Goal: Transaction & Acquisition: Purchase product/service

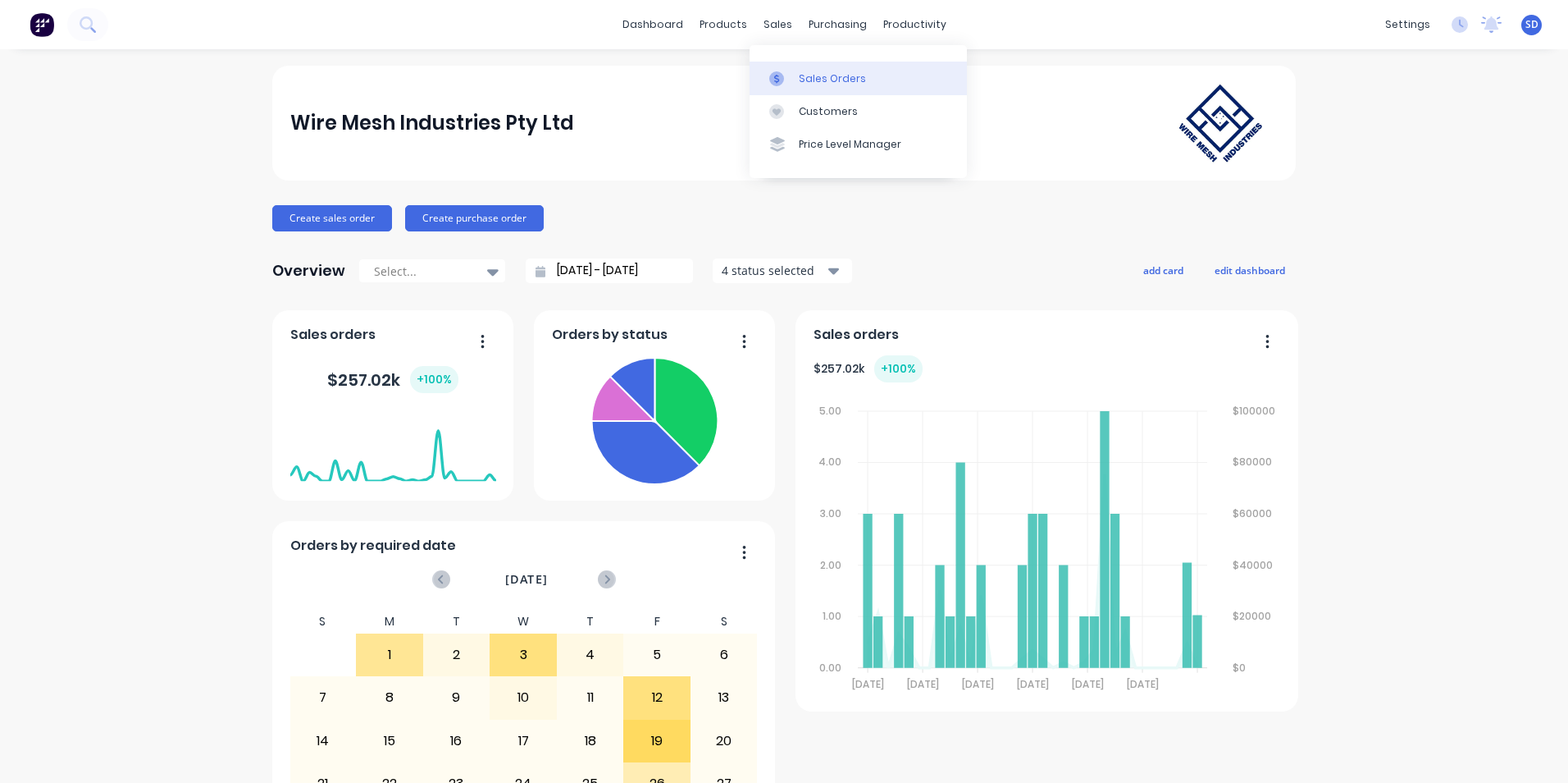
click at [780, 76] on icon at bounding box center [777, 78] width 15 height 15
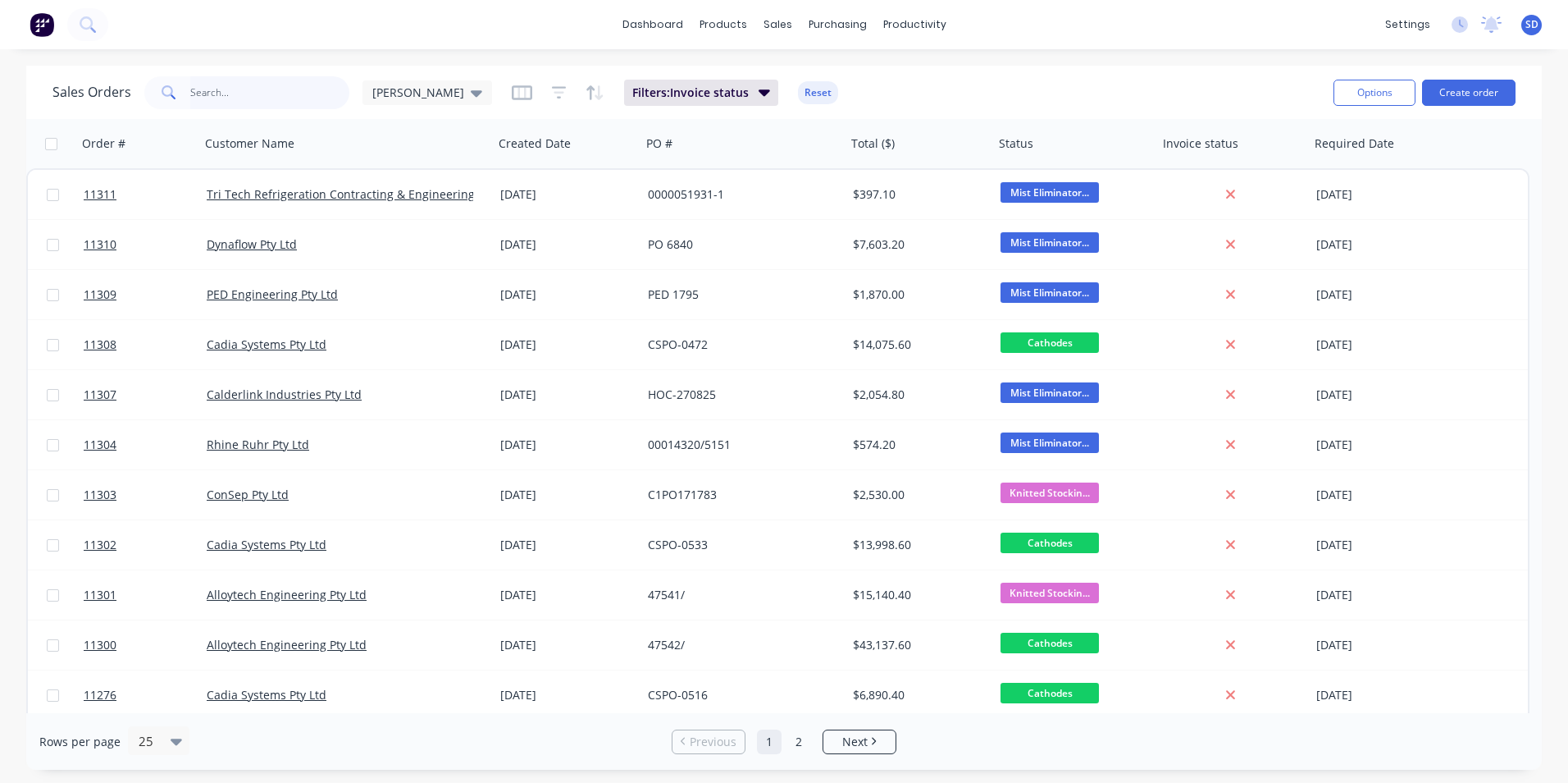
click at [257, 105] on input "text" at bounding box center [270, 93] width 160 height 33
type input "ped"
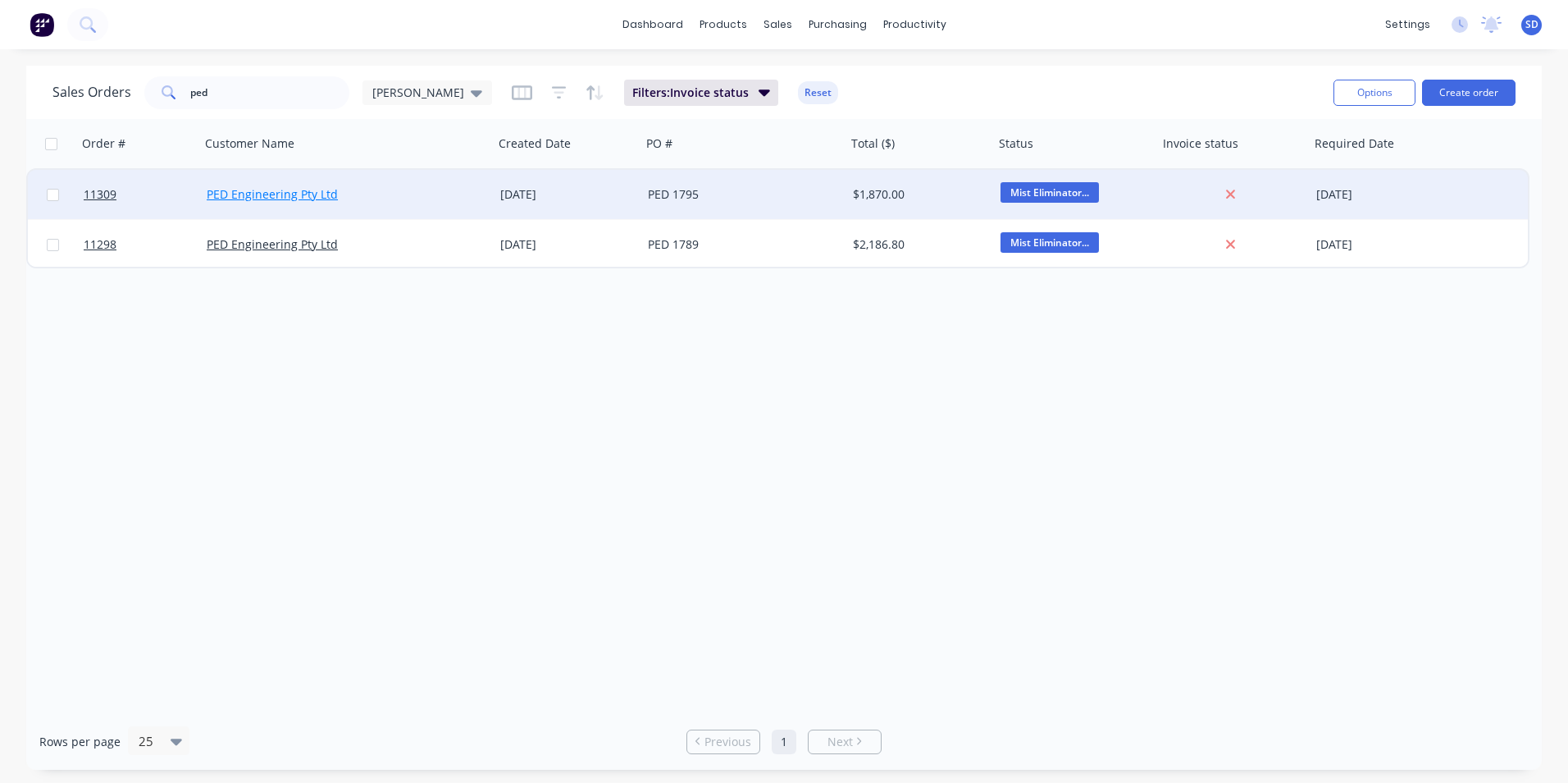
click at [301, 190] on link "PED Engineering Pty Ltd" at bounding box center [272, 193] width 131 height 16
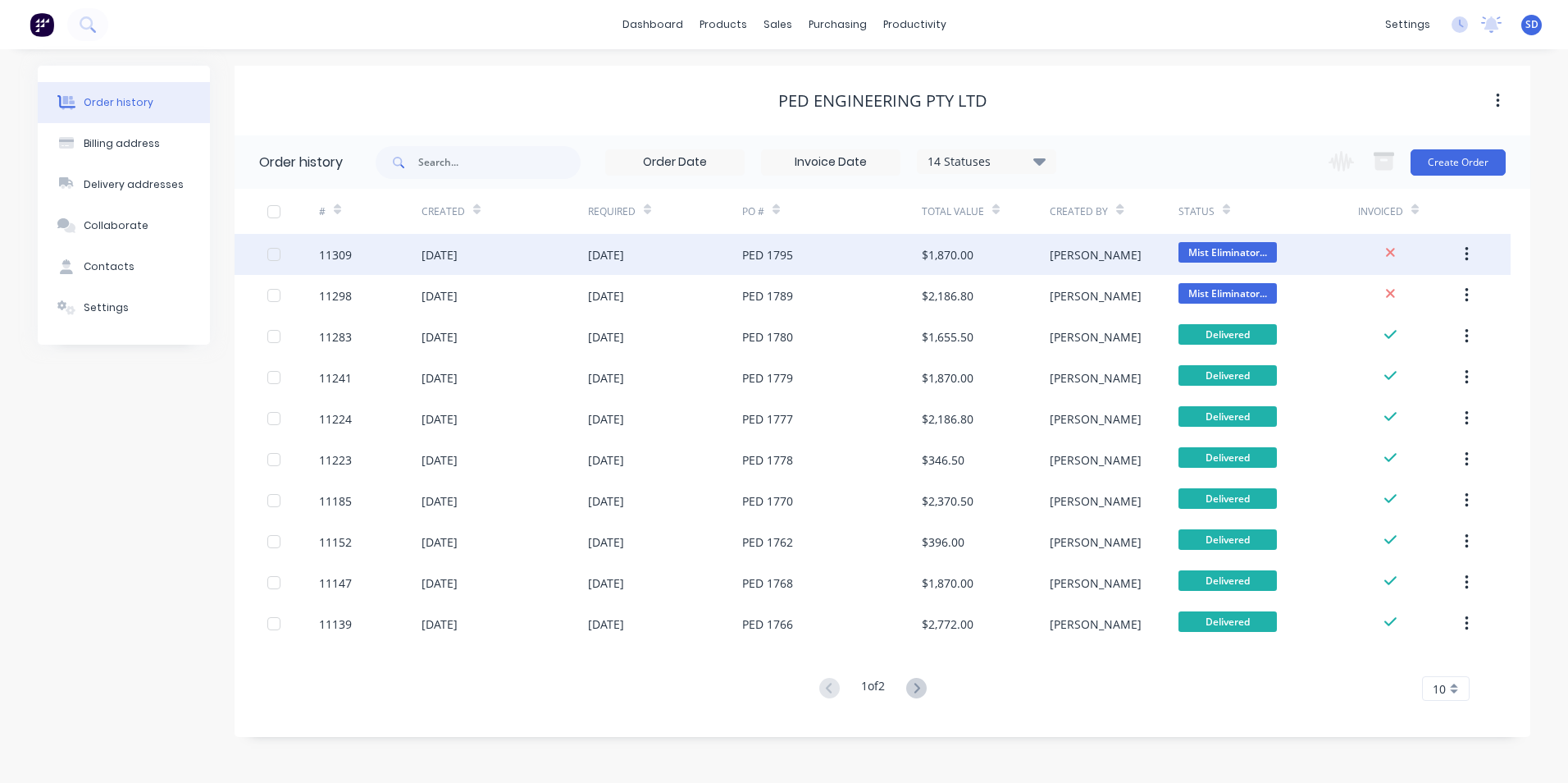
click at [613, 253] on div "[DATE]" at bounding box center [606, 254] width 36 height 17
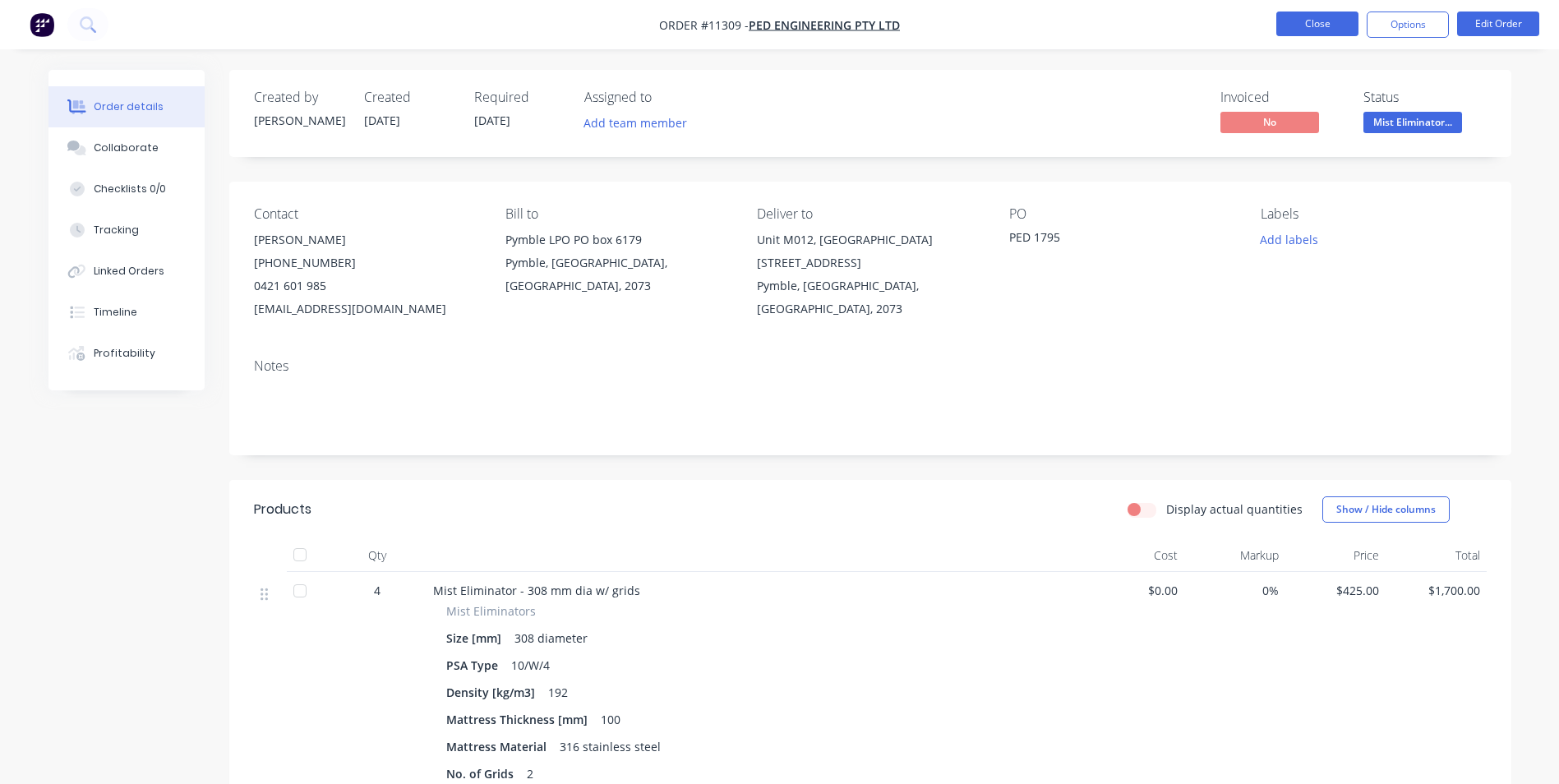
click at [1309, 14] on button "Close" at bounding box center [1317, 24] width 82 height 25
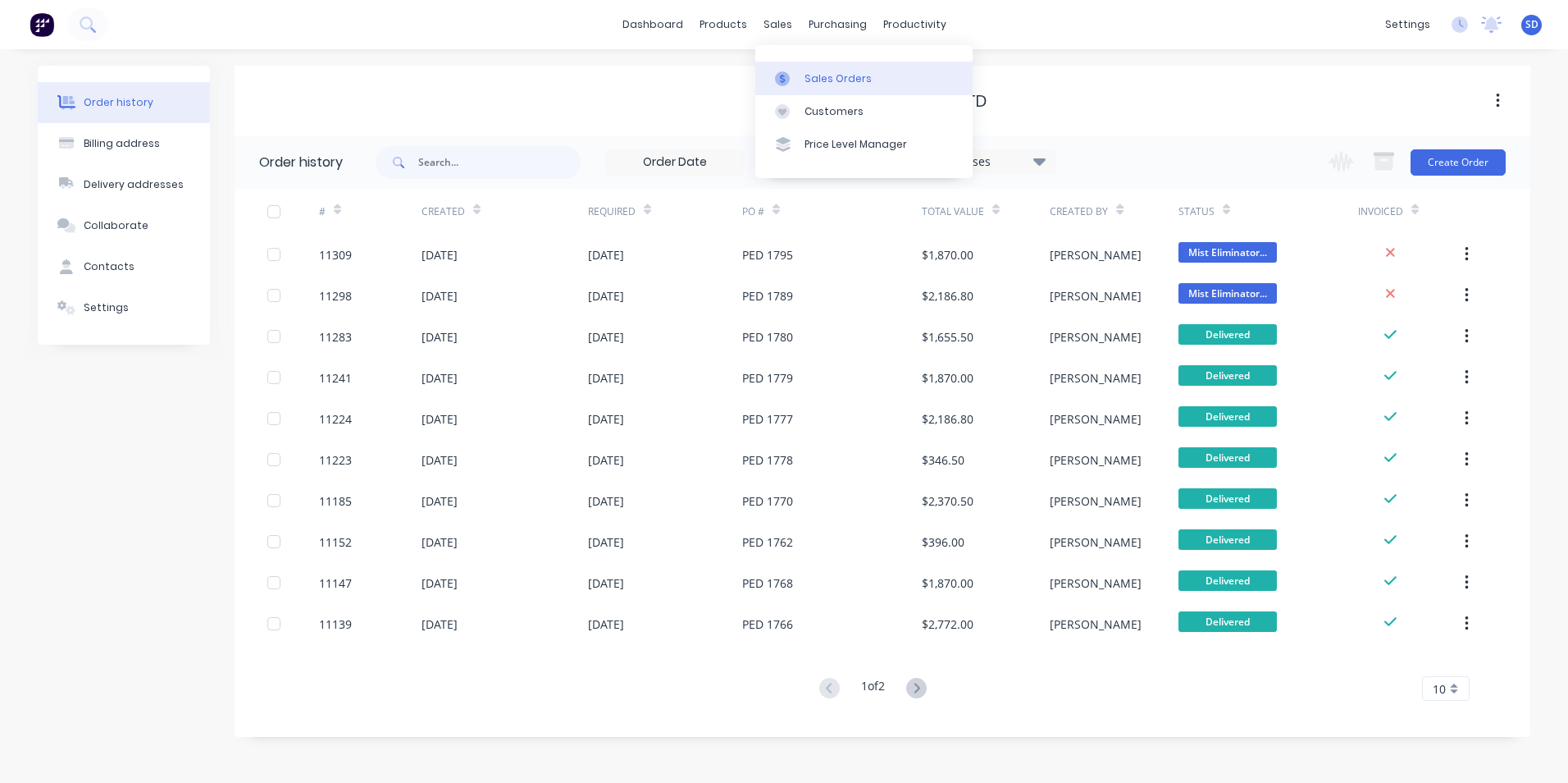
click at [789, 75] on icon at bounding box center [783, 78] width 15 height 15
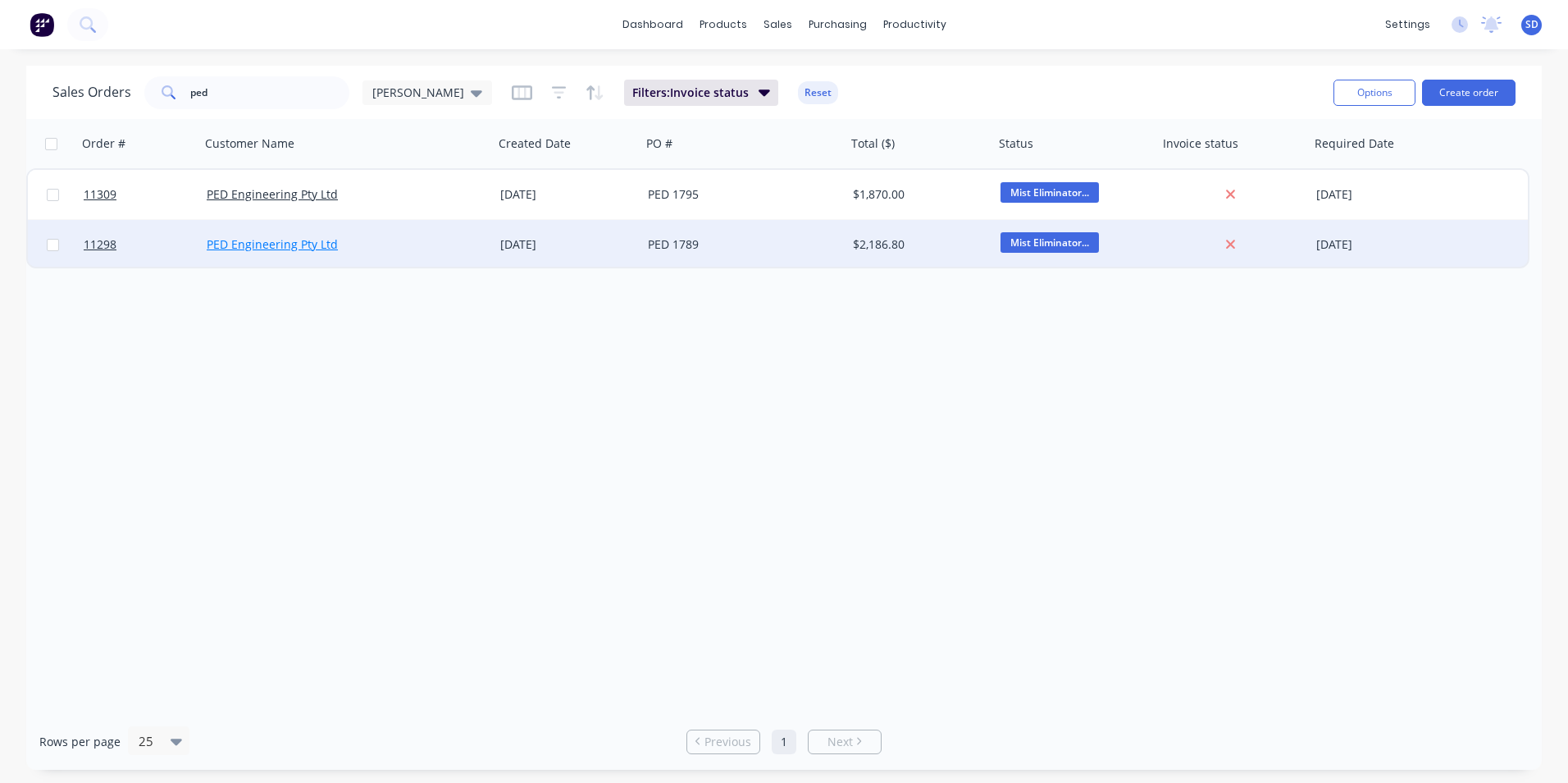
click at [329, 249] on link "PED Engineering Pty Ltd" at bounding box center [272, 244] width 131 height 16
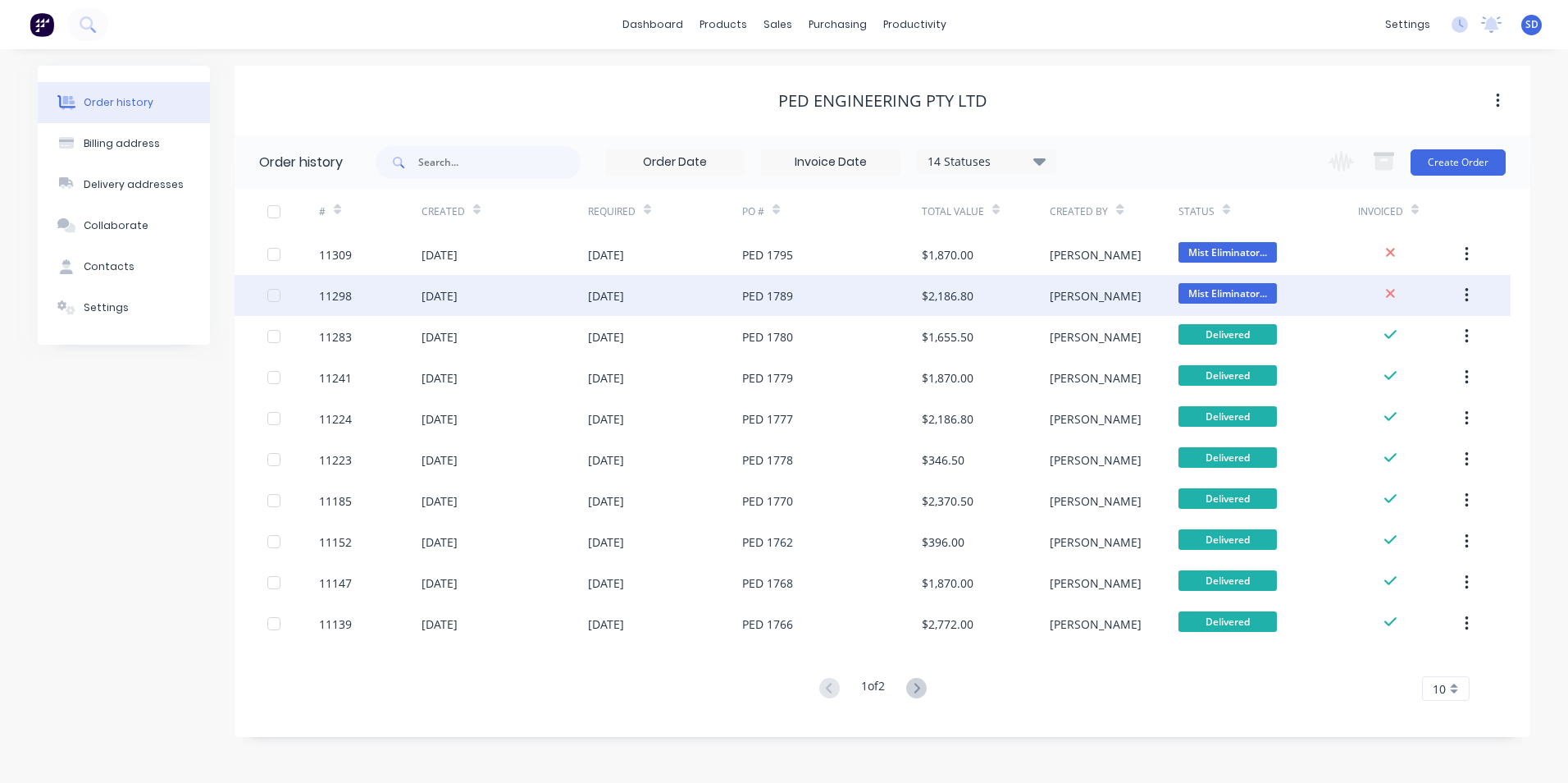
click at [703, 296] on div "[DATE]" at bounding box center [665, 296] width 154 height 41
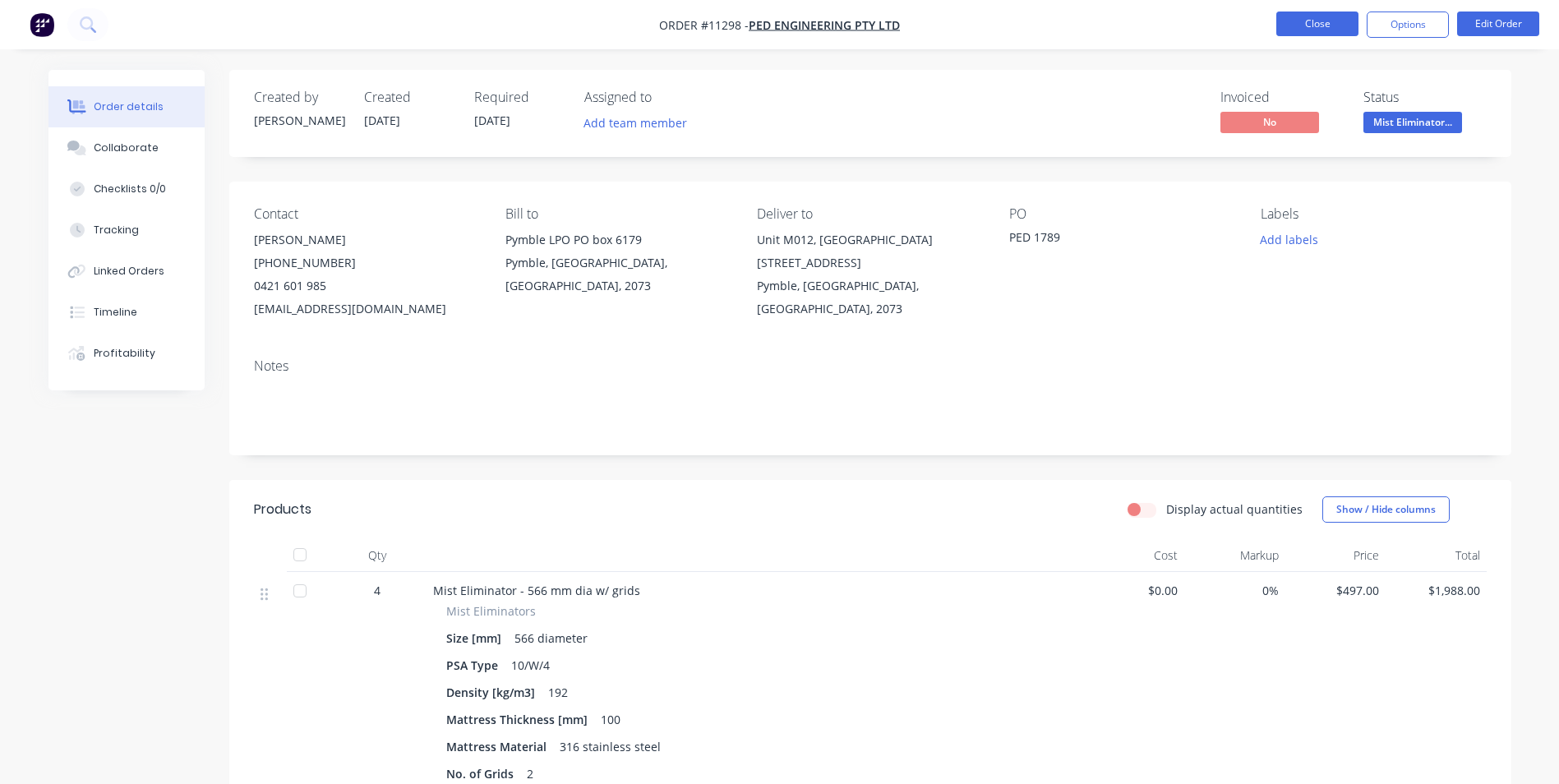
click at [1298, 31] on button "Close" at bounding box center [1317, 24] width 82 height 25
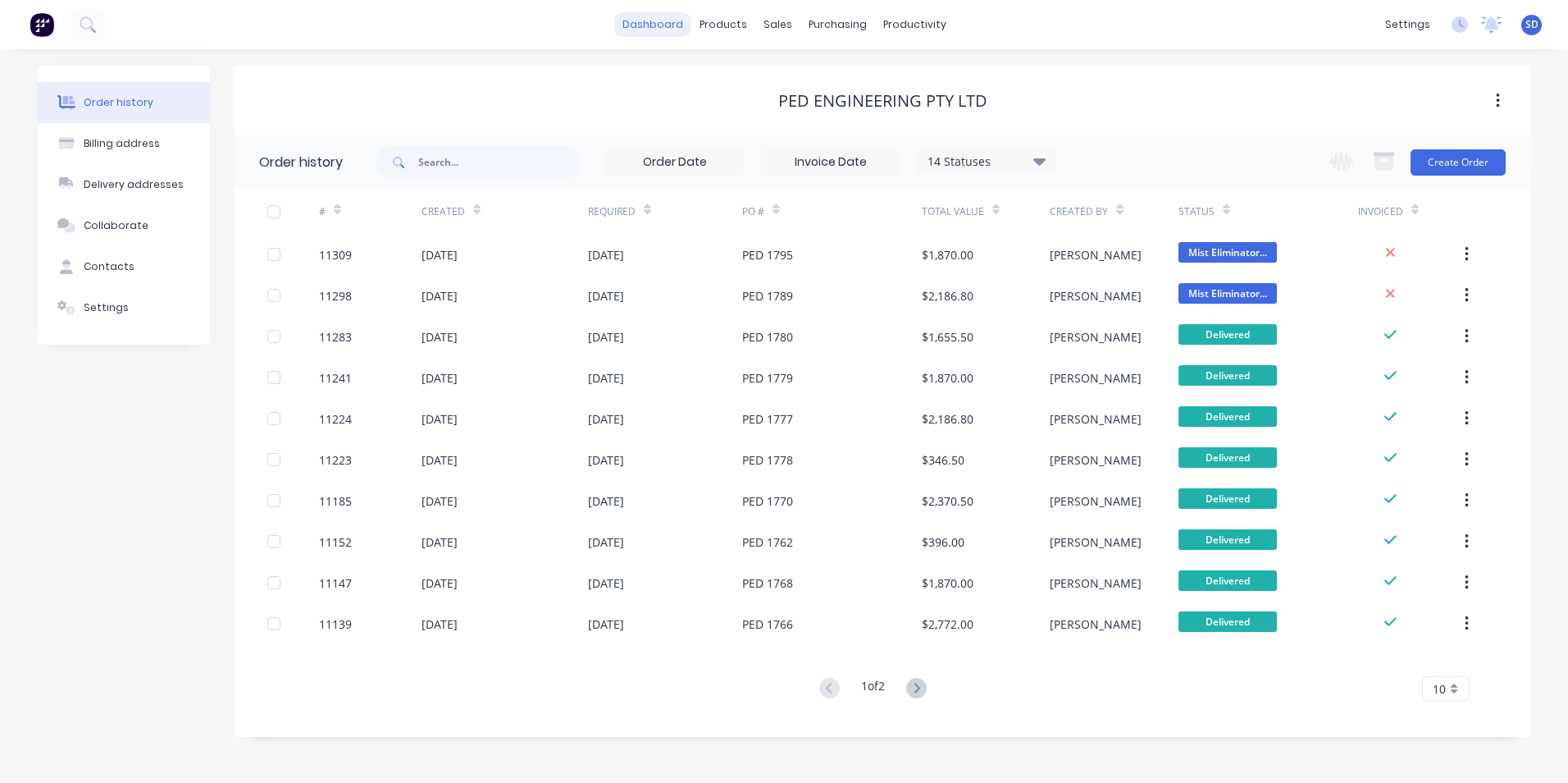
click at [691, 20] on link "dashboard" at bounding box center [652, 25] width 77 height 25
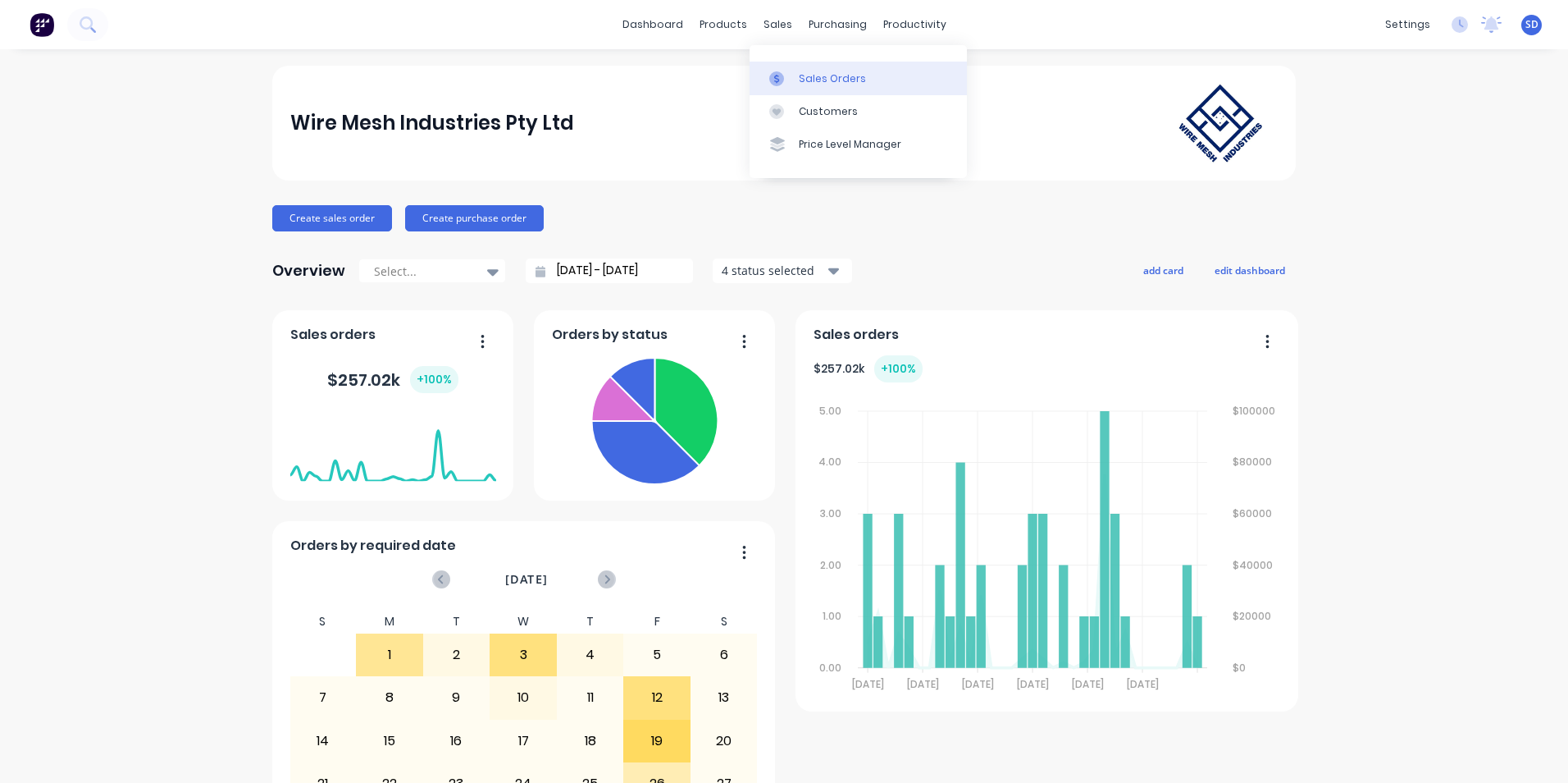
click at [796, 75] on link "Sales Orders" at bounding box center [858, 78] width 217 height 33
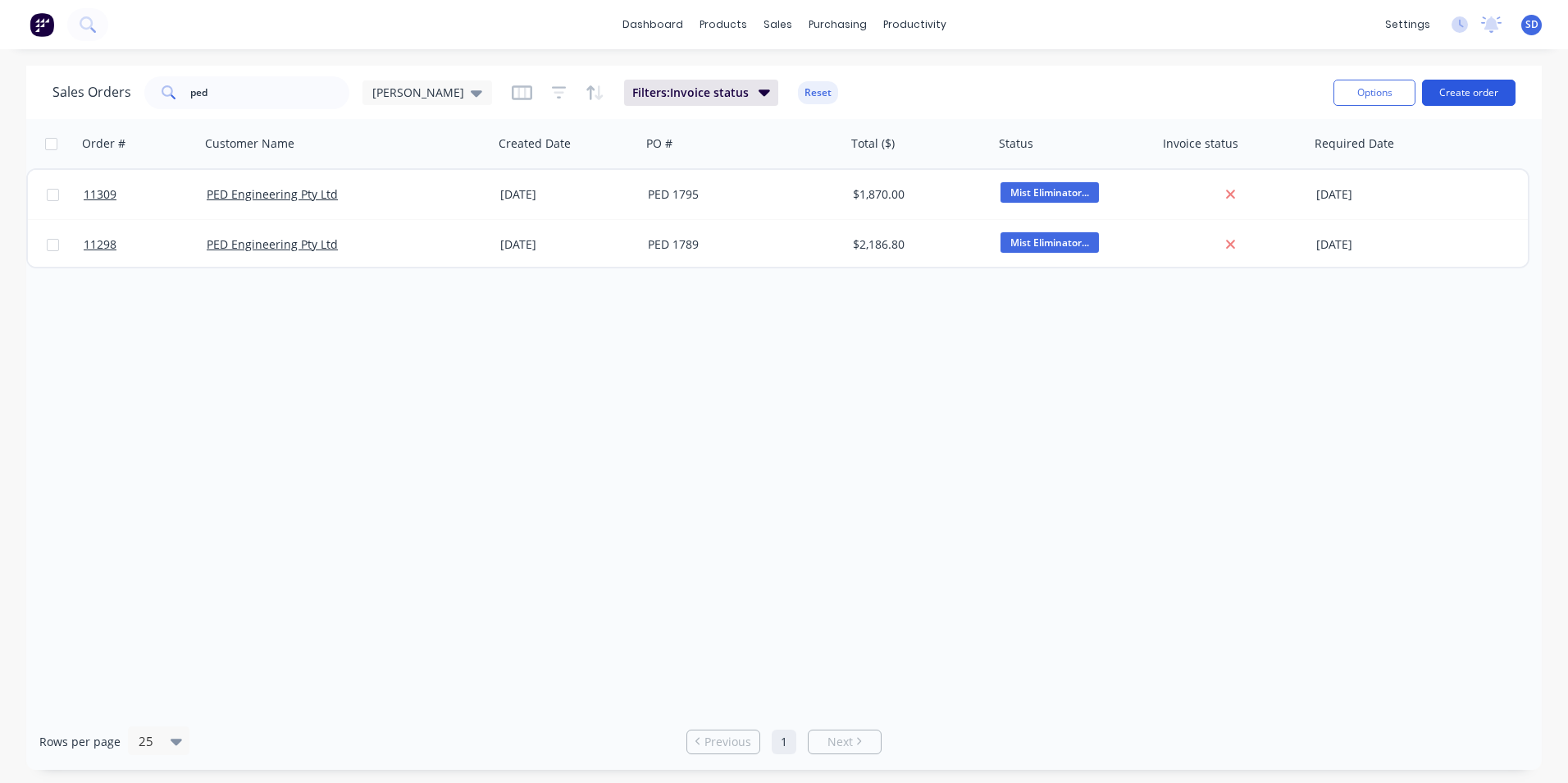
click at [1498, 94] on button "Create order" at bounding box center [1468, 93] width 93 height 26
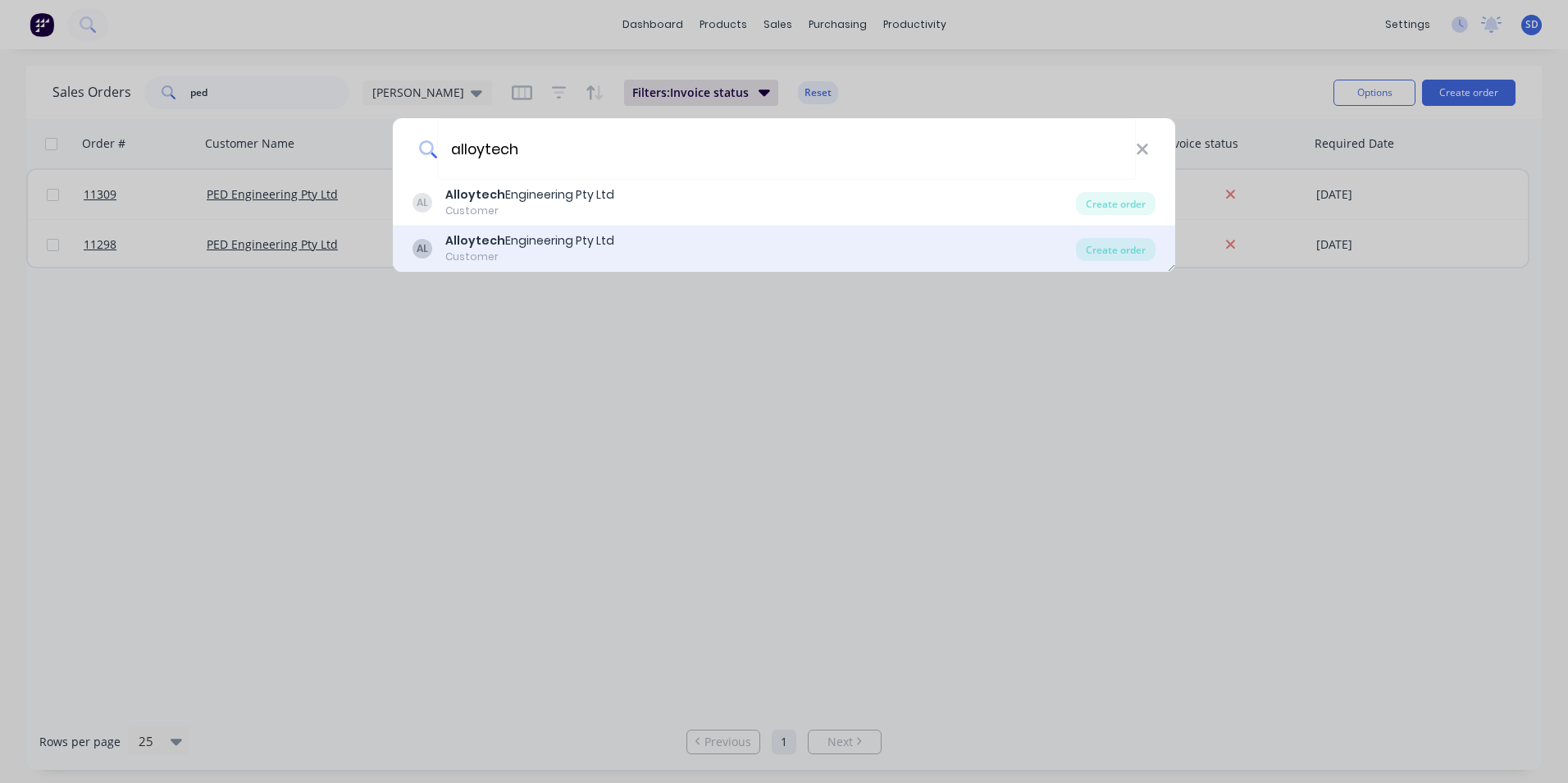
type input "alloytech"
click at [731, 257] on div "AL Alloytech Engineering Pty Ltd Customer" at bounding box center [745, 248] width 664 height 32
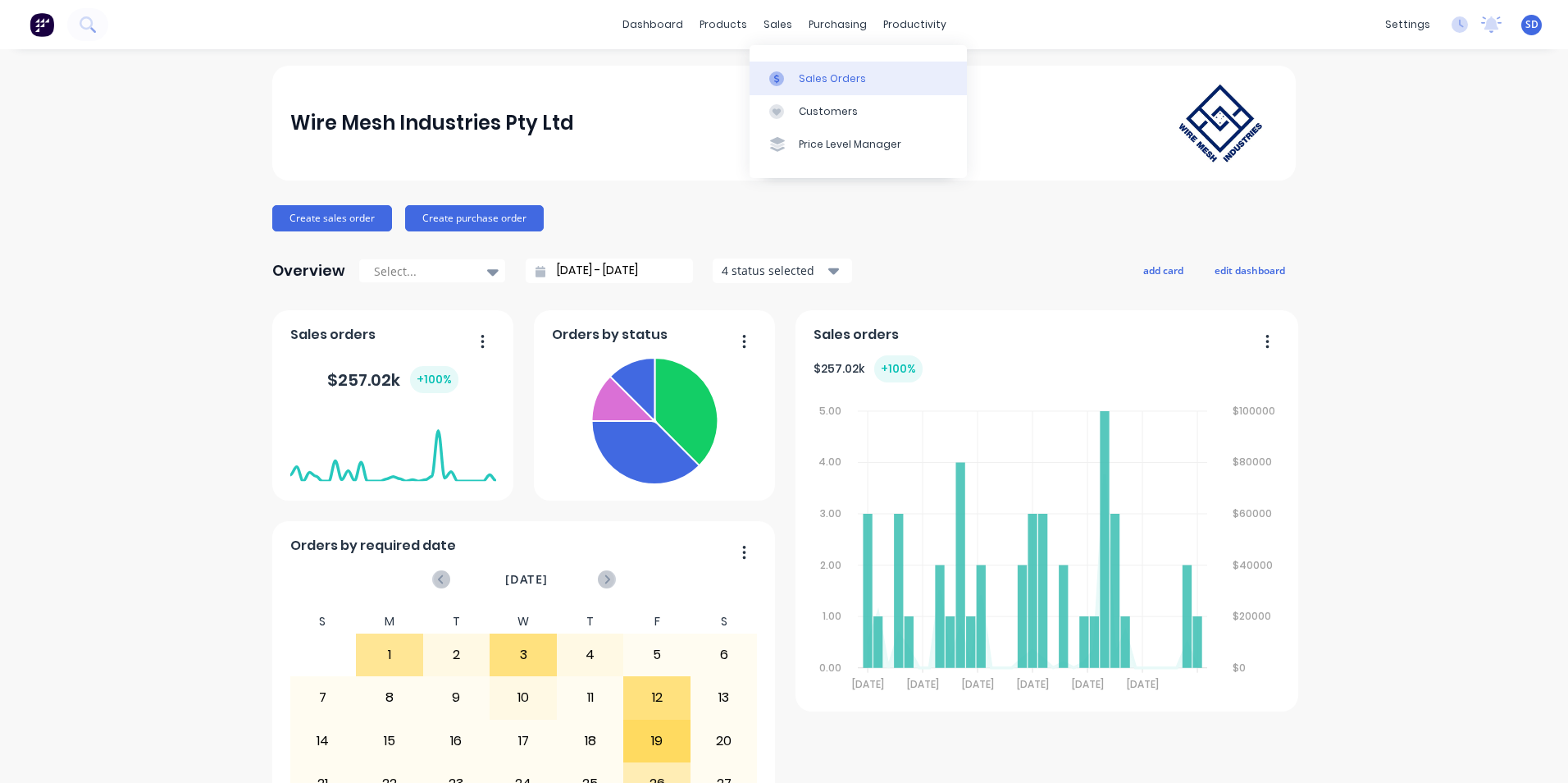
click at [789, 74] on div at bounding box center [782, 78] width 25 height 15
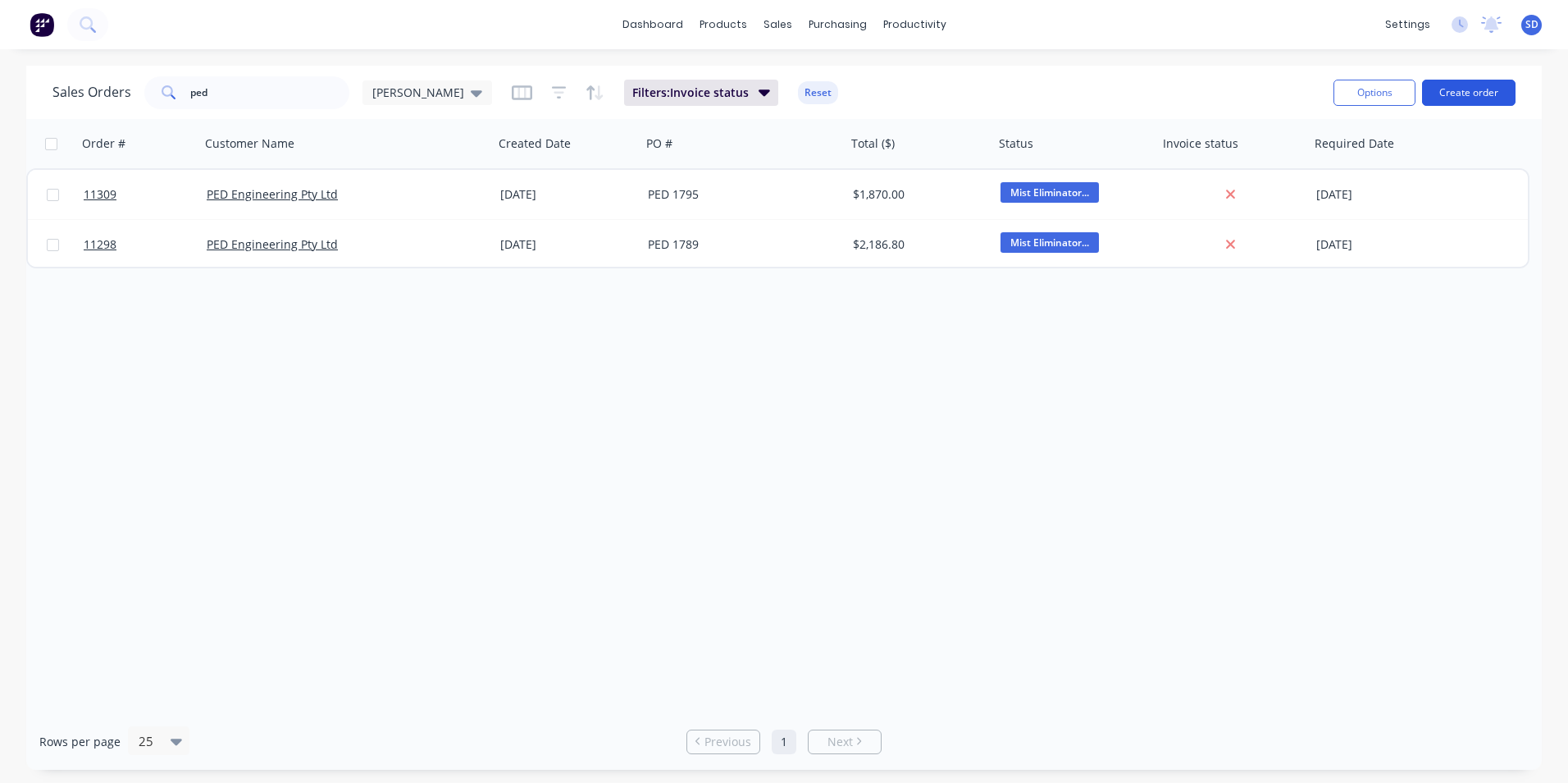
click at [1443, 100] on button "Create order" at bounding box center [1468, 93] width 93 height 26
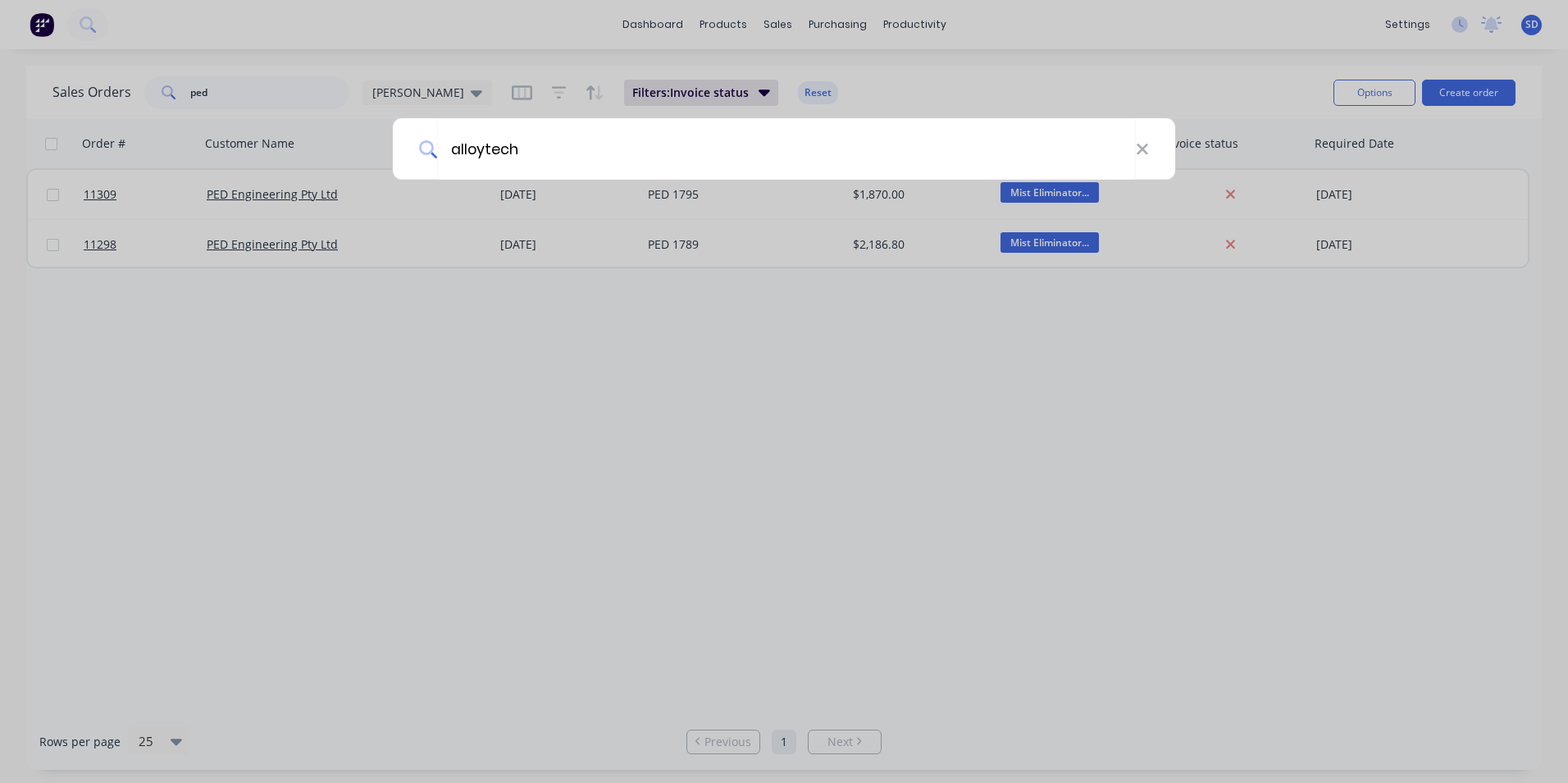
type input "alloytech"
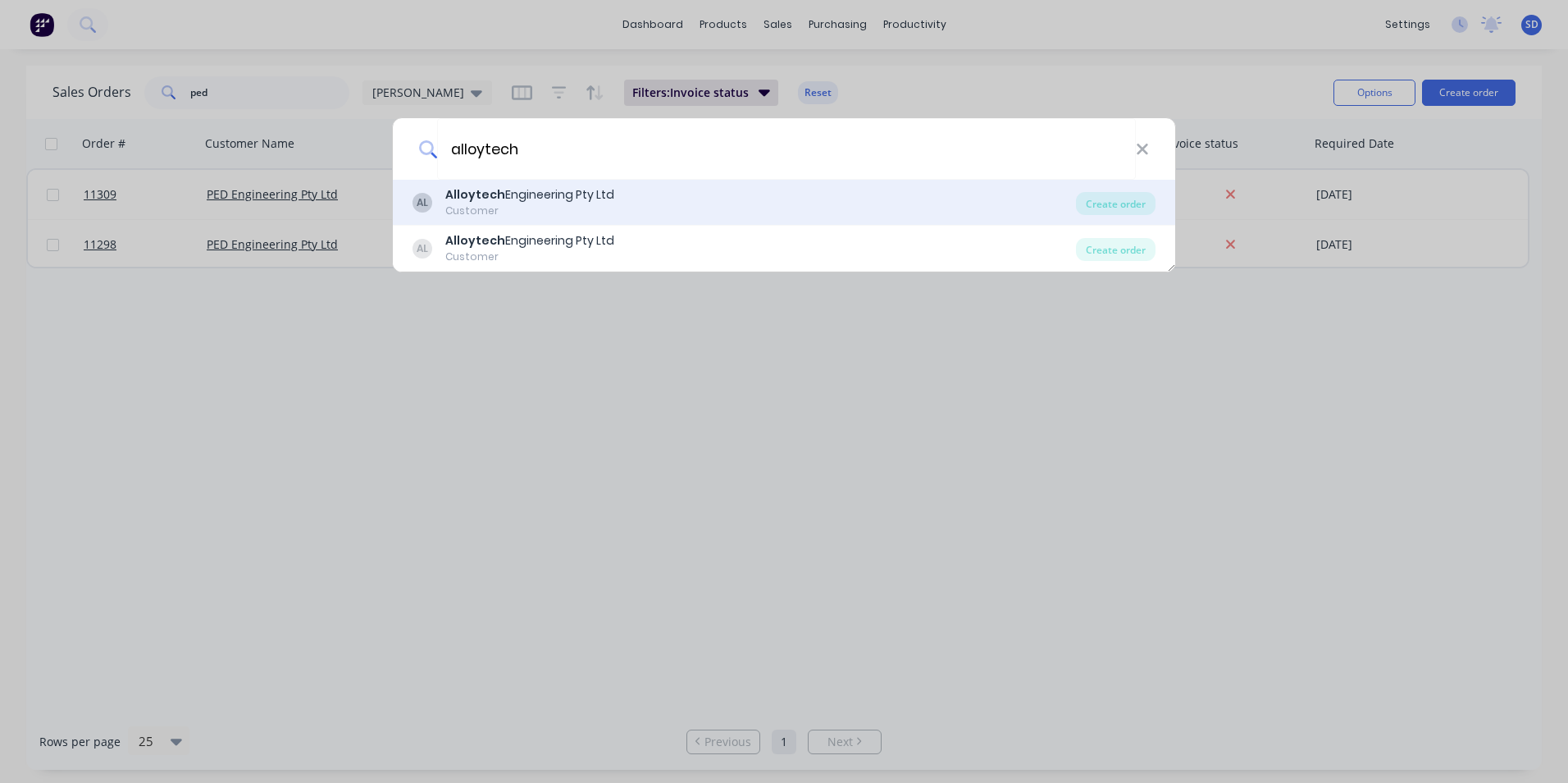
click at [794, 192] on div "AL Alloytech Engineering Pty Ltd Customer" at bounding box center [745, 202] width 664 height 32
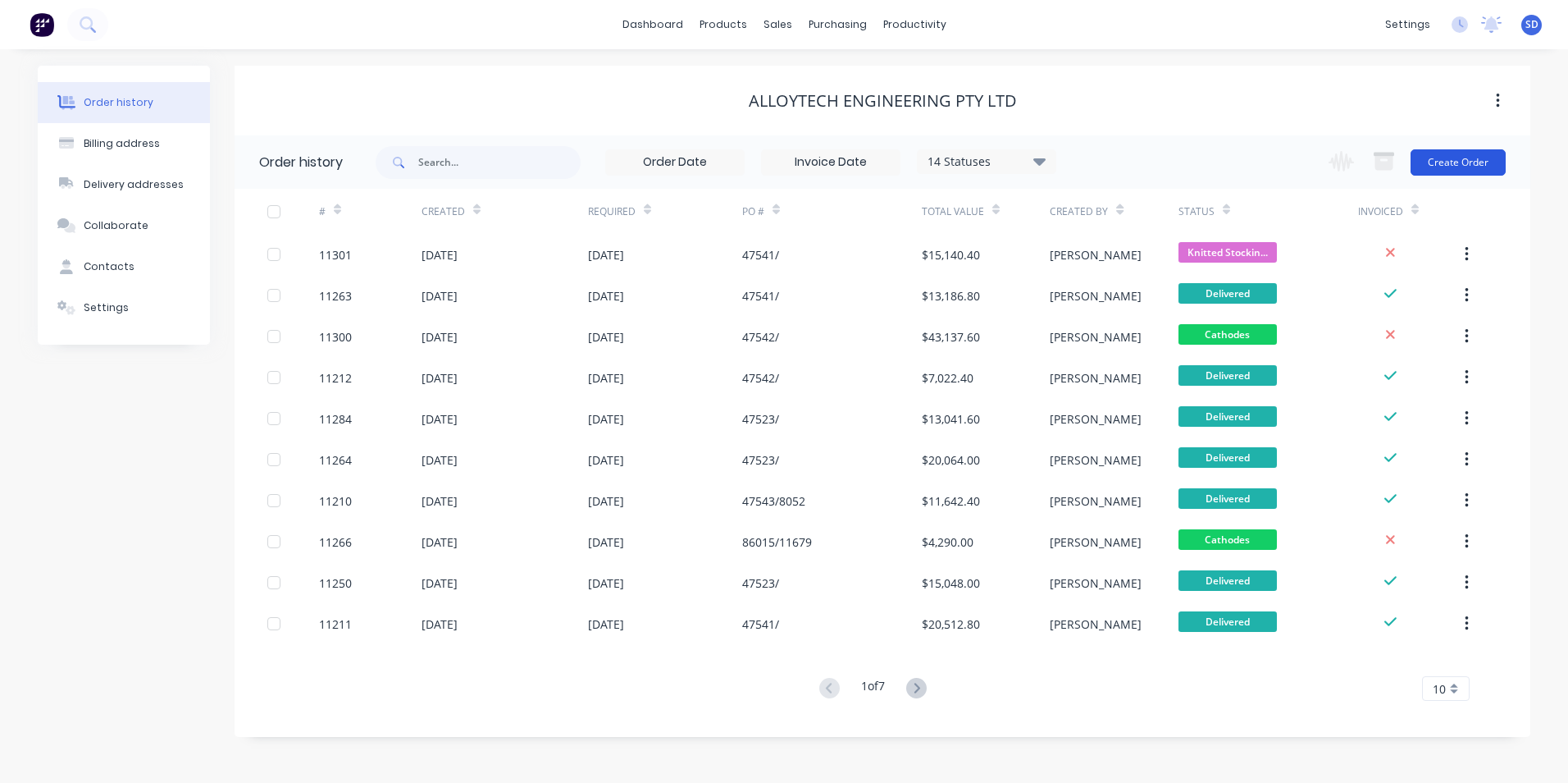
click at [1481, 164] on button "Create Order" at bounding box center [1457, 163] width 95 height 26
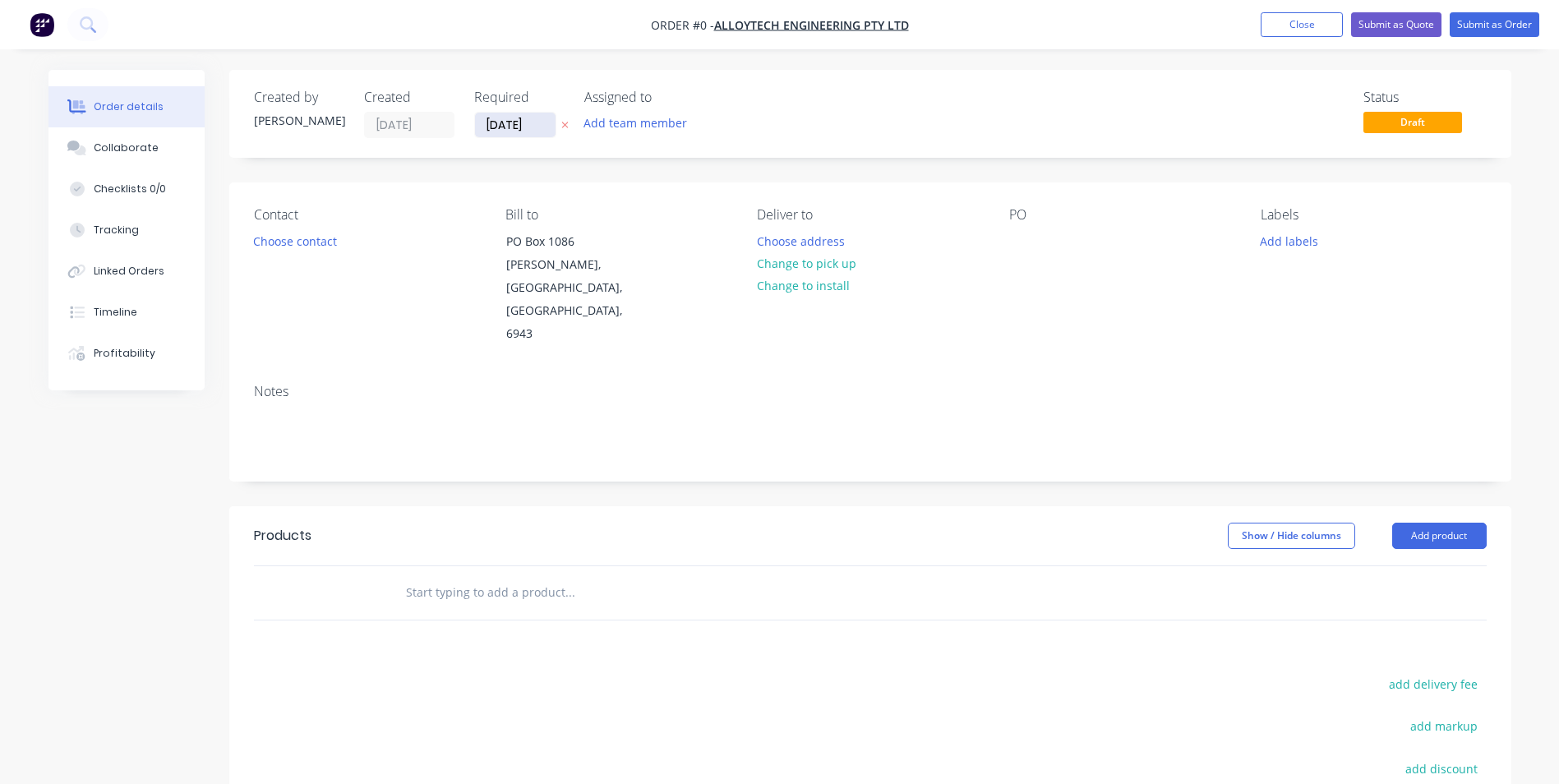
click at [507, 126] on input "[DATE]" at bounding box center [515, 125] width 80 height 25
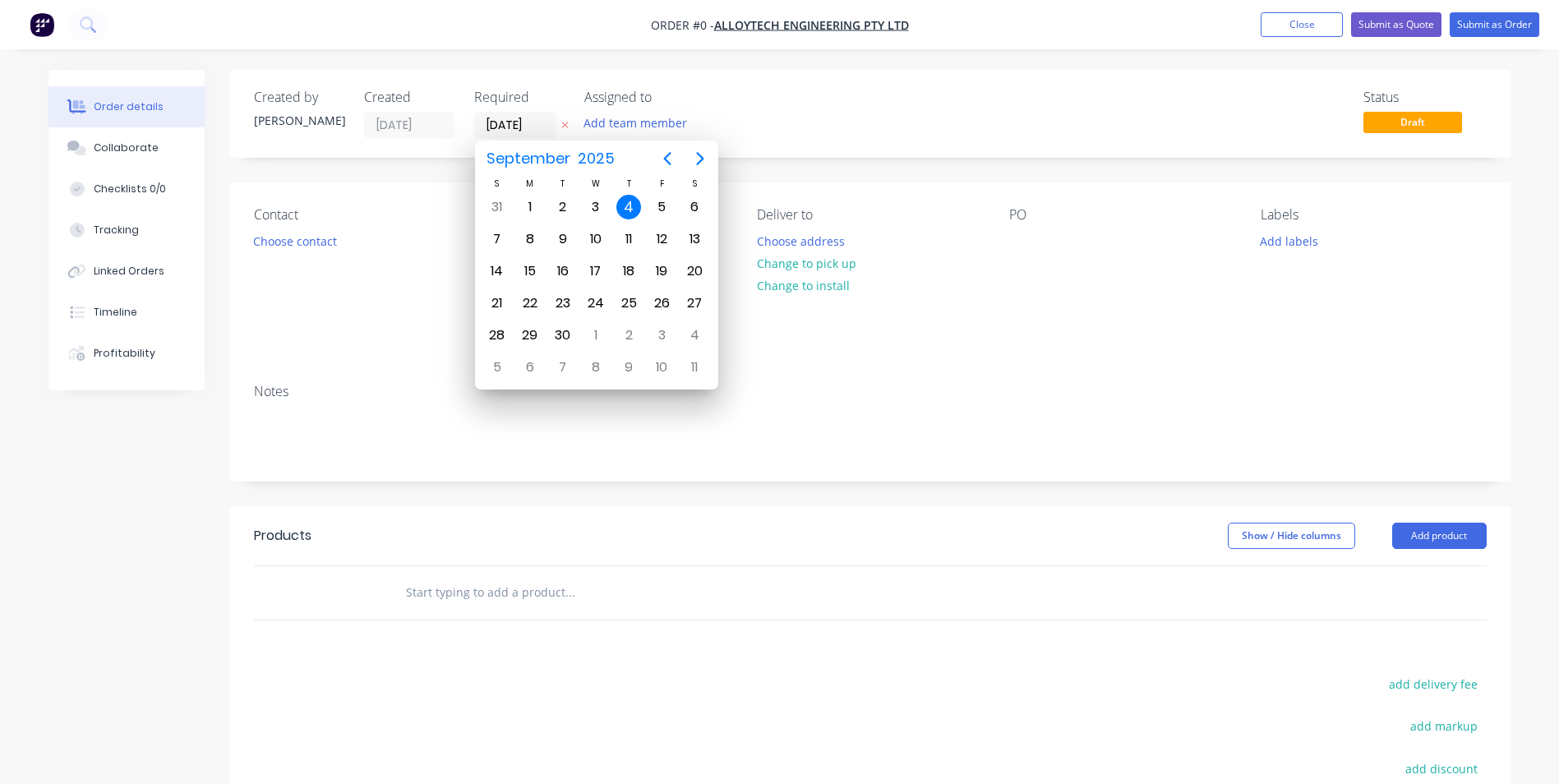
click at [698, 165] on icon "Next page" at bounding box center [700, 159] width 20 height 20
click at [592, 290] on div "22" at bounding box center [596, 304] width 33 height 31
type input "[DATE]"
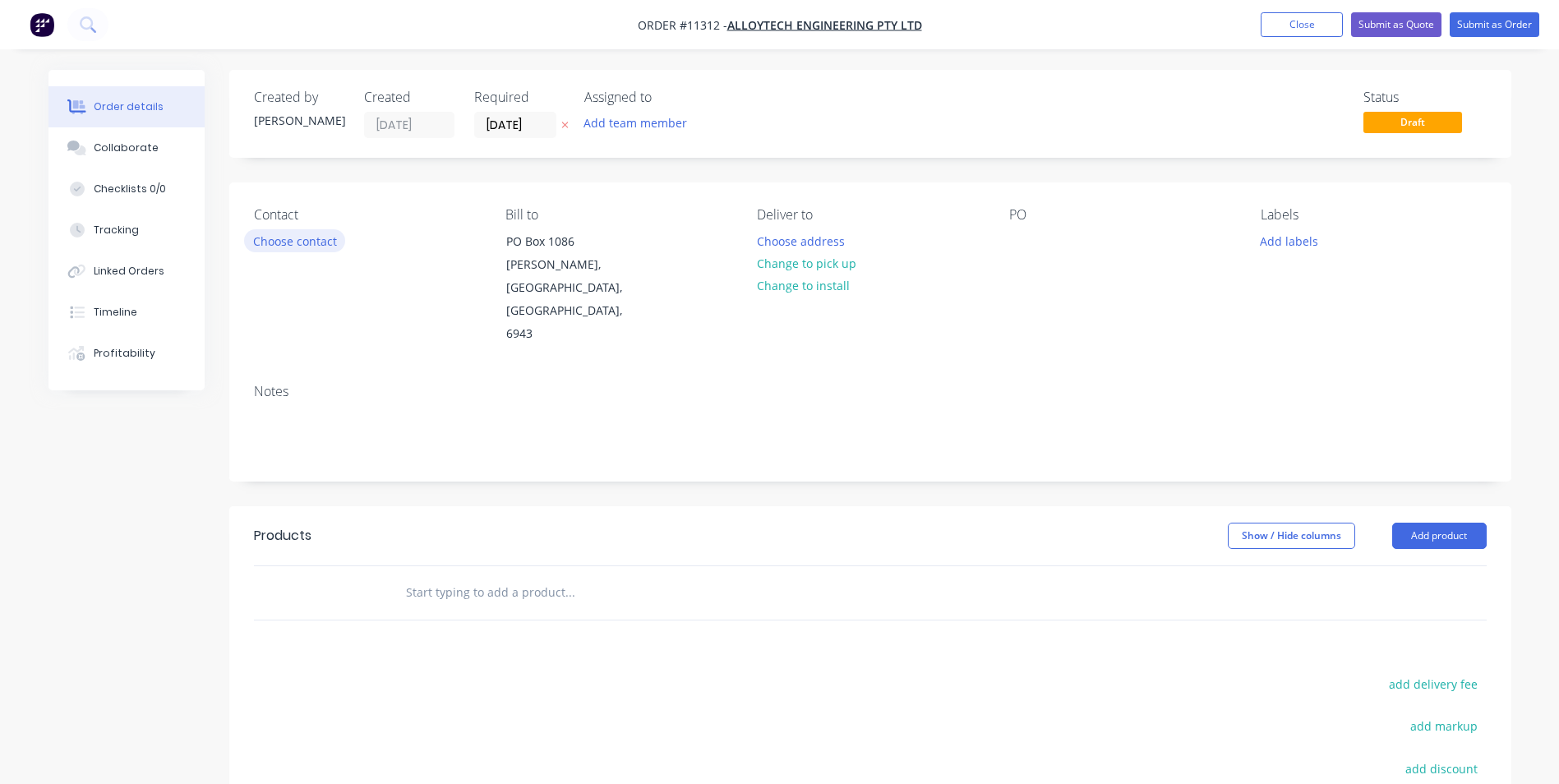
click at [320, 245] on button "Choose contact" at bounding box center [295, 240] width 101 height 22
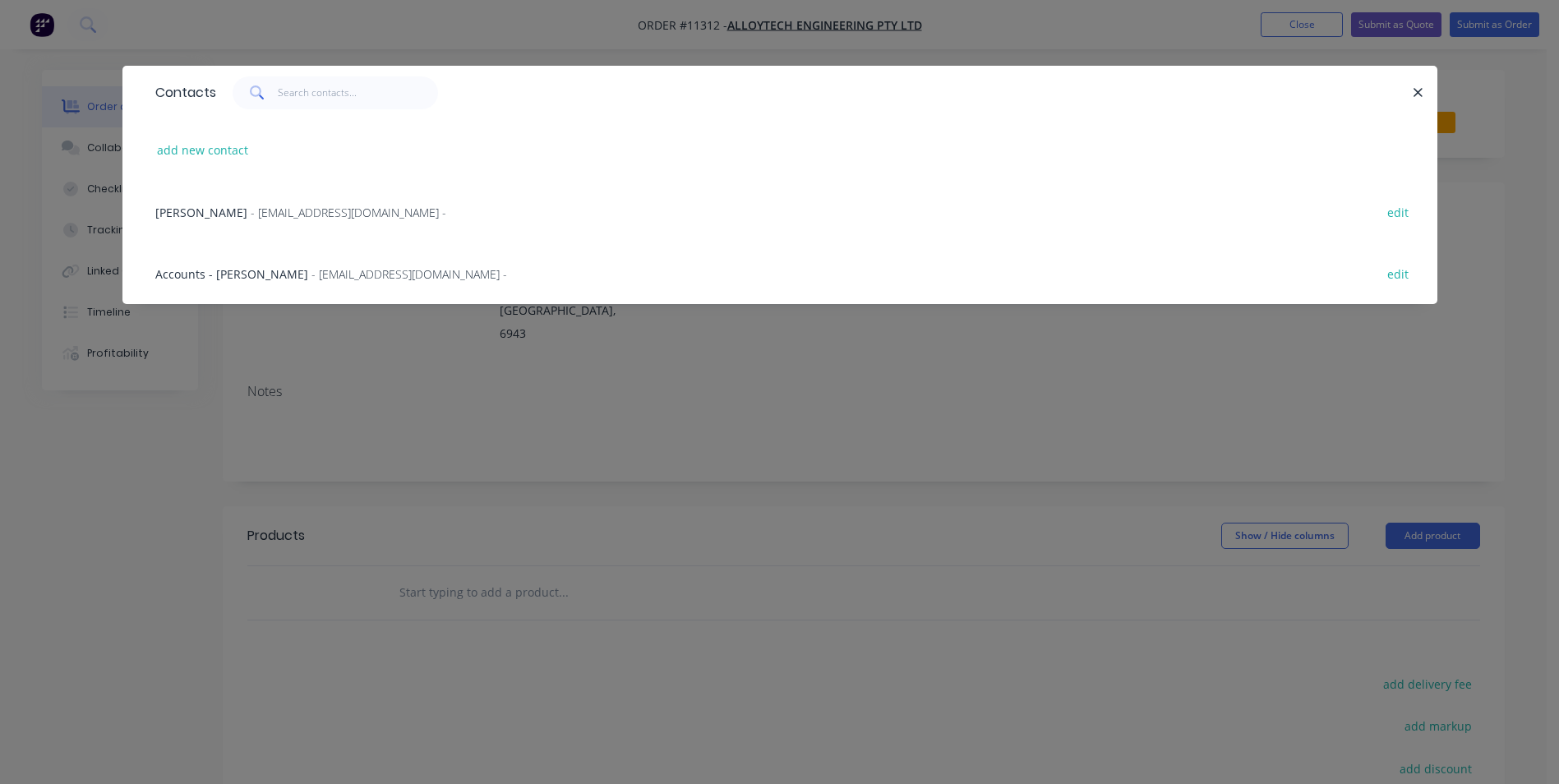
click at [348, 271] on span "- [EMAIL_ADDRESS][DOMAIN_NAME] -" at bounding box center [409, 274] width 195 height 16
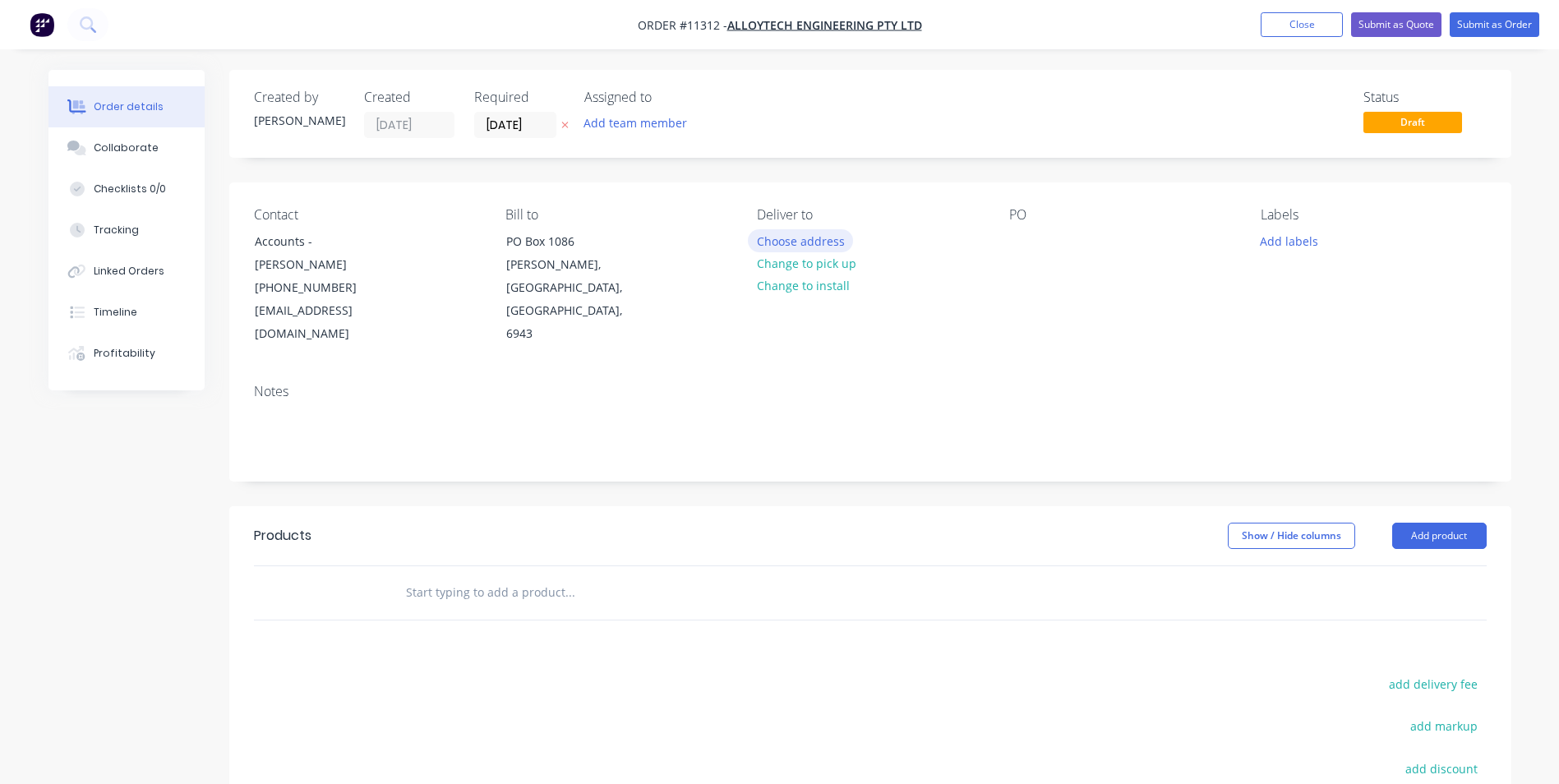
click at [799, 240] on button "Choose address" at bounding box center [800, 240] width 105 height 22
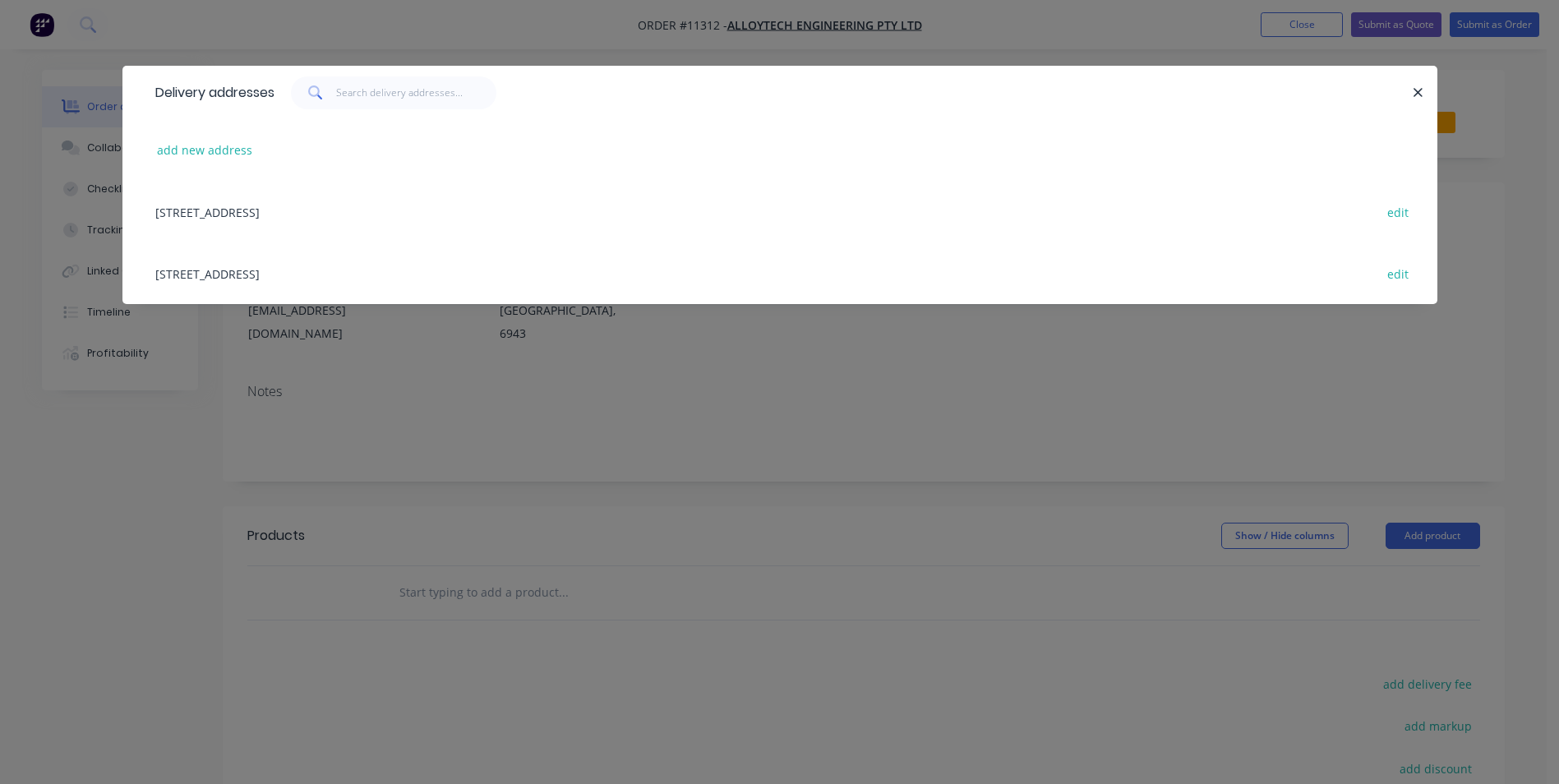
click at [339, 267] on div "[STREET_ADDRESS] edit" at bounding box center [780, 273] width 1266 height 61
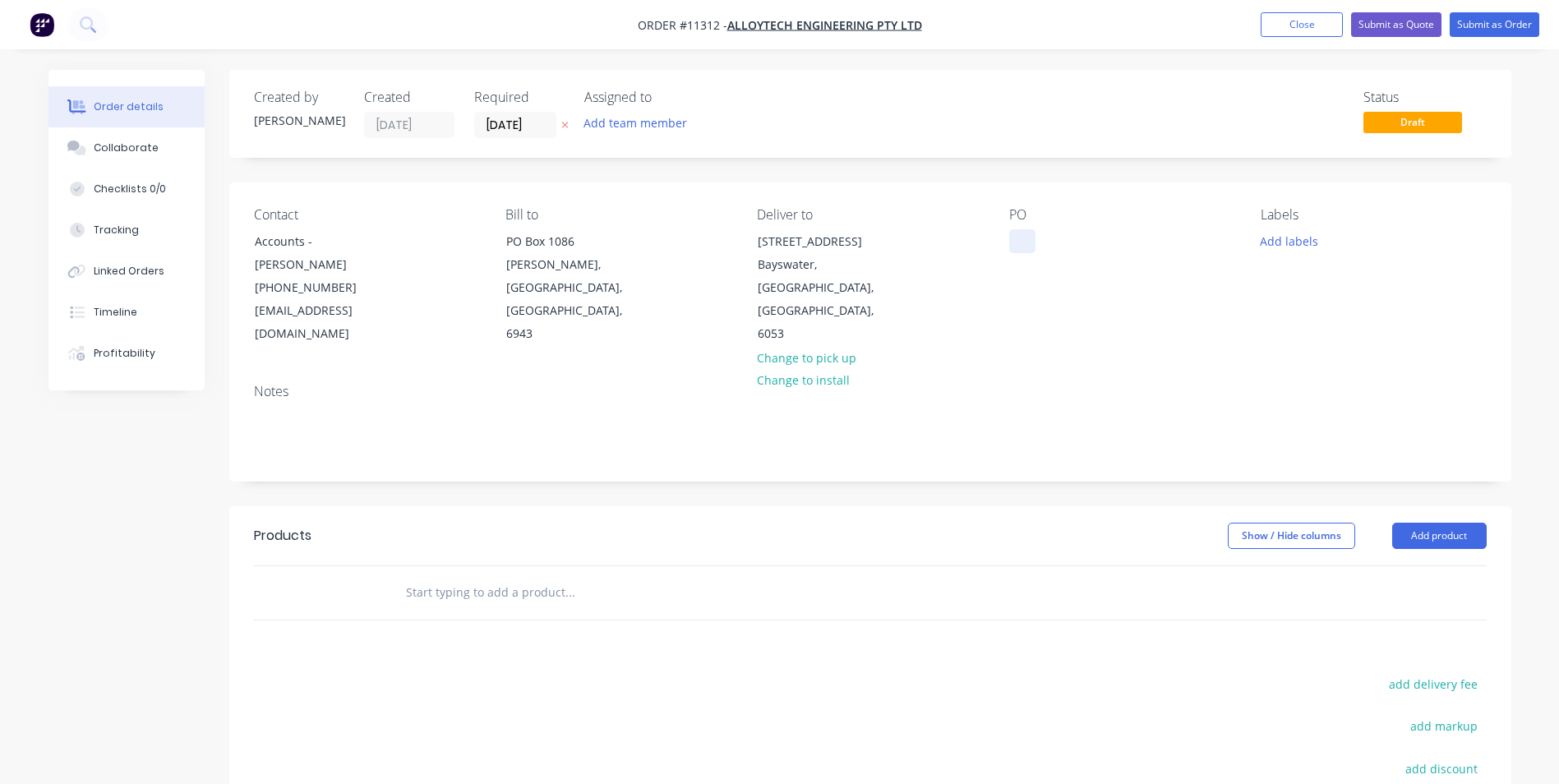
click at [1024, 236] on div at bounding box center [1023, 241] width 26 height 24
click at [568, 576] on input "text" at bounding box center [569, 592] width 329 height 33
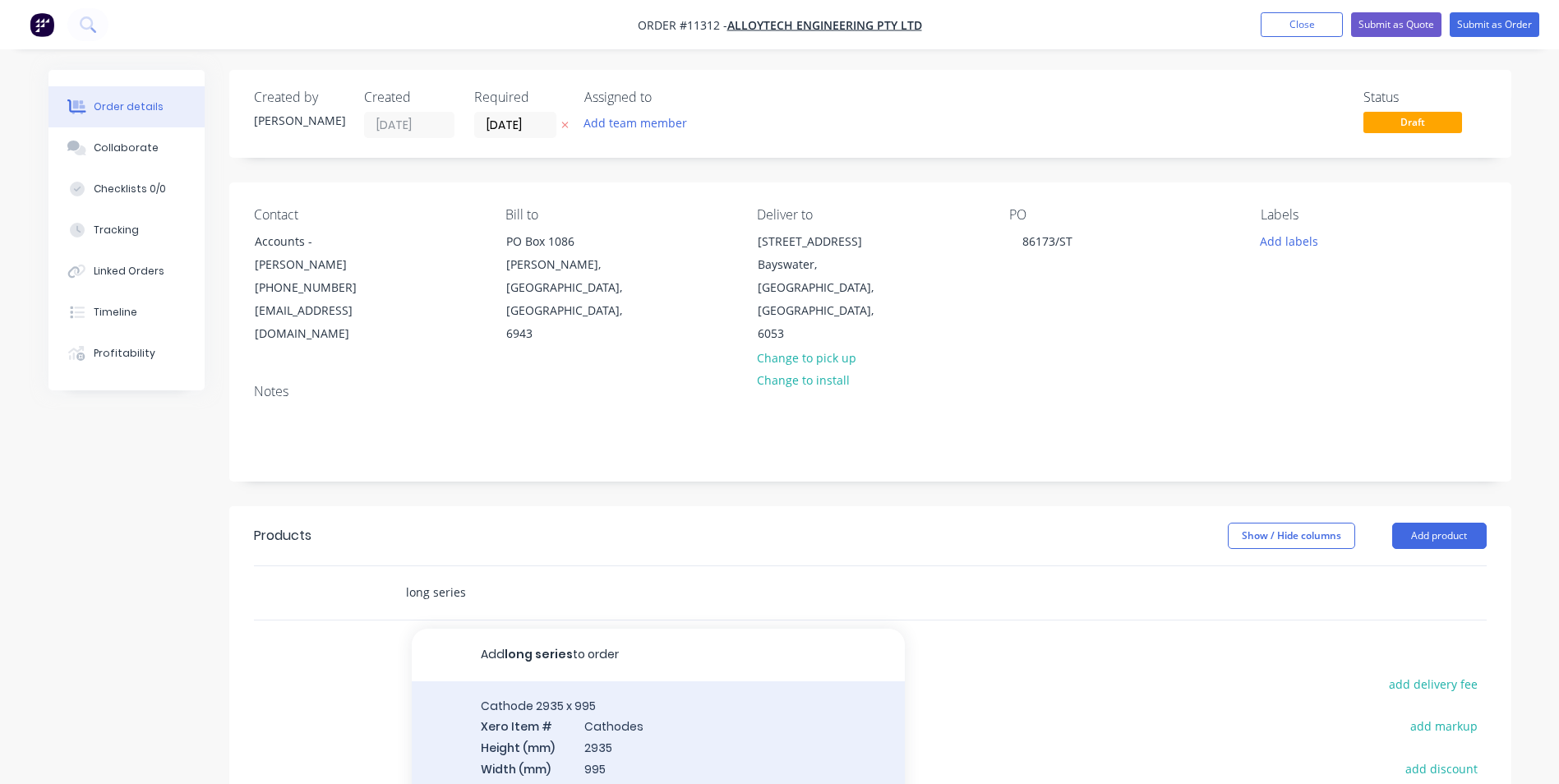
type input "long series"
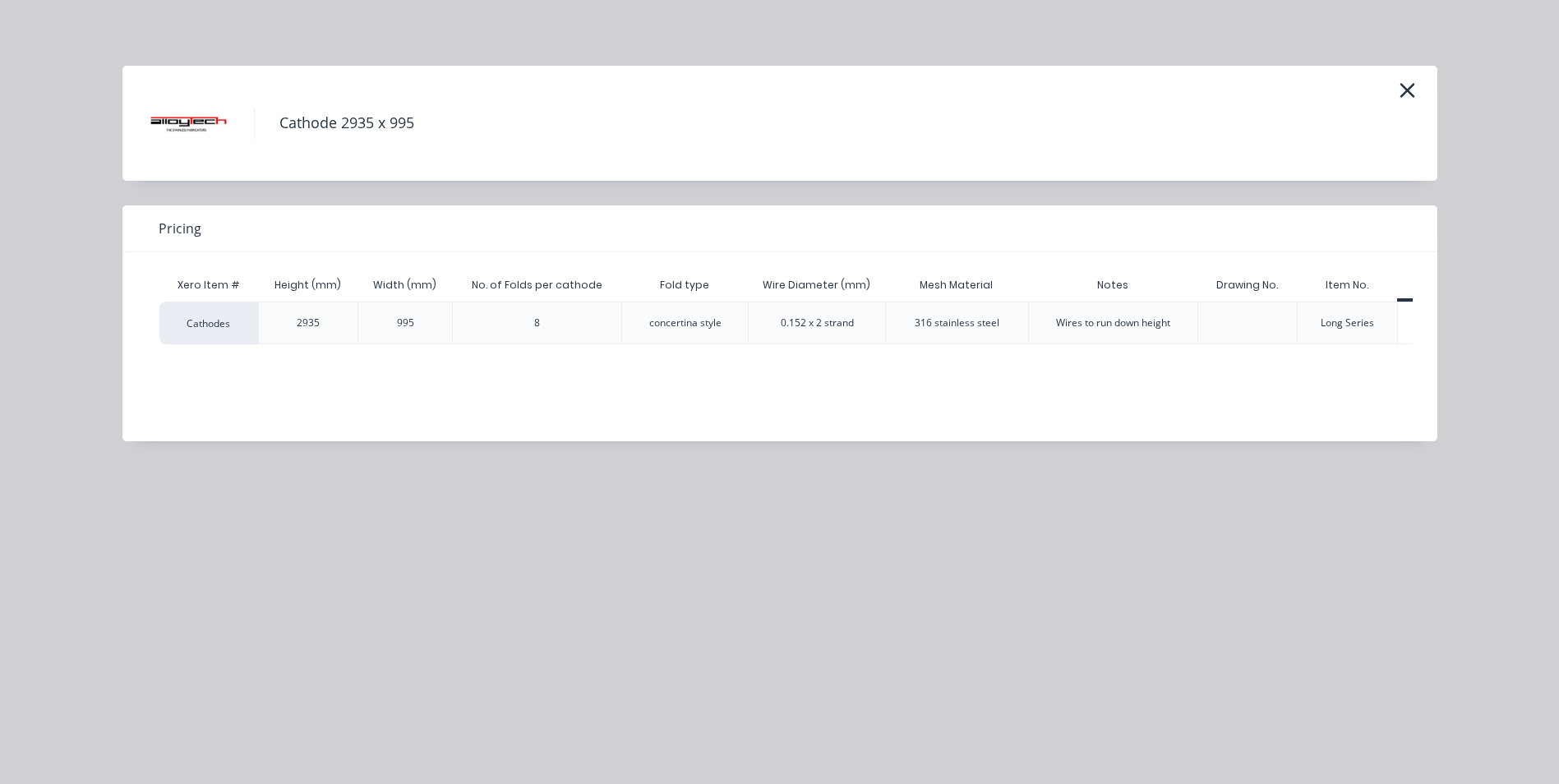
scroll to position [0, 68]
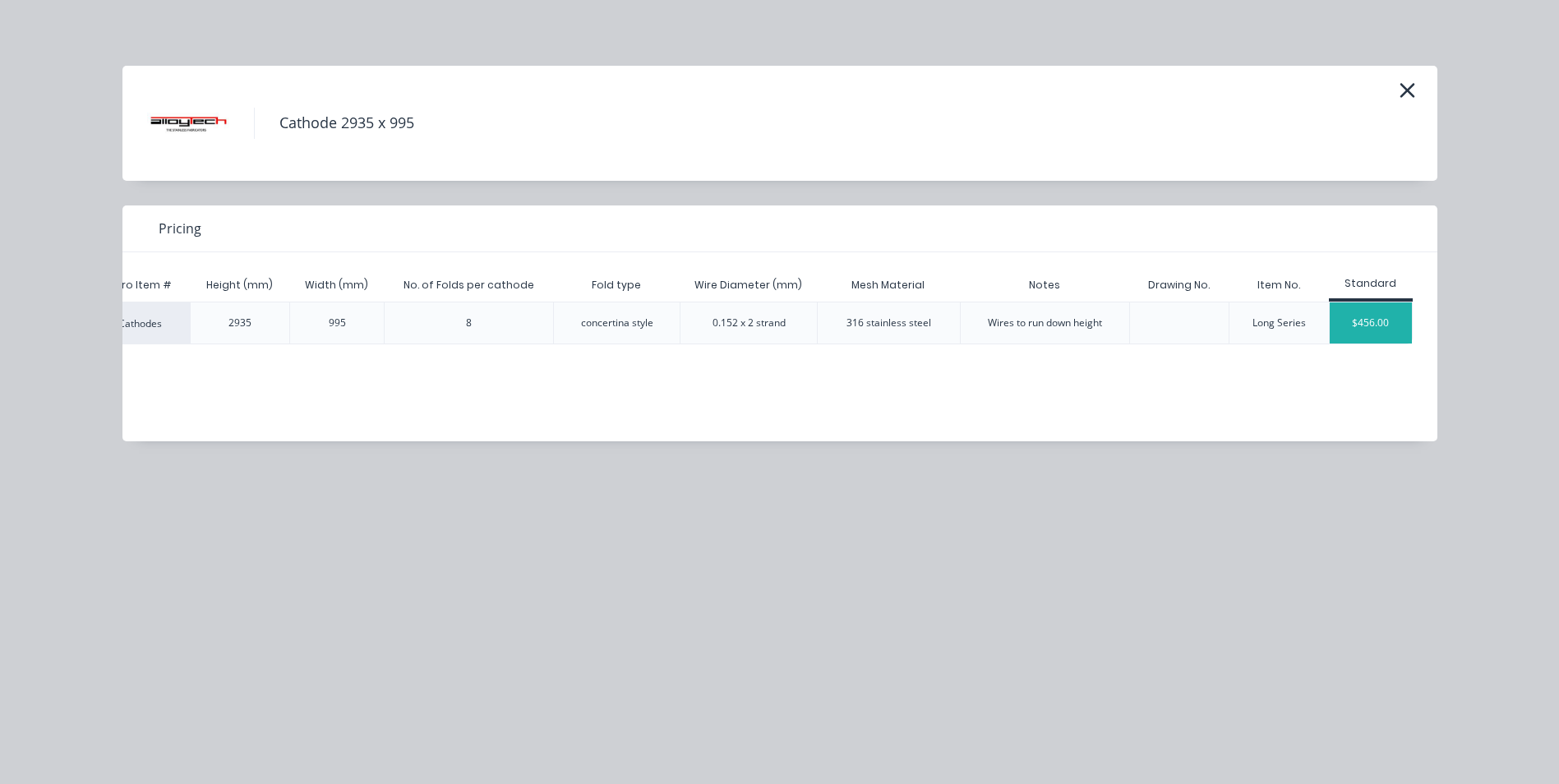
click at [1355, 324] on div "$456.00" at bounding box center [1370, 323] width 82 height 41
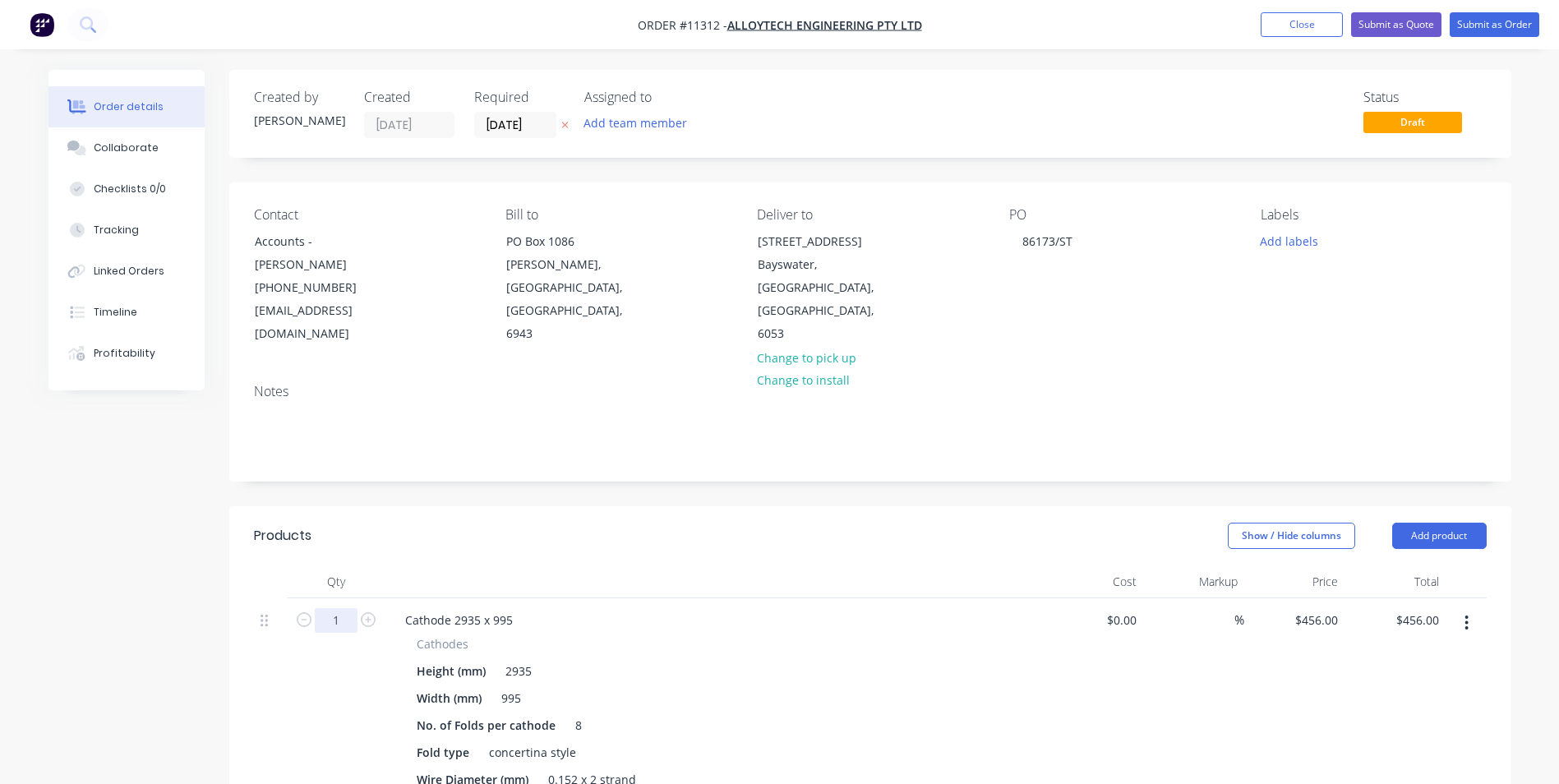
click at [344, 608] on input "1" at bounding box center [336, 620] width 43 height 25
type input "300"
type input "$136,800.00"
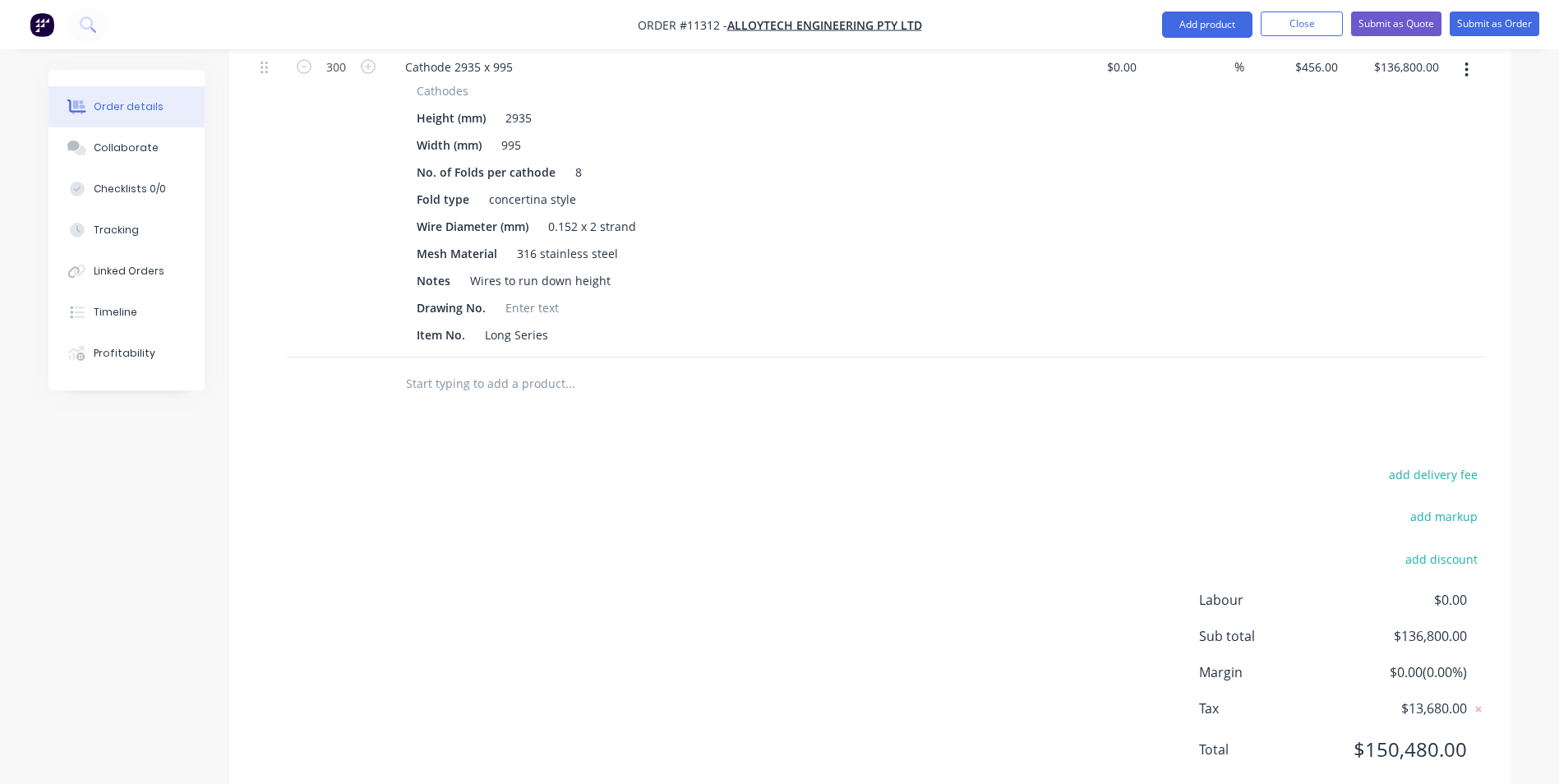
scroll to position [0, 0]
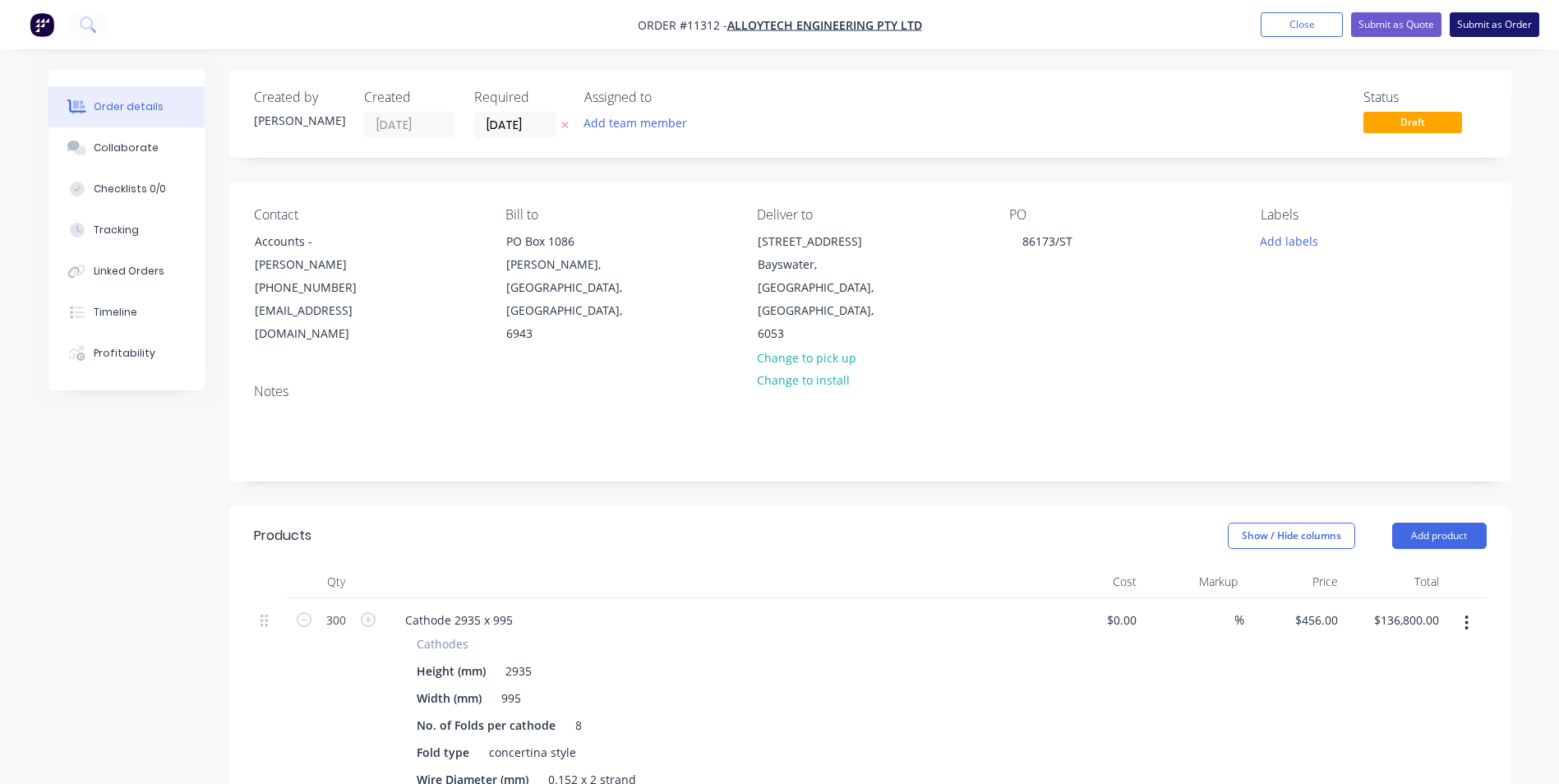
click at [1501, 20] on button "Submit as Order" at bounding box center [1494, 25] width 89 height 25
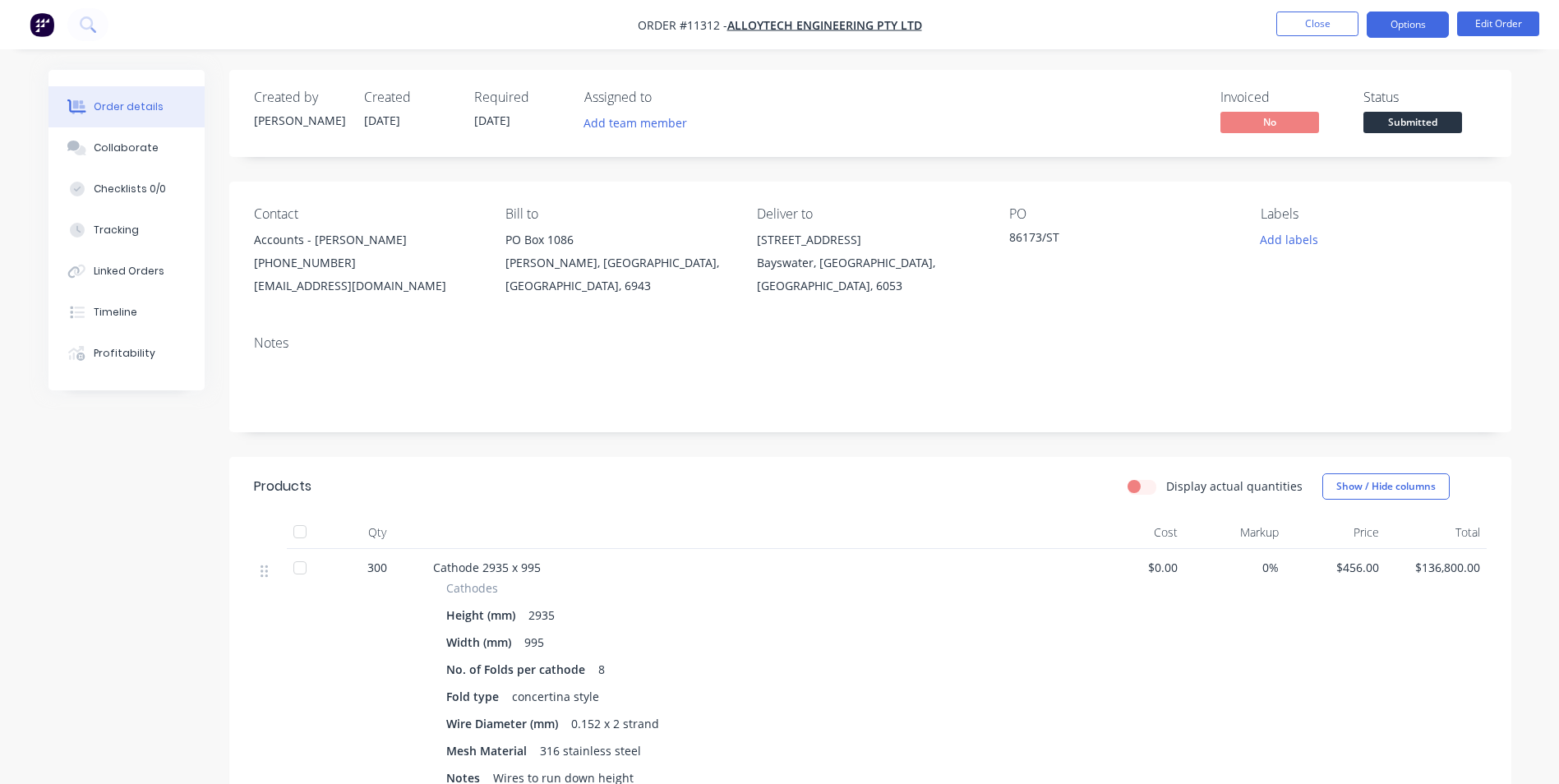
click at [1405, 22] on button "Options" at bounding box center [1408, 25] width 82 height 26
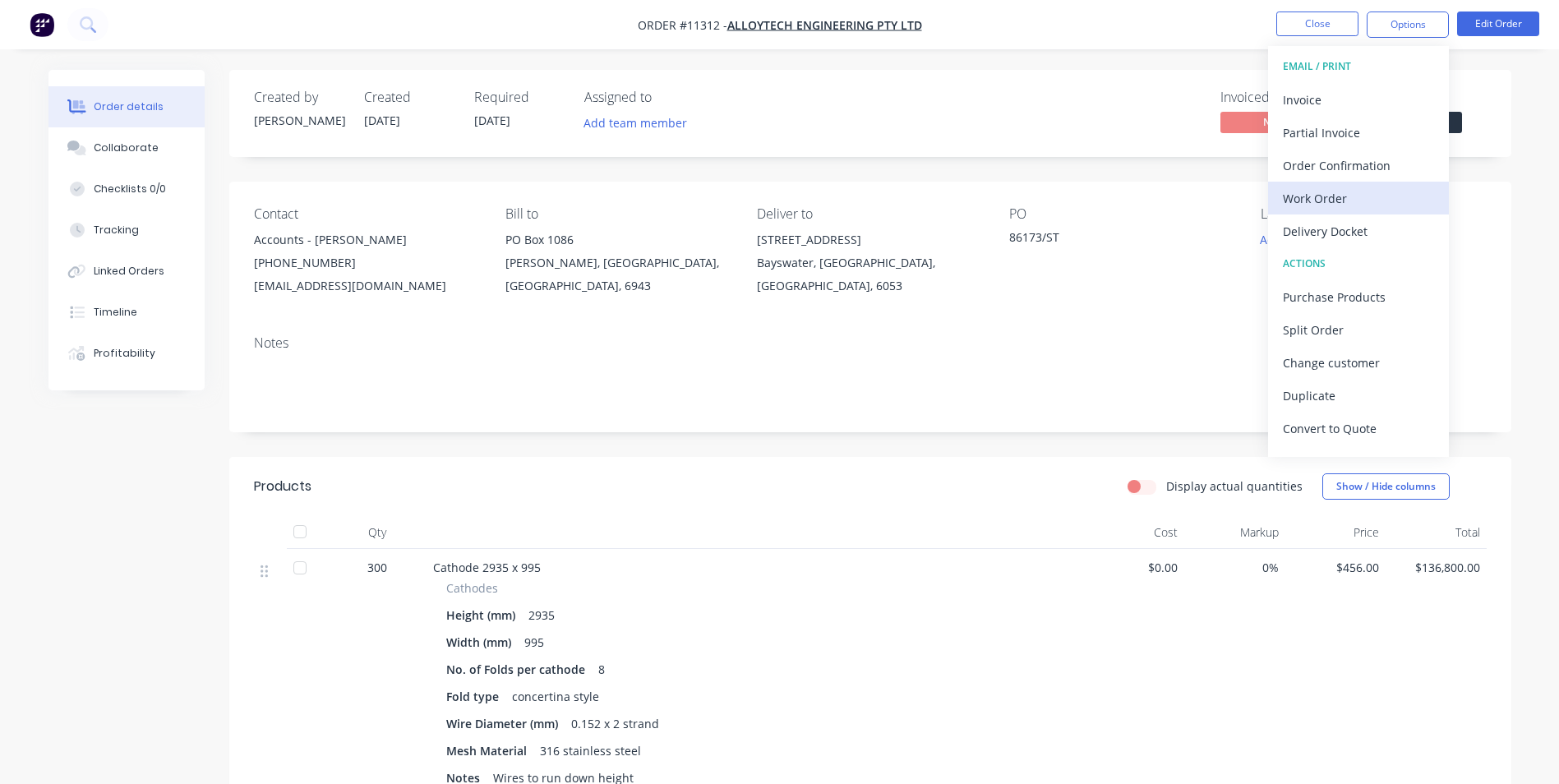
click at [1348, 195] on div "Work Order" at bounding box center [1359, 198] width 151 height 24
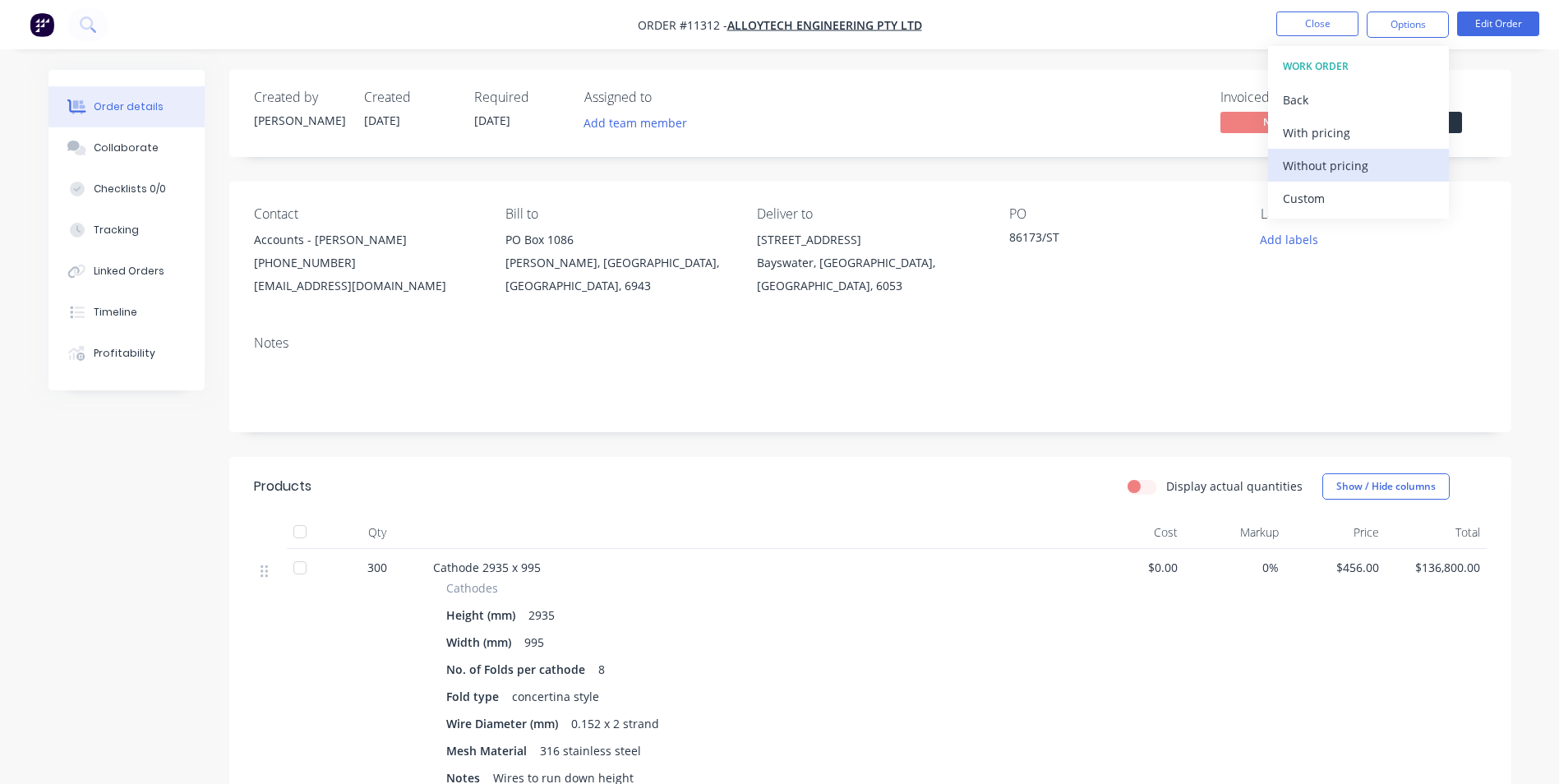
click at [1353, 161] on div "Without pricing" at bounding box center [1359, 165] width 151 height 24
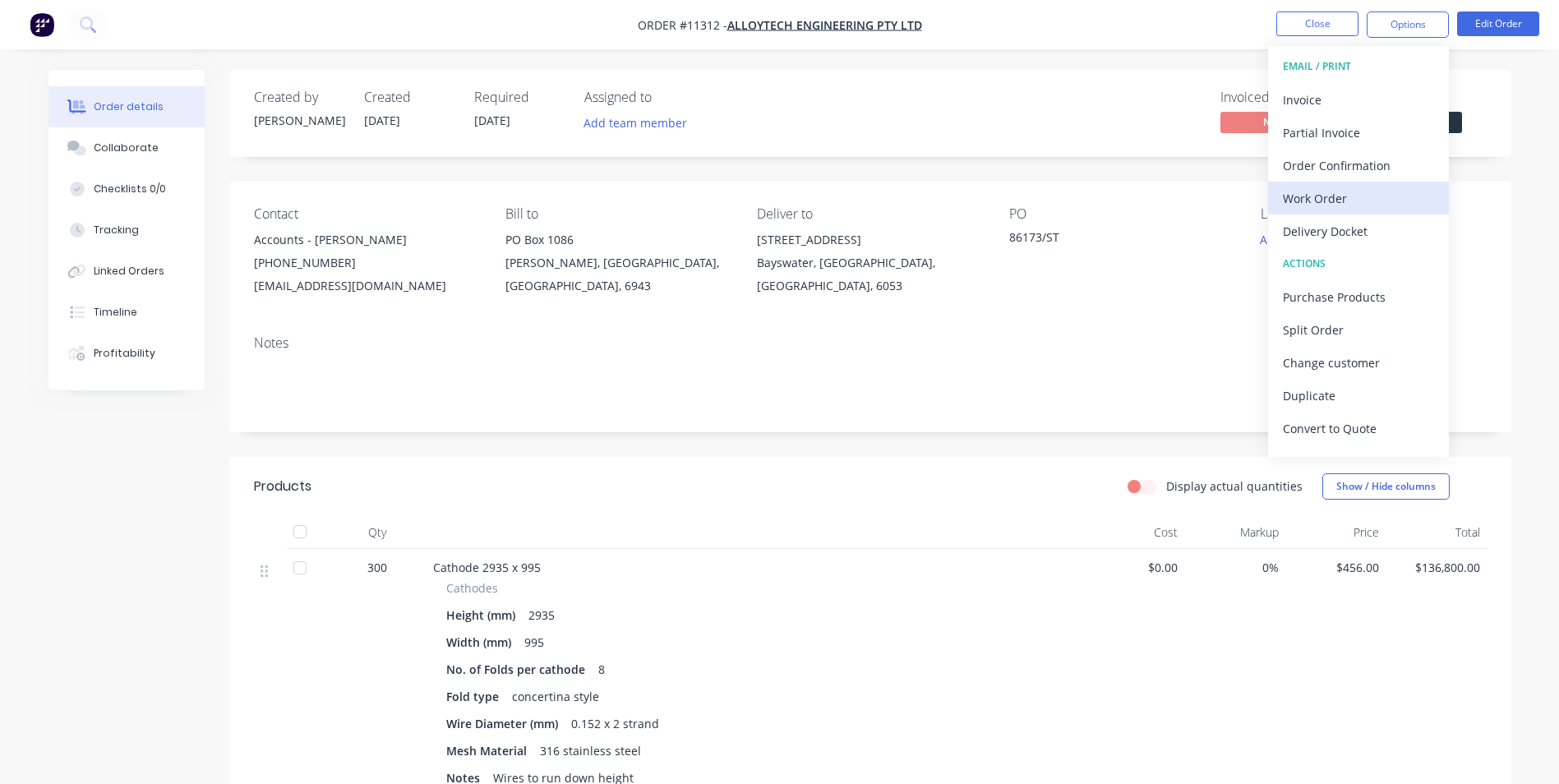
click at [1367, 206] on div "Work Order" at bounding box center [1359, 198] width 151 height 24
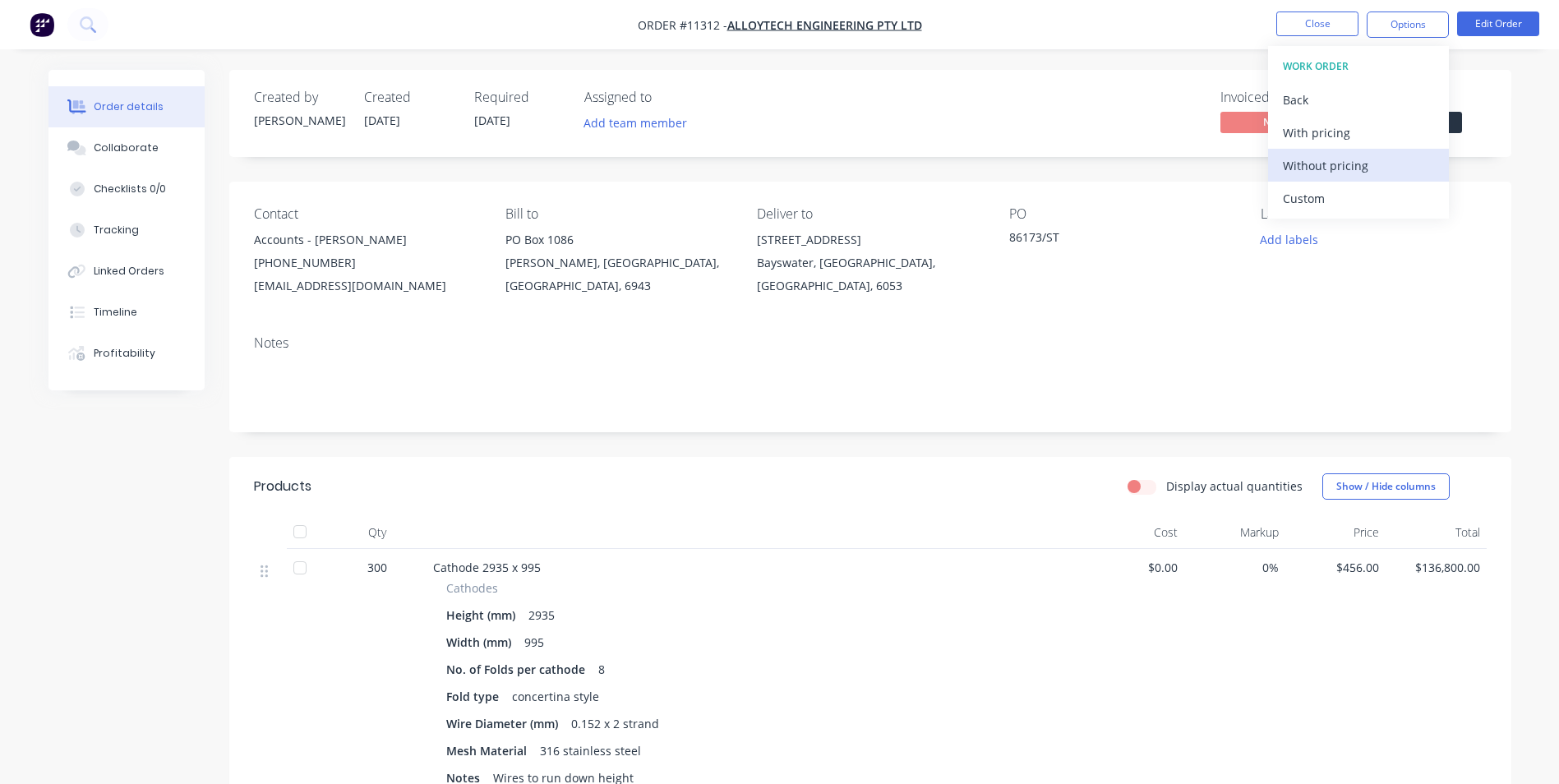
click at [1366, 172] on div "Without pricing" at bounding box center [1359, 165] width 151 height 24
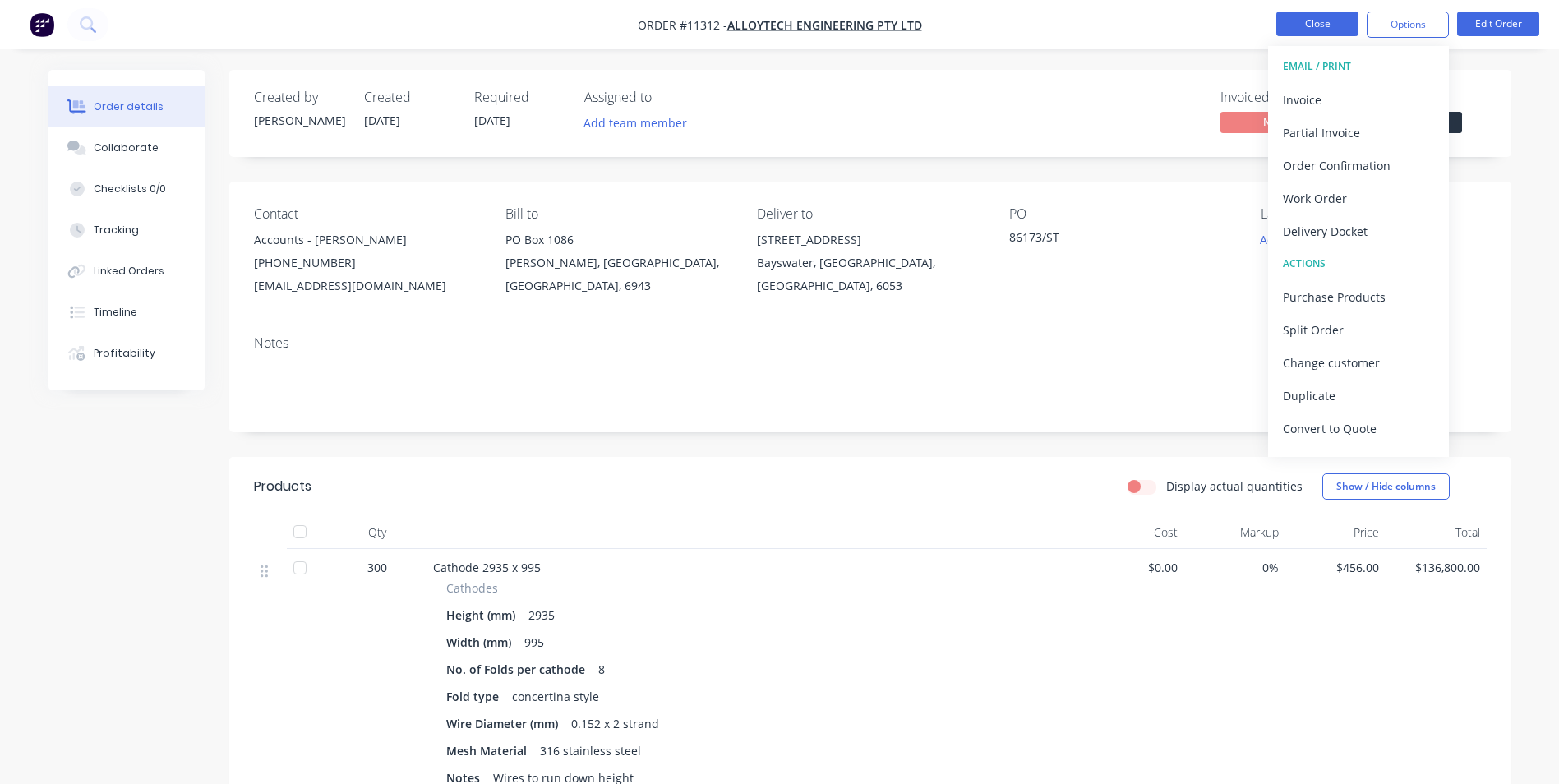
click at [1326, 20] on button "Close" at bounding box center [1317, 24] width 82 height 25
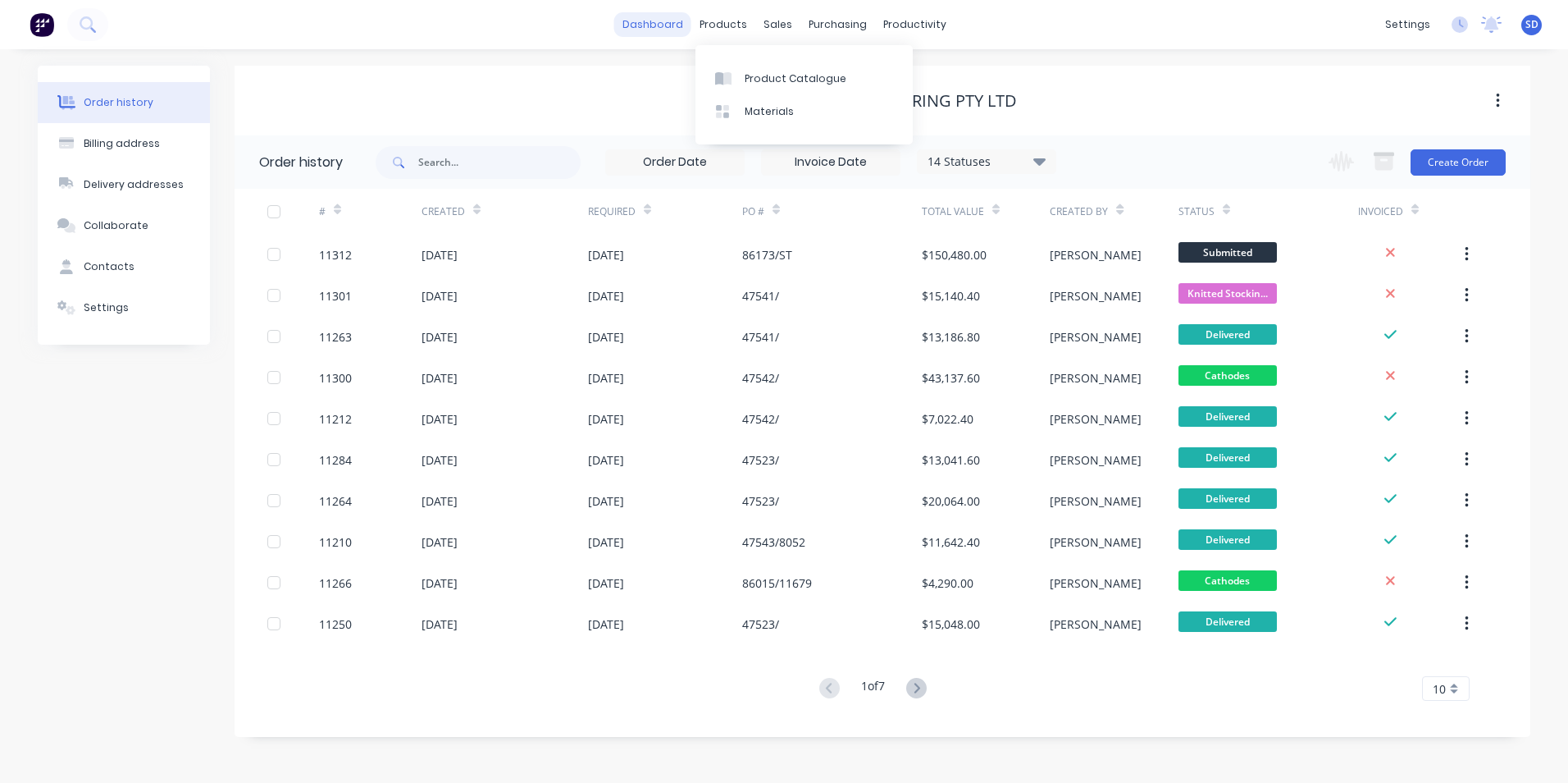
click at [661, 29] on link "dashboard" at bounding box center [652, 25] width 77 height 25
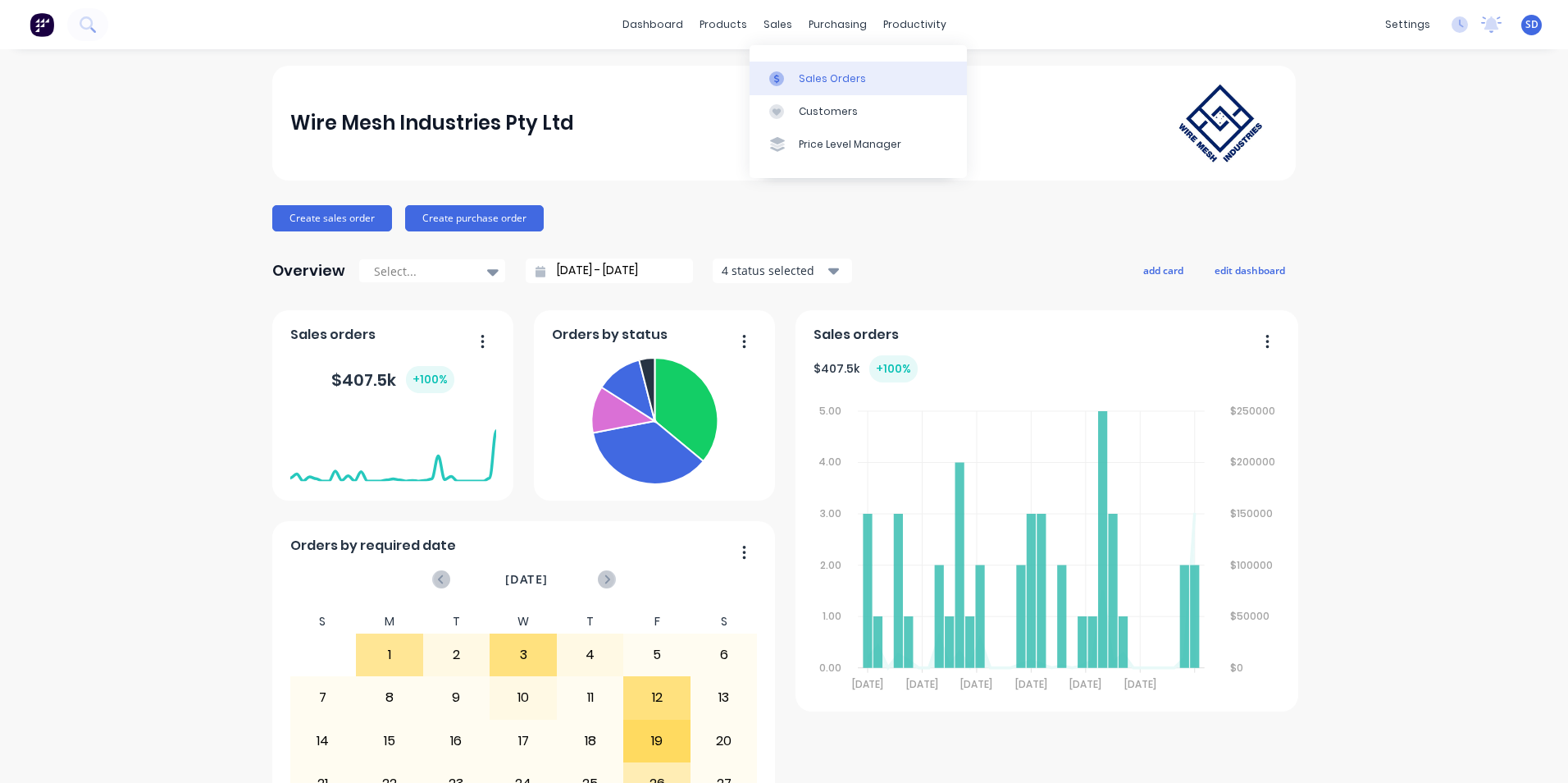
click at [783, 71] on icon at bounding box center [777, 78] width 15 height 15
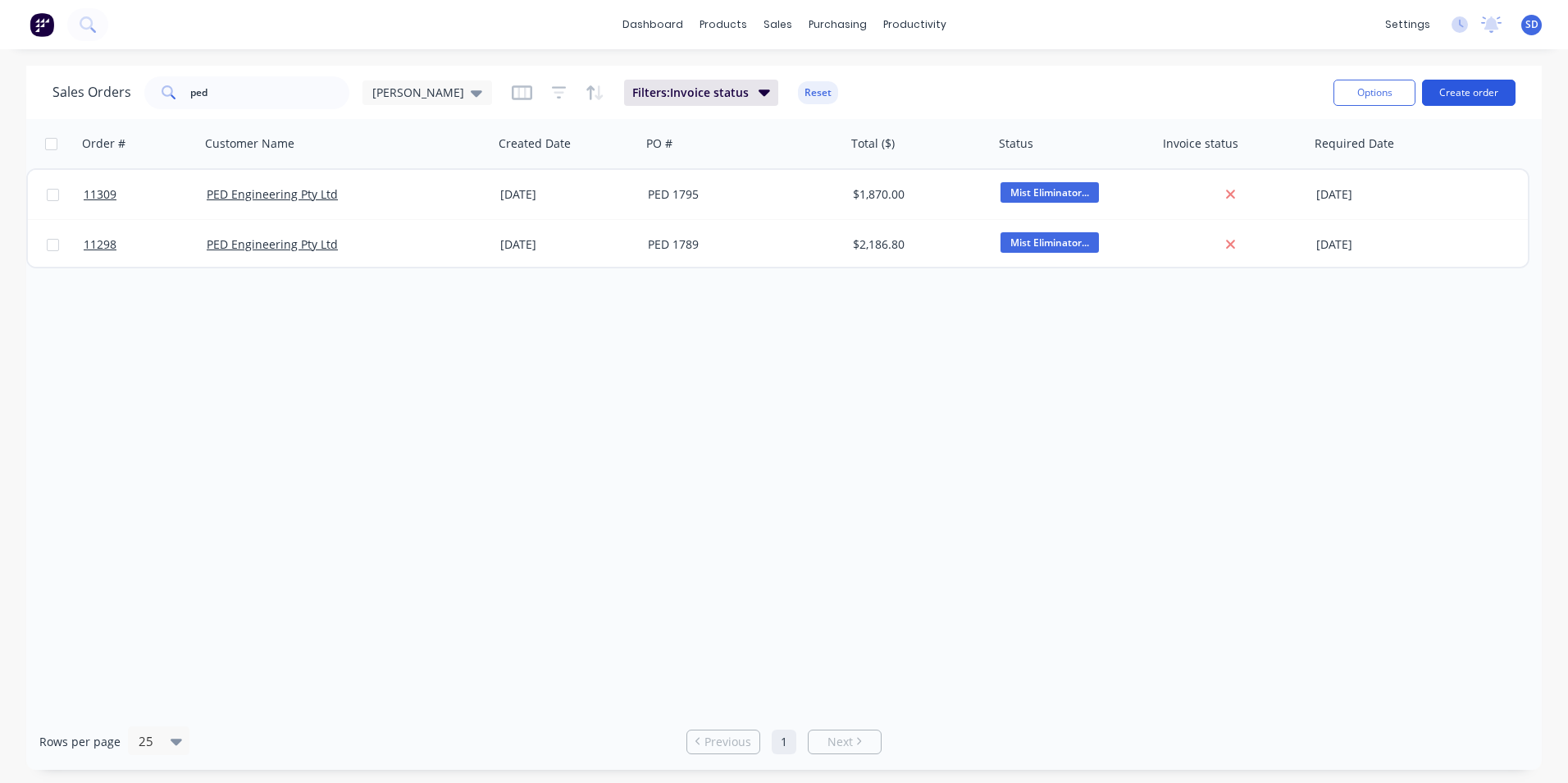
click at [1488, 90] on button "Create order" at bounding box center [1468, 93] width 93 height 26
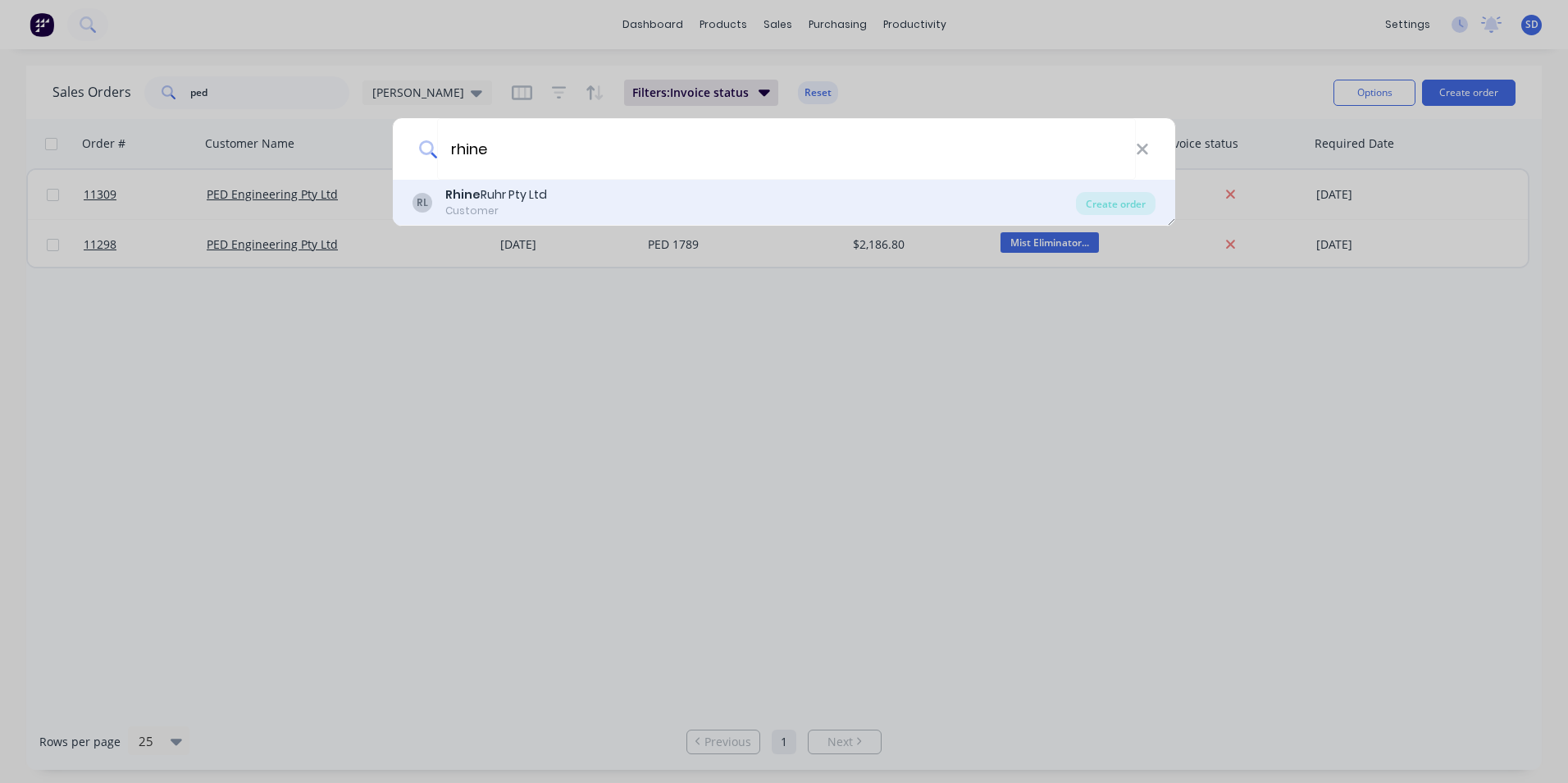
type input "rhine"
click at [709, 189] on div "[PERSON_NAME] Ruhr Pty Ltd Customer" at bounding box center [745, 202] width 664 height 32
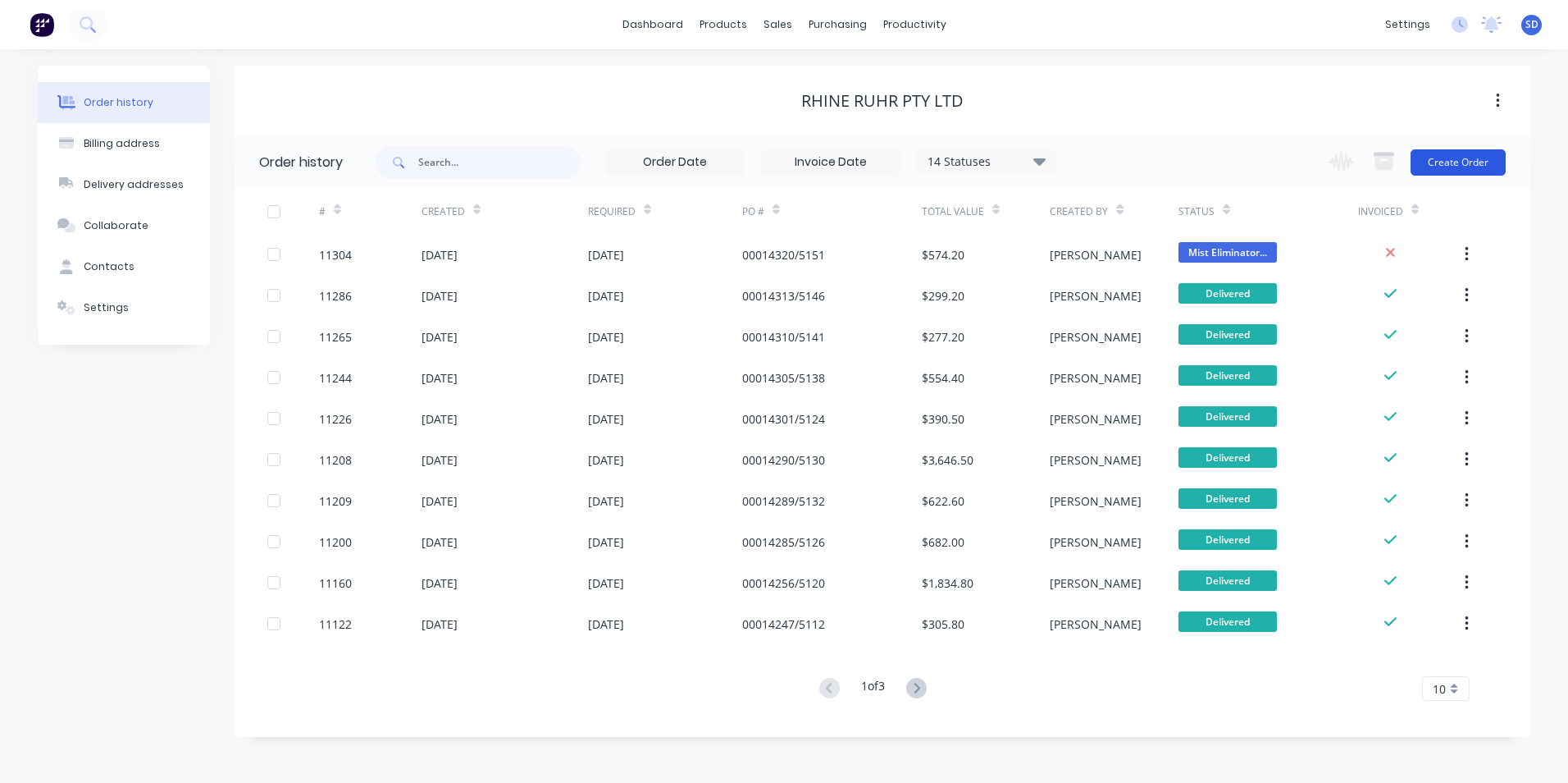
click at [1478, 149] on button "Create Order" at bounding box center [1457, 163] width 95 height 26
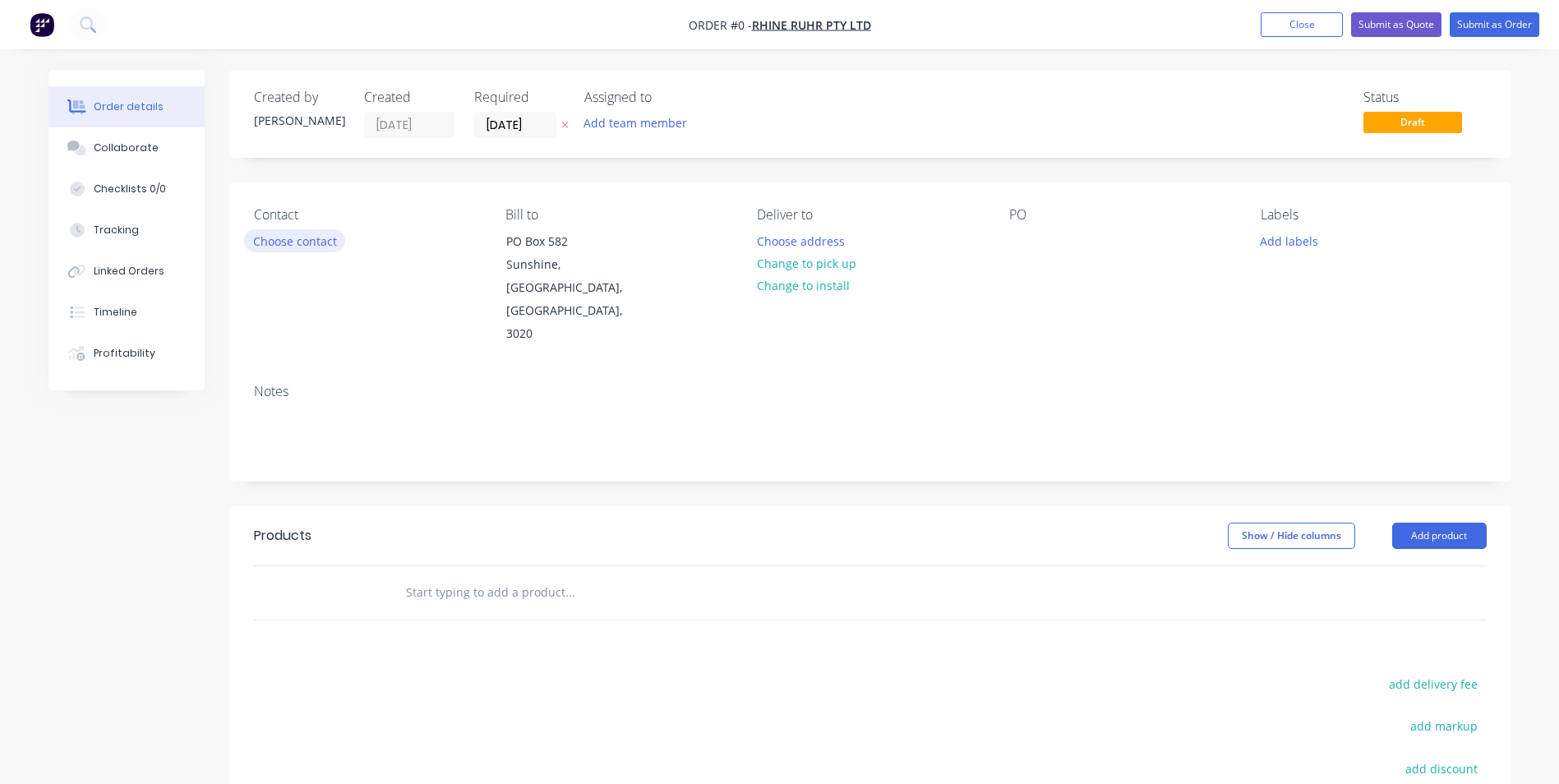
click at [322, 250] on button "Choose contact" at bounding box center [295, 240] width 101 height 22
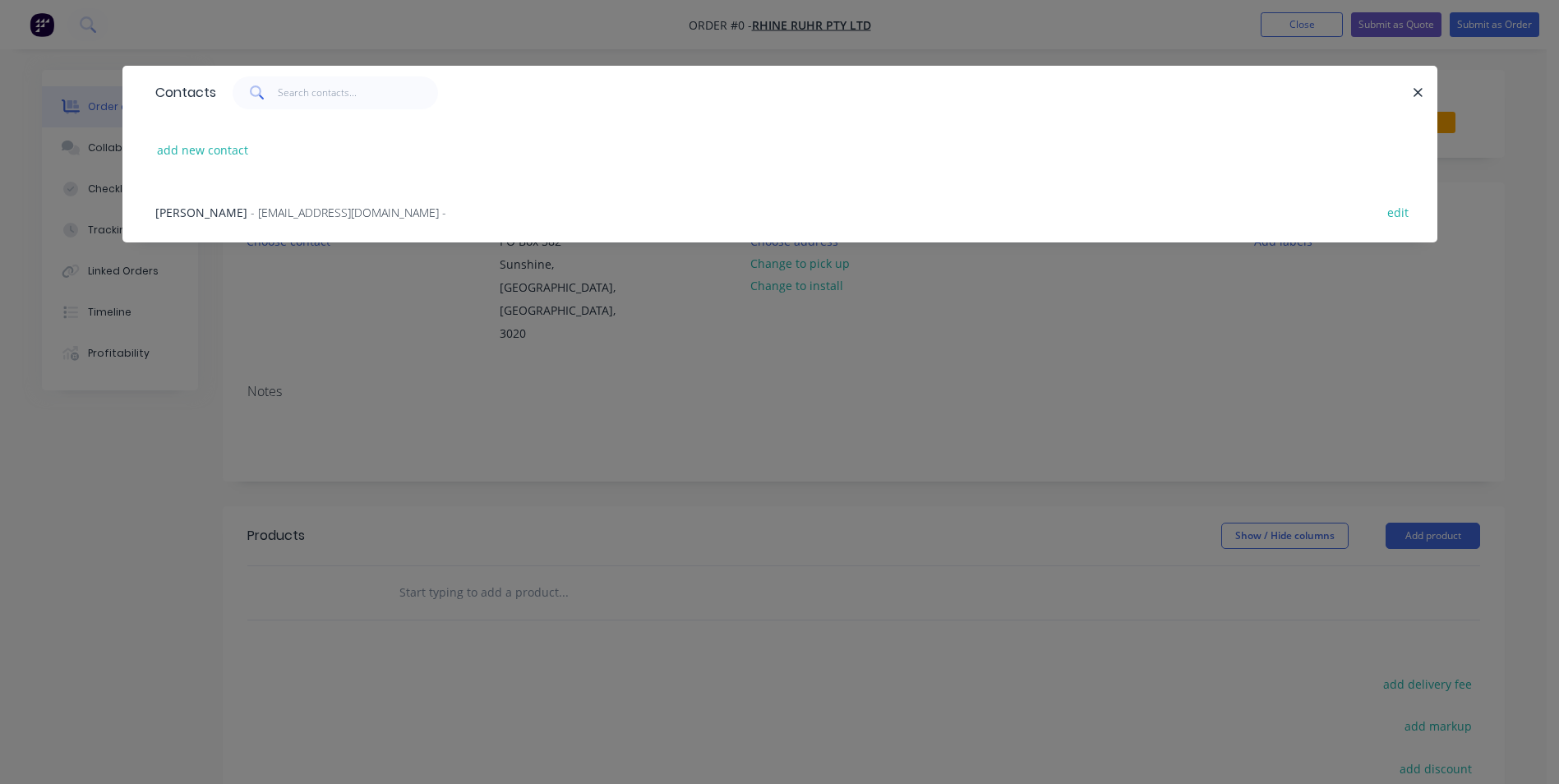
click at [330, 218] on span "- [EMAIL_ADDRESS][DOMAIN_NAME] -" at bounding box center [348, 212] width 195 height 16
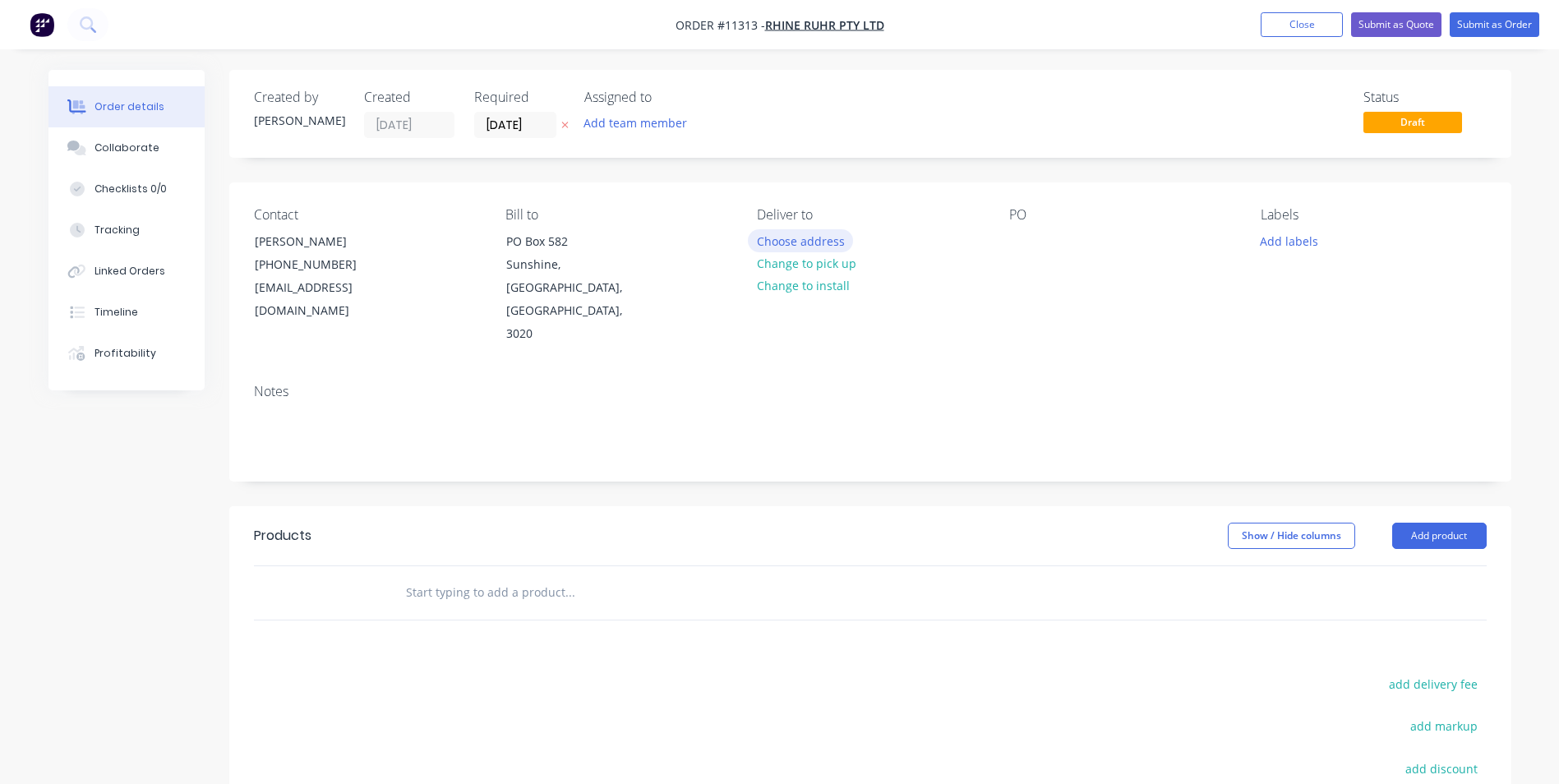
click at [785, 241] on button "Choose address" at bounding box center [800, 240] width 105 height 22
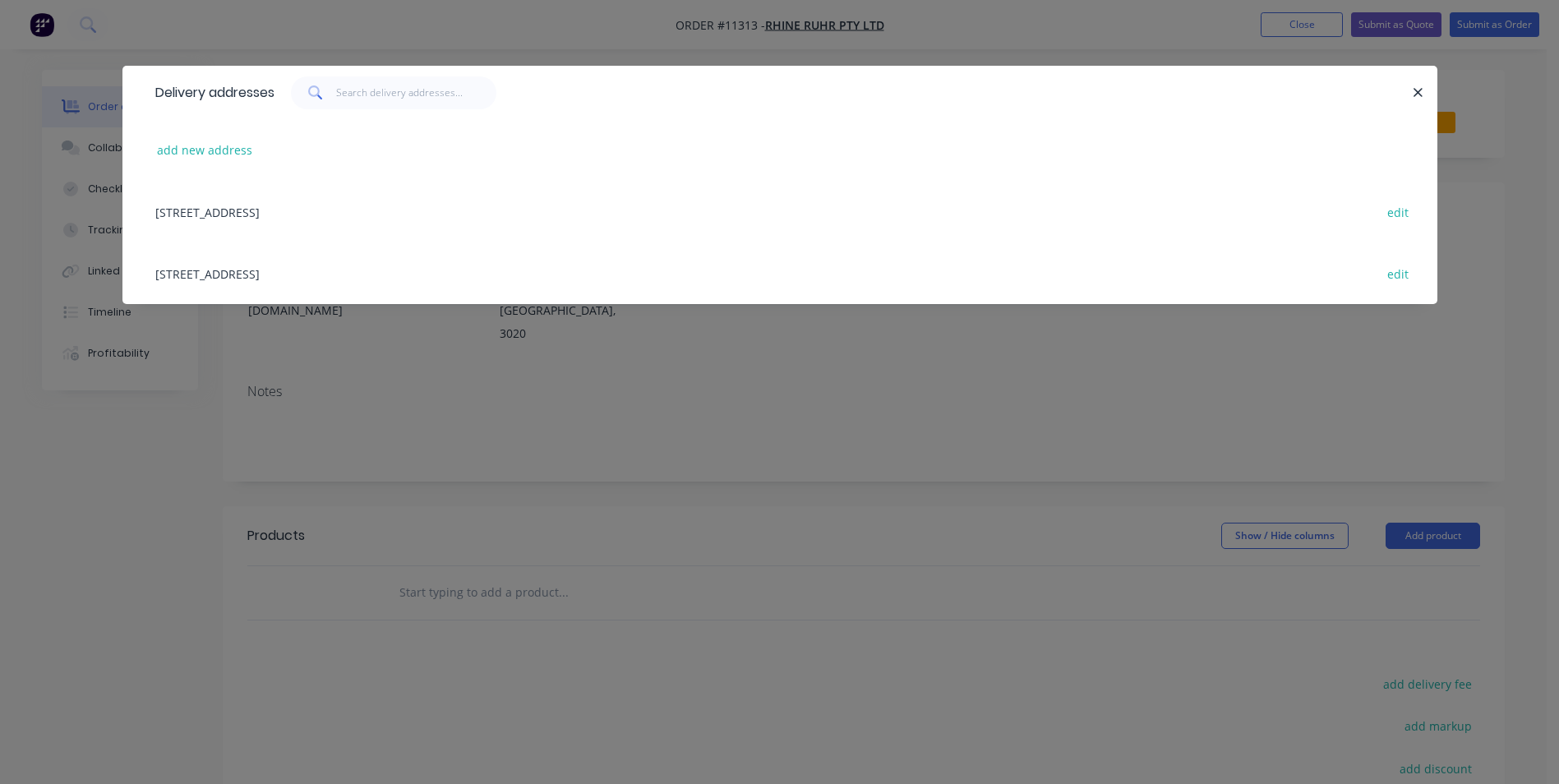
click at [611, 378] on div "Delivery addresses add new address [STREET_ADDRESS] edit" at bounding box center [780, 392] width 1559 height 784
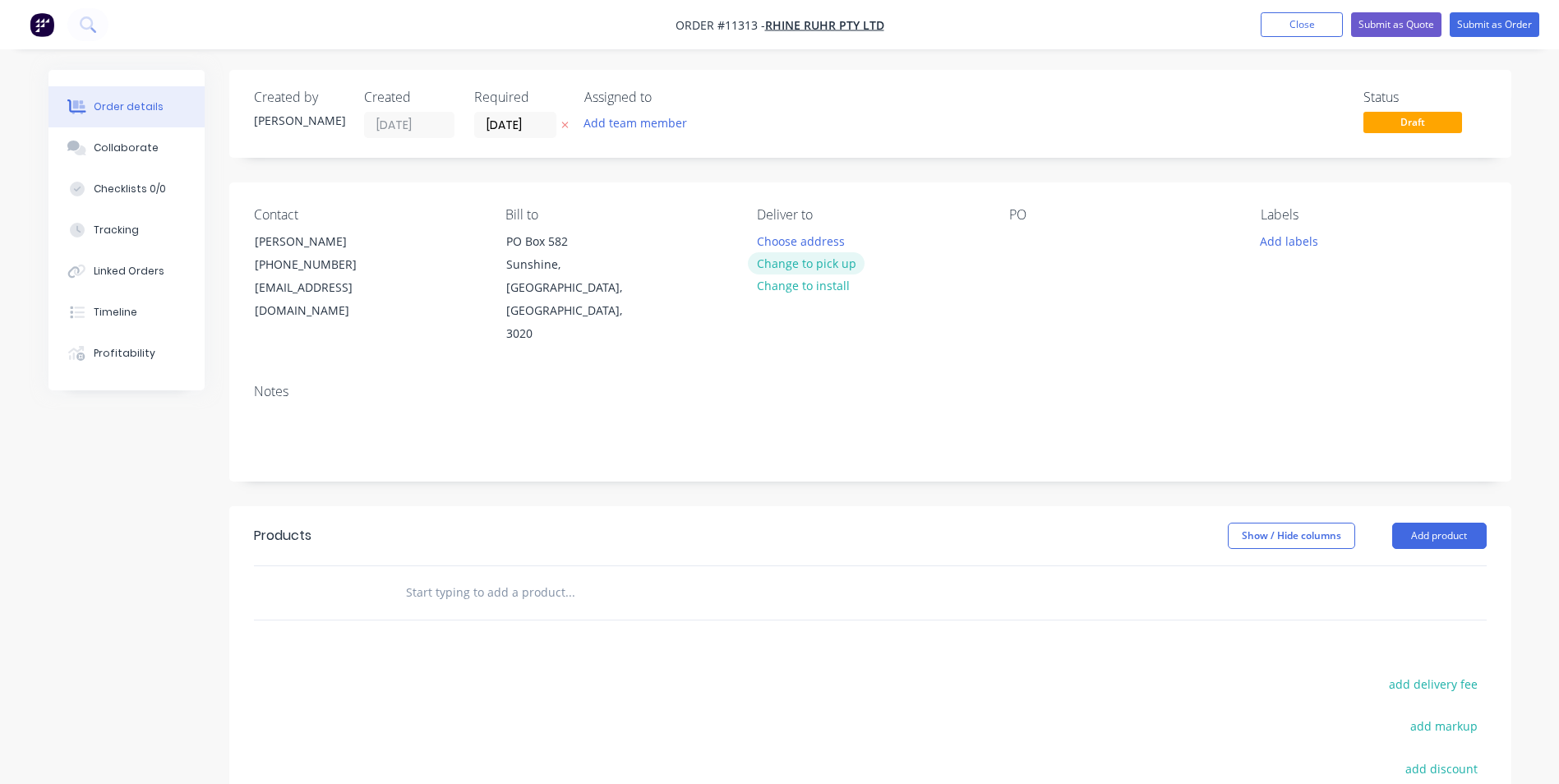
click at [833, 263] on button "Change to pick up" at bounding box center [806, 263] width 117 height 22
click at [1019, 232] on div at bounding box center [1023, 241] width 26 height 24
click at [498, 576] on input "text" at bounding box center [569, 592] width 329 height 33
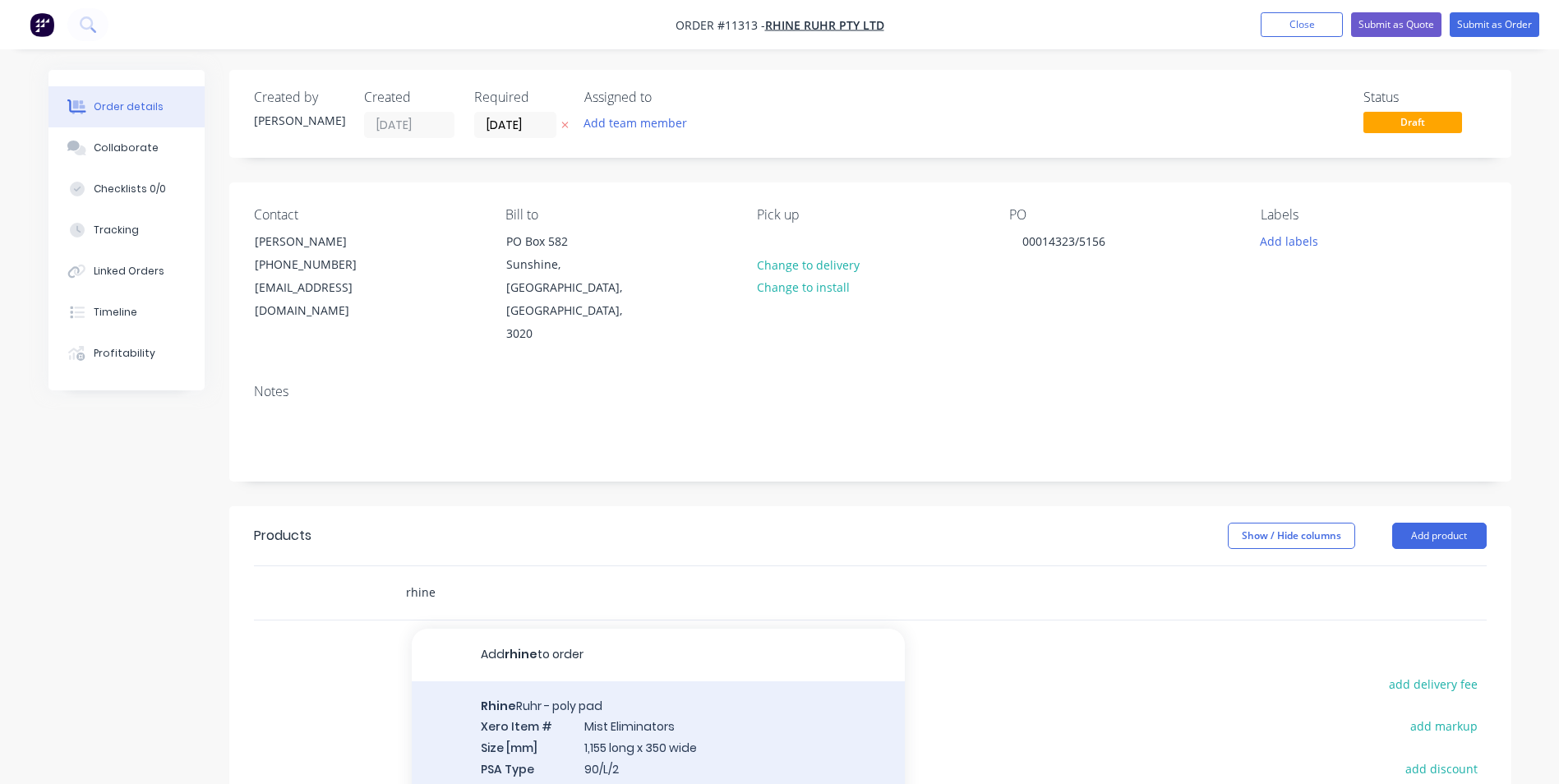
type input "rhine"
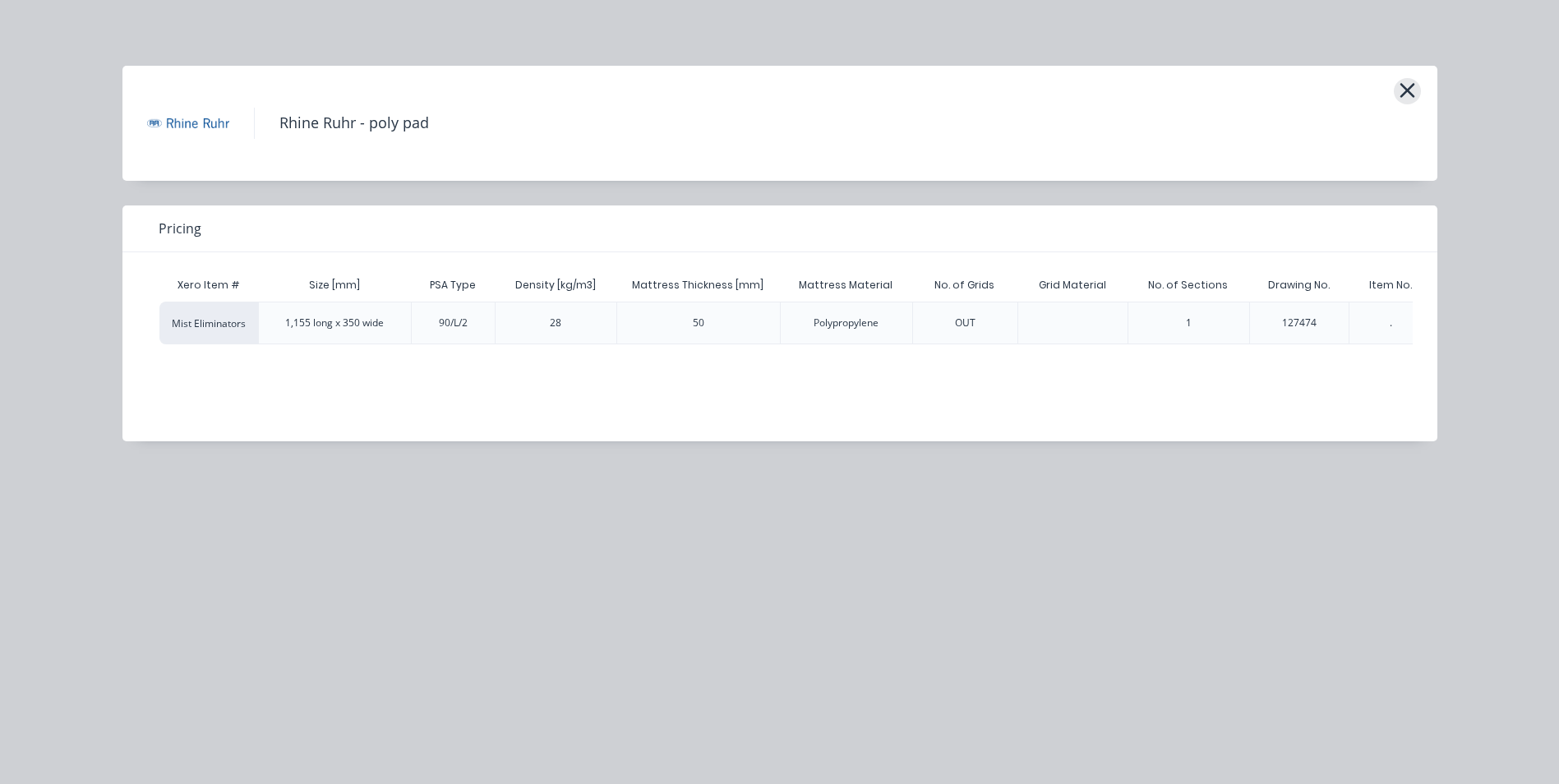
click at [1405, 79] on icon "button" at bounding box center [1408, 90] width 17 height 23
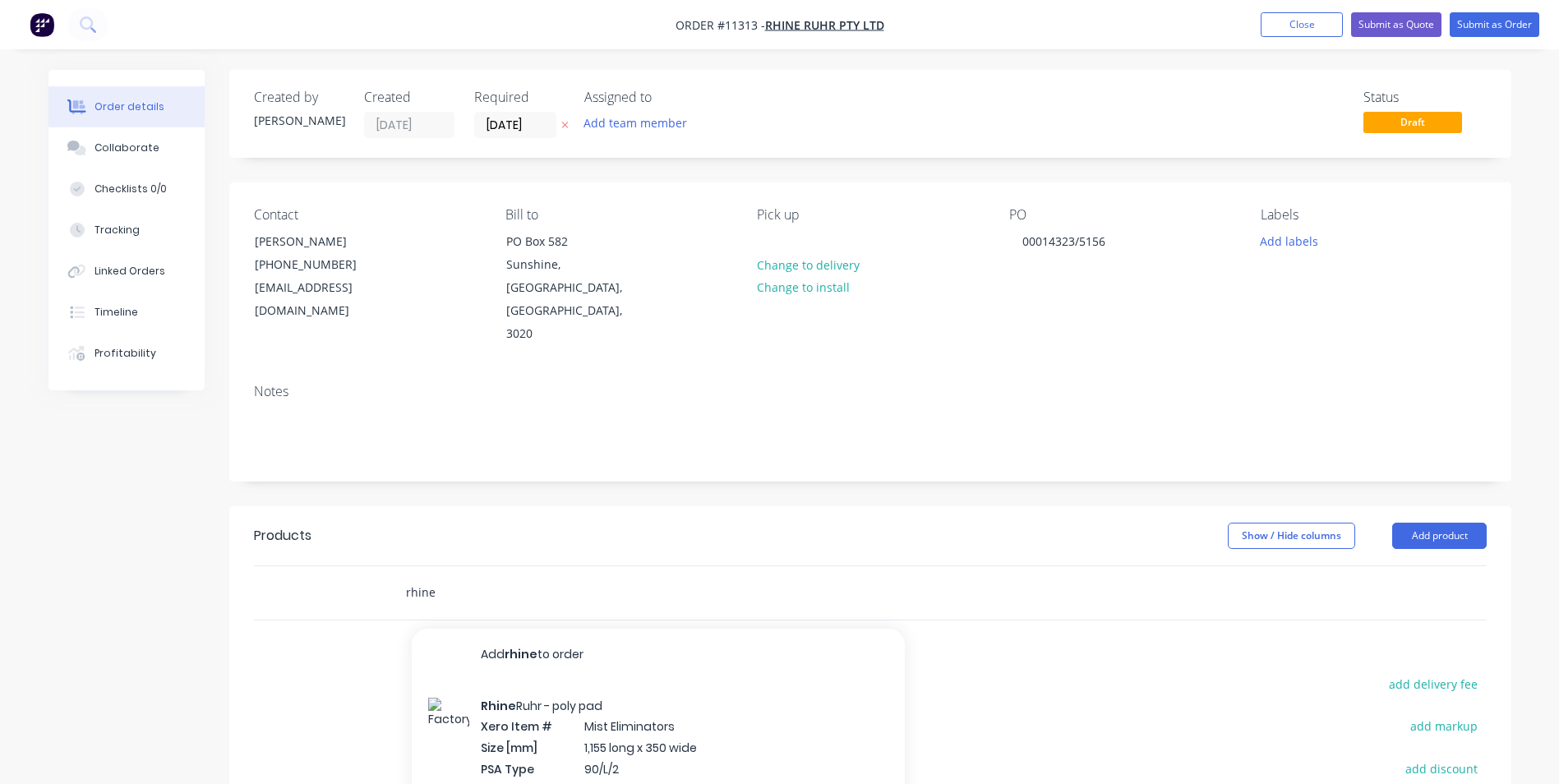
click at [449, 576] on input "rhine" at bounding box center [569, 592] width 329 height 33
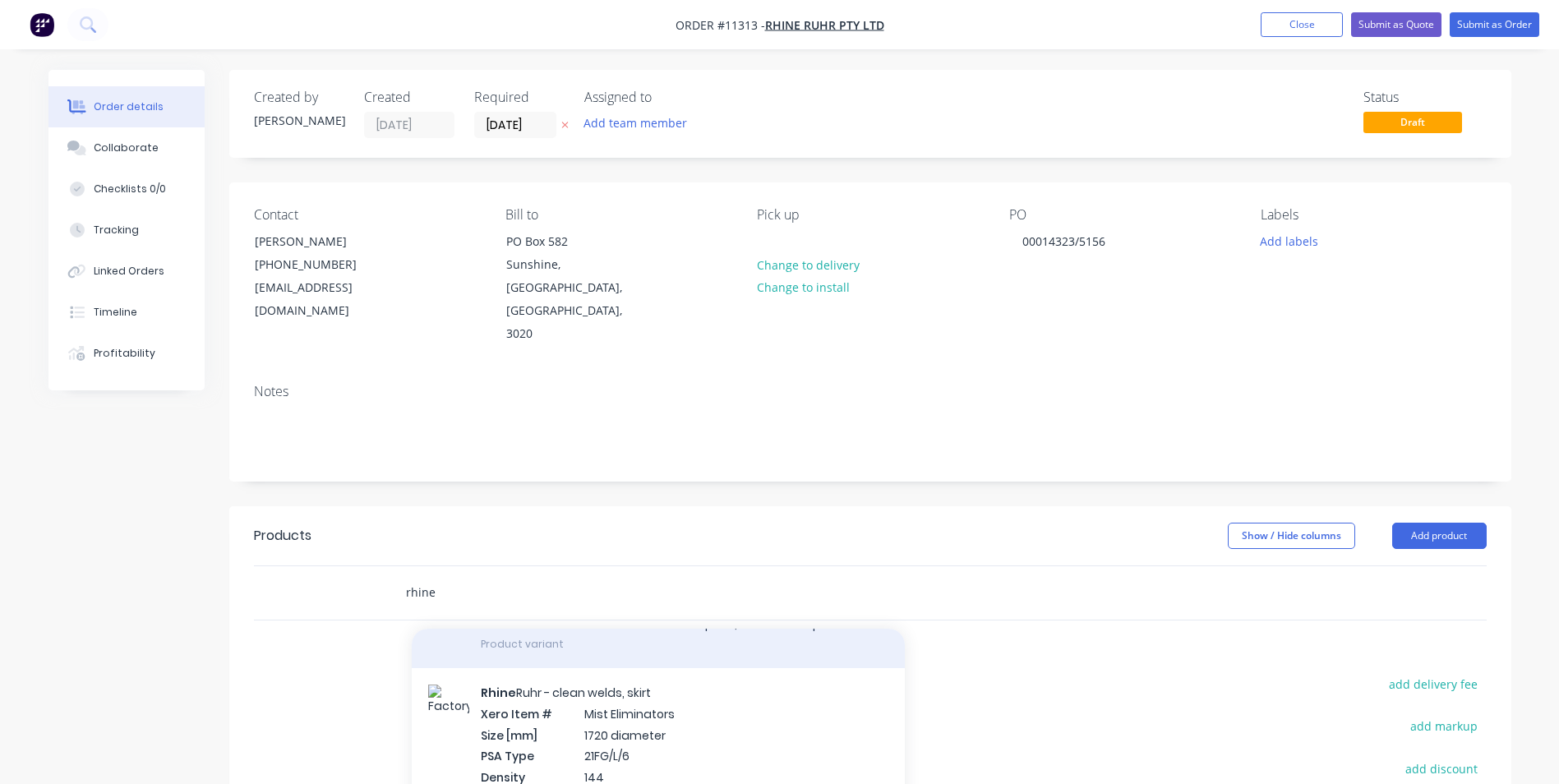
scroll to position [411, 0]
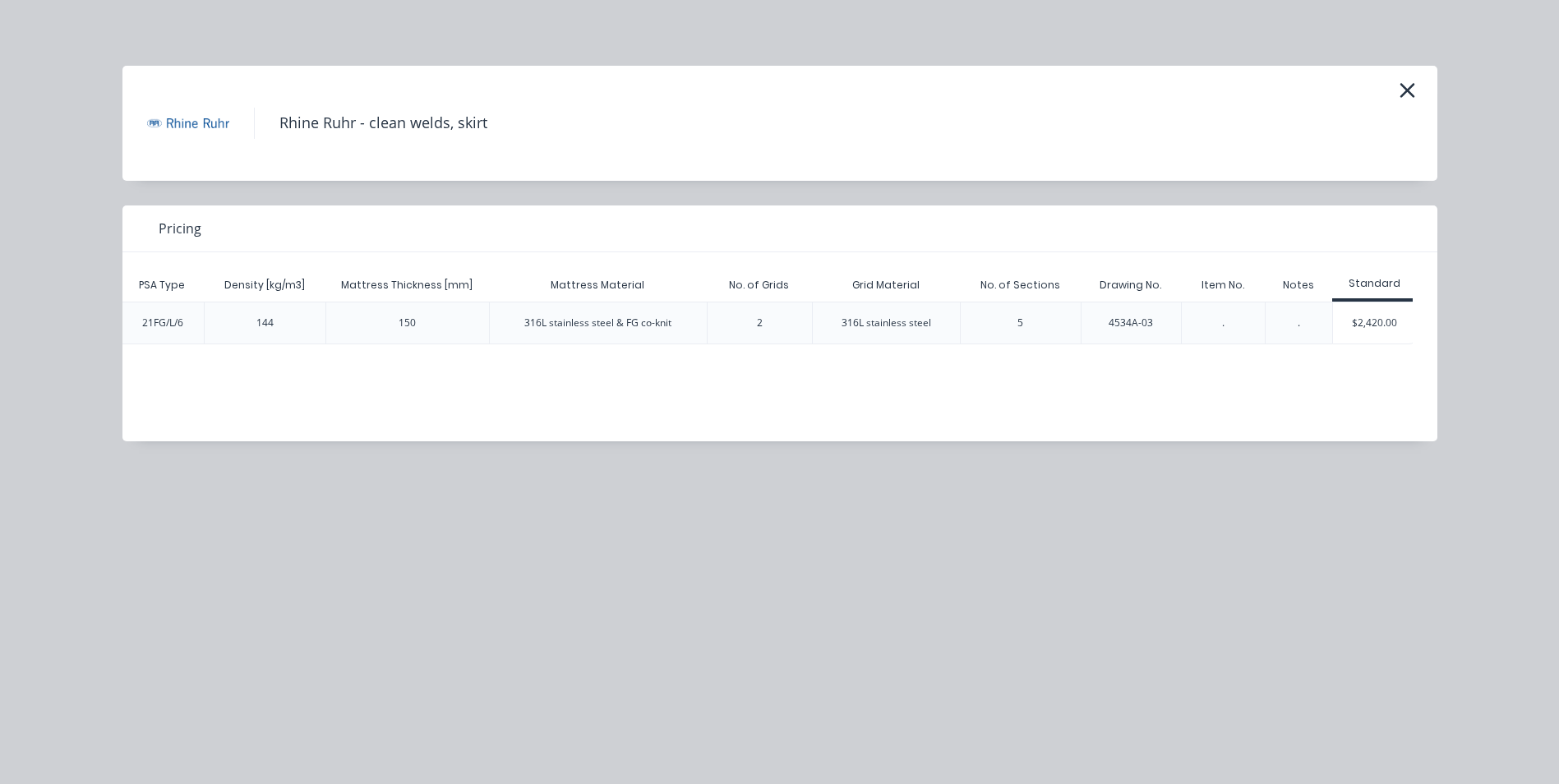
scroll to position [0, 252]
click at [1388, 313] on div "$2,420.00" at bounding box center [1370, 323] width 82 height 41
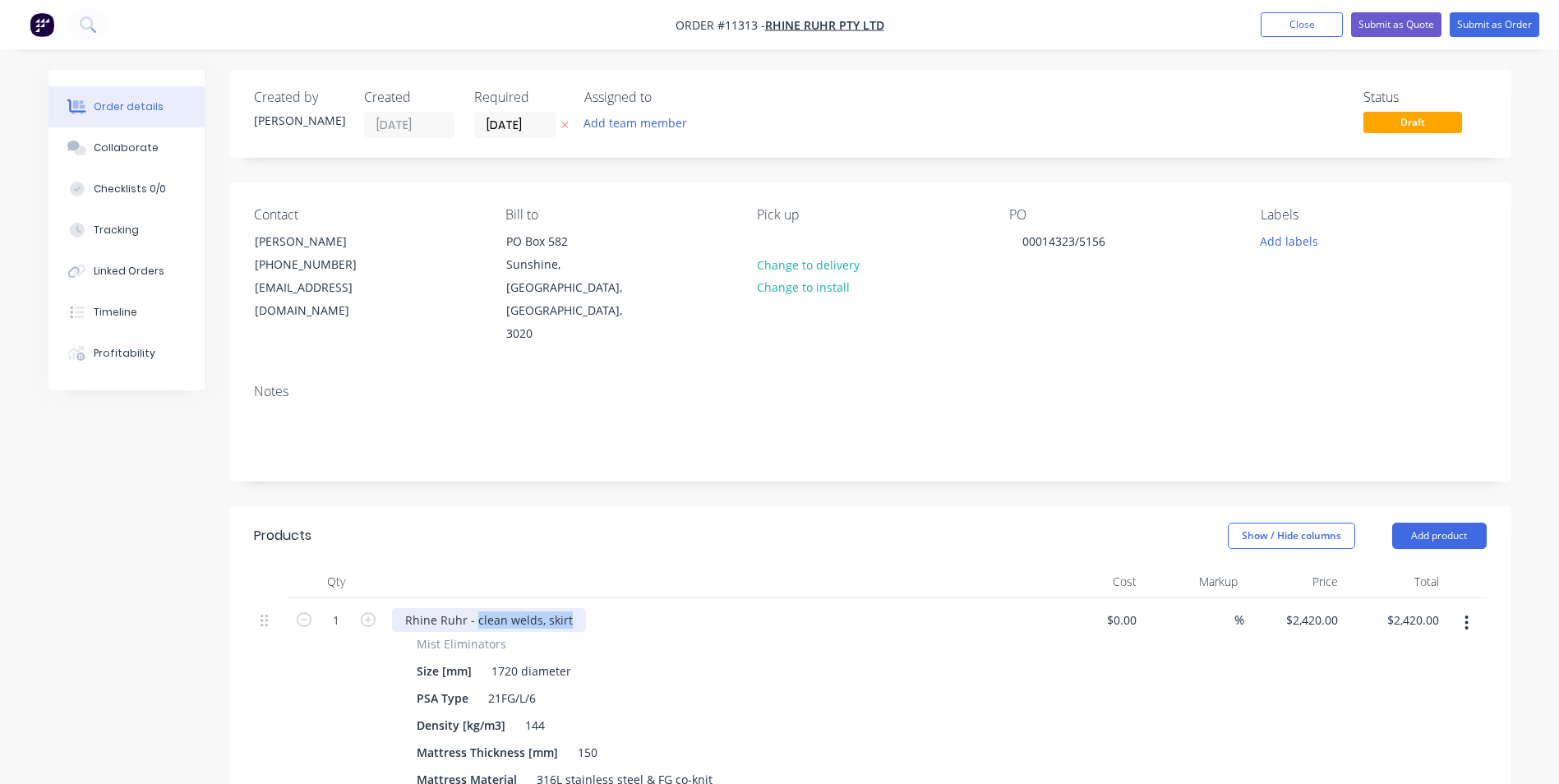
drag, startPoint x: 476, startPoint y: 571, endPoint x: 629, endPoint y: 570, distance: 153.0
click at [629, 608] on div "Rhine Ruhr - clean welds, skirt" at bounding box center [714, 619] width 645 height 24
click at [1306, 608] on div "2420 2420" at bounding box center [1324, 619] width 41 height 24
type input "$9,930.00"
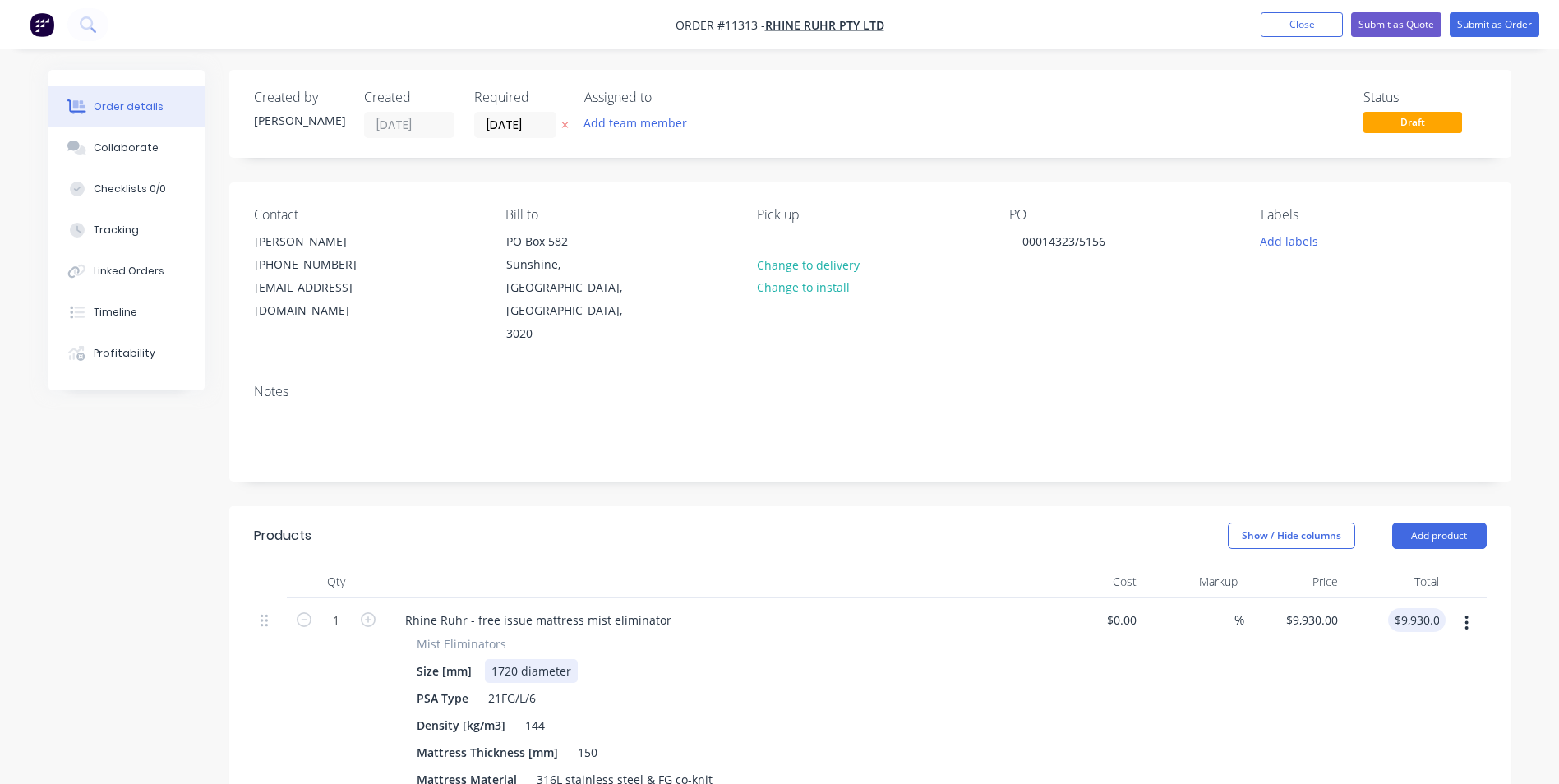
click at [492, 659] on div "1720 diameter" at bounding box center [531, 671] width 93 height 24
click at [508, 659] on div "1720 diameter" at bounding box center [531, 671] width 93 height 24
click at [535, 686] on div "21FG/L/6" at bounding box center [512, 697] width 61 height 24
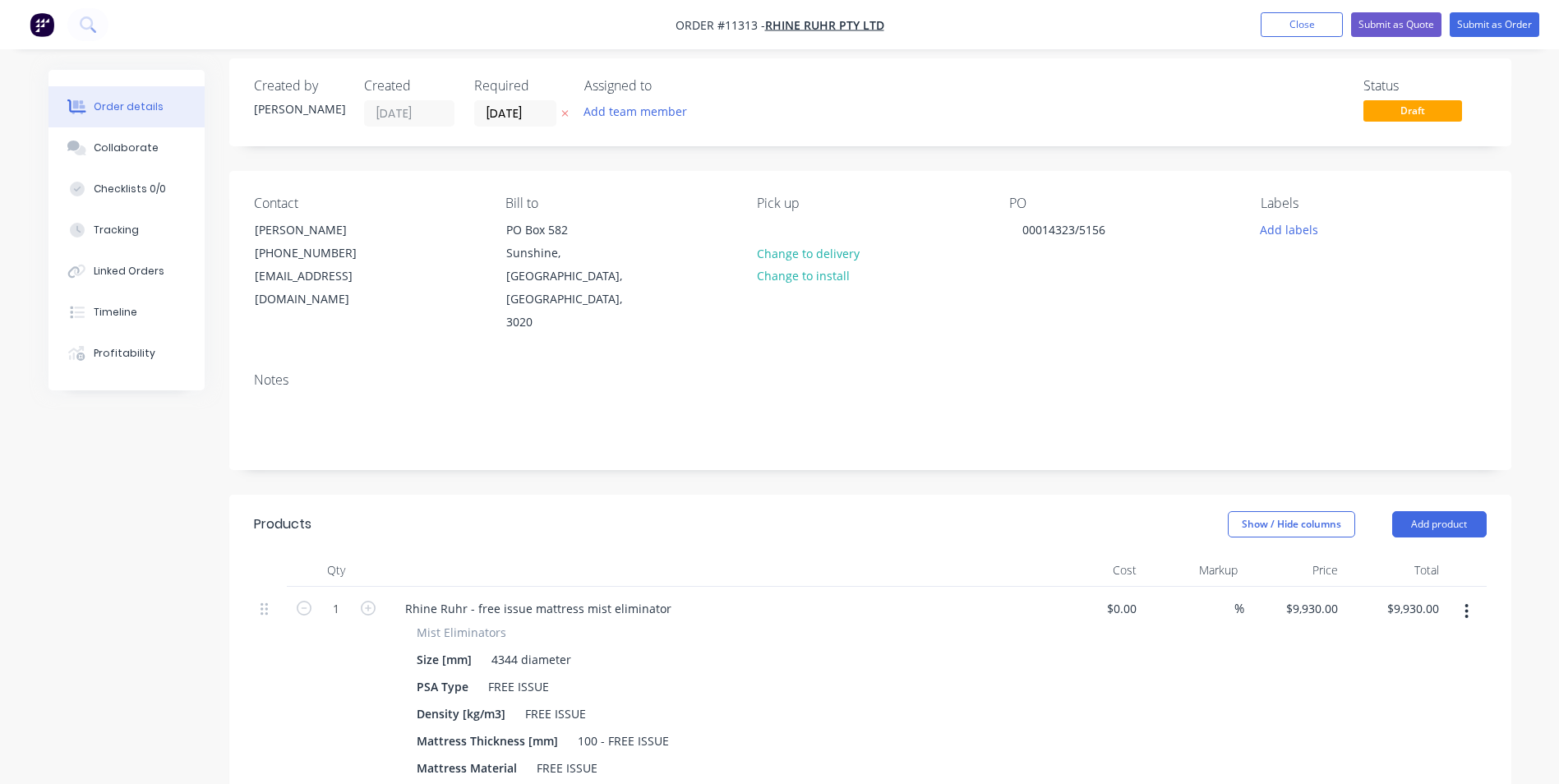
scroll to position [423, 0]
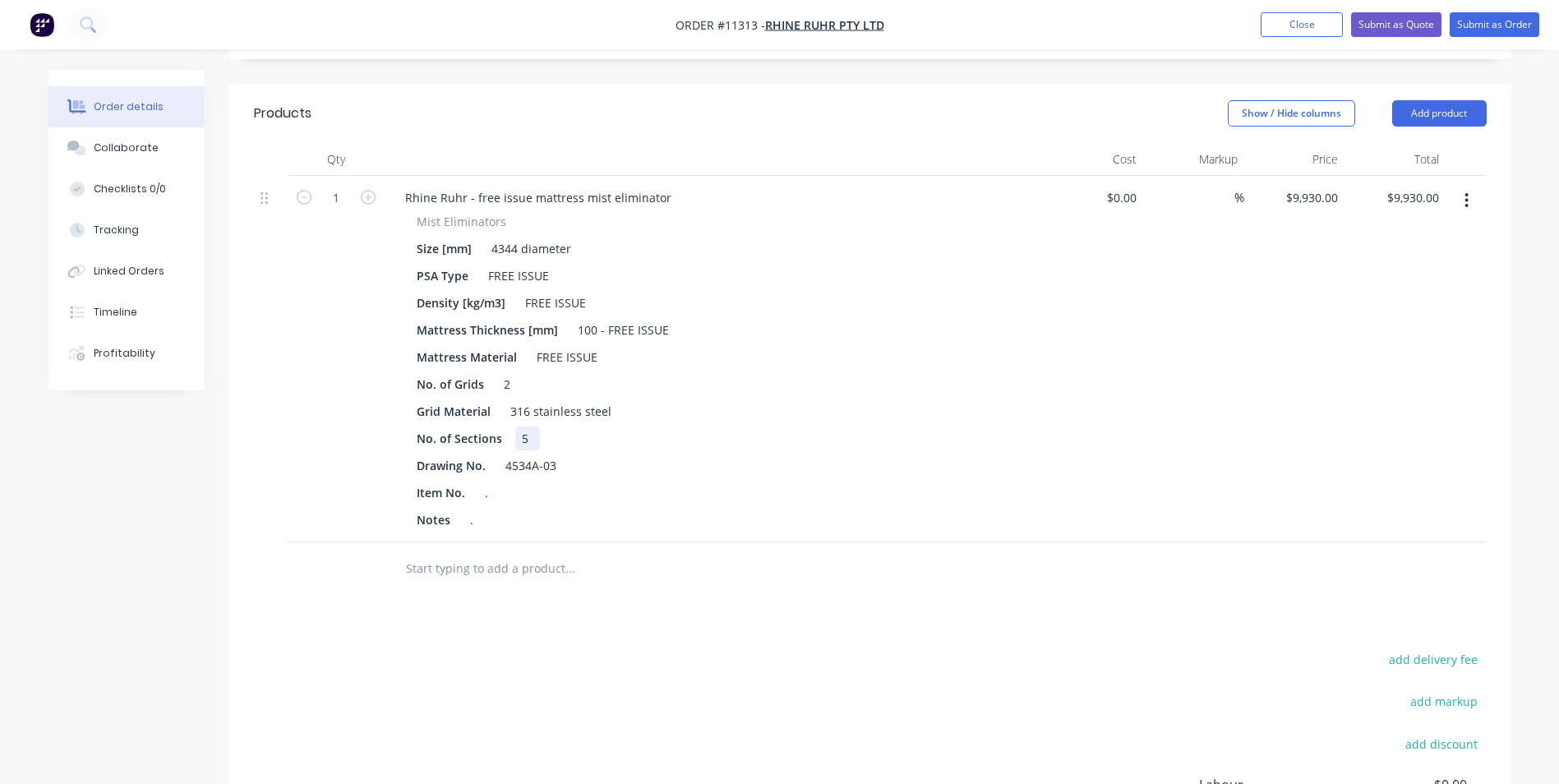
click at [538, 427] on div "No. of Sections 5" at bounding box center [711, 438] width 602 height 24
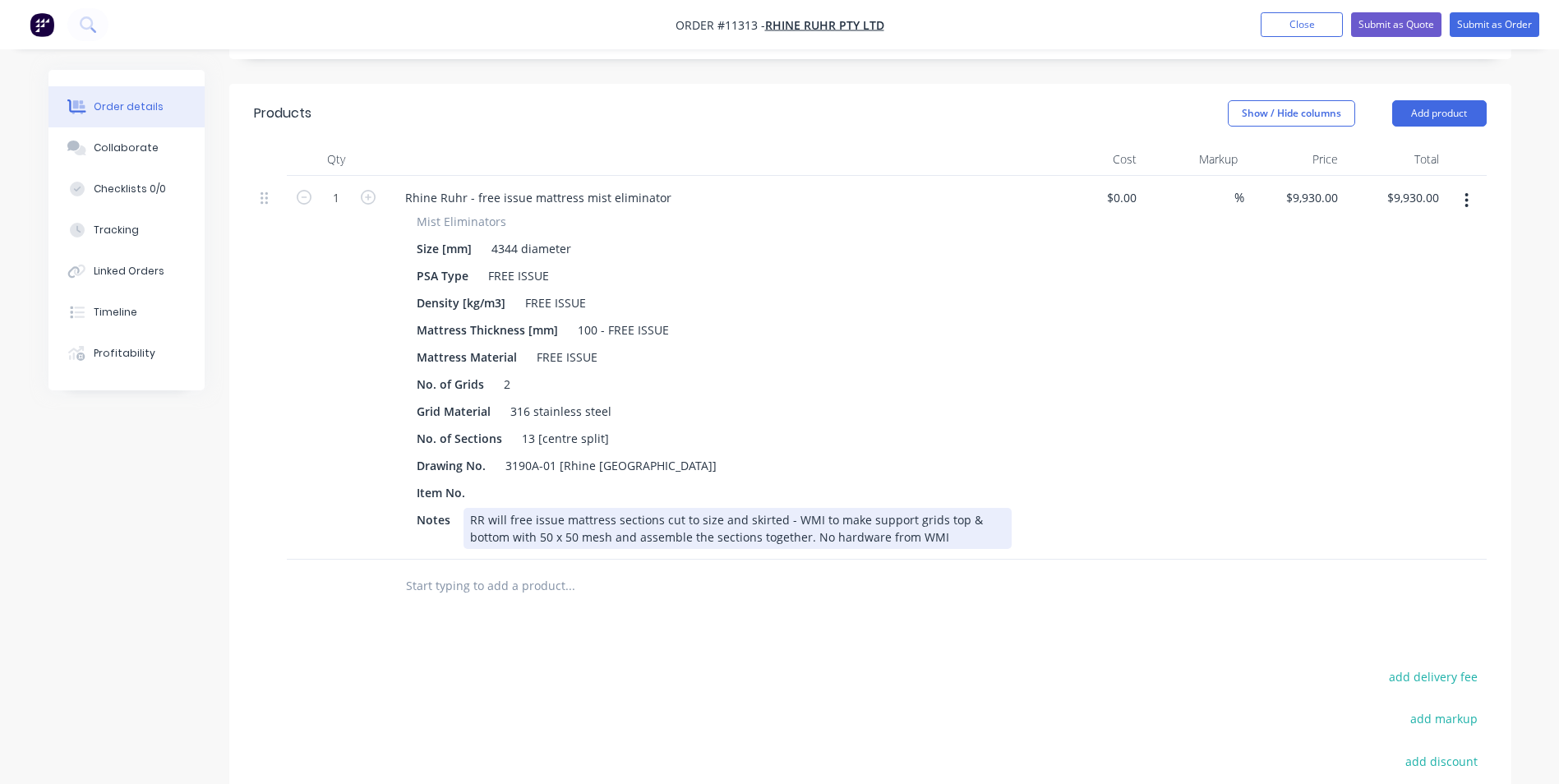
scroll to position [93, 0]
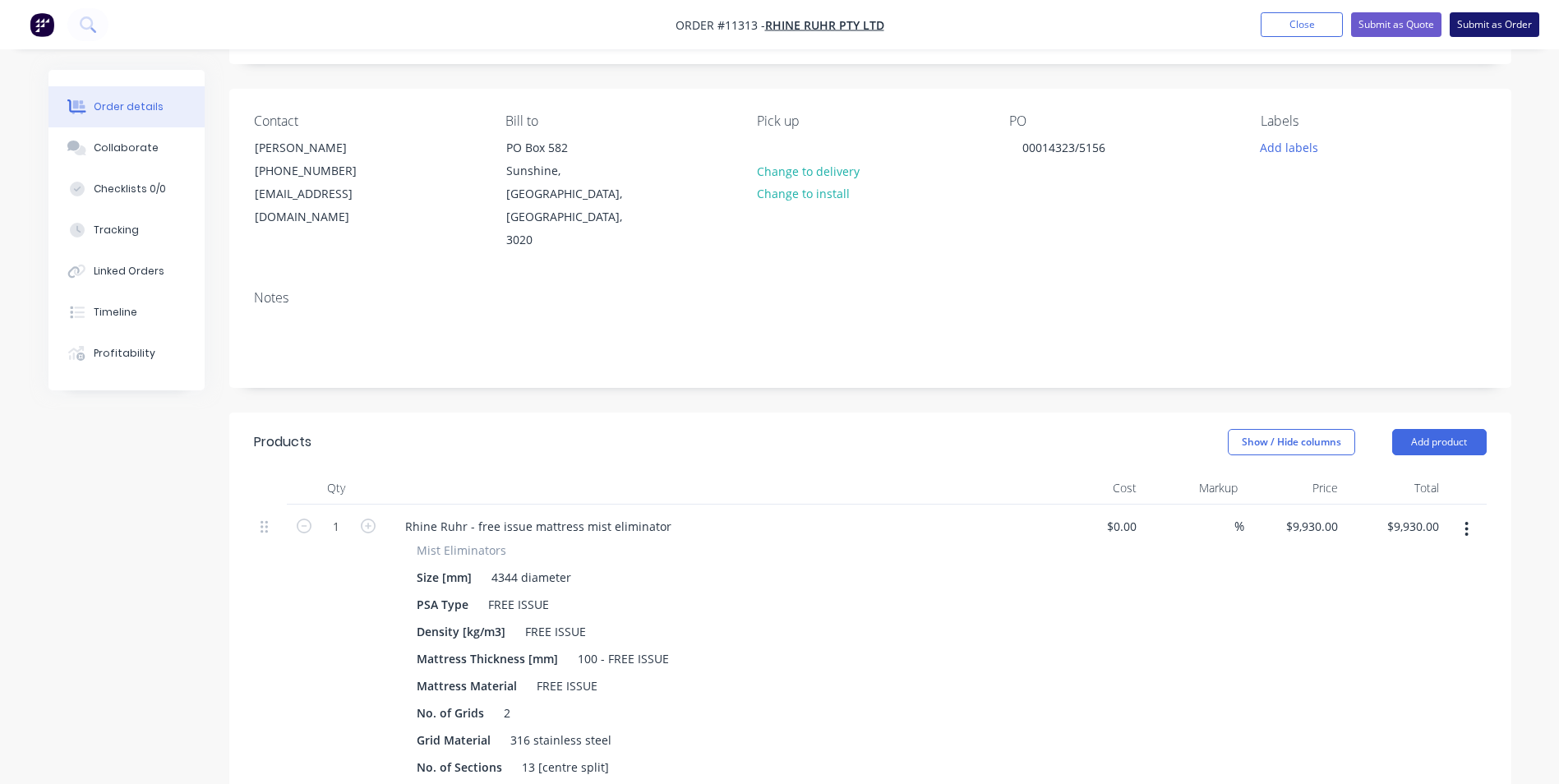
click at [1489, 22] on button "Submit as Order" at bounding box center [1494, 25] width 89 height 25
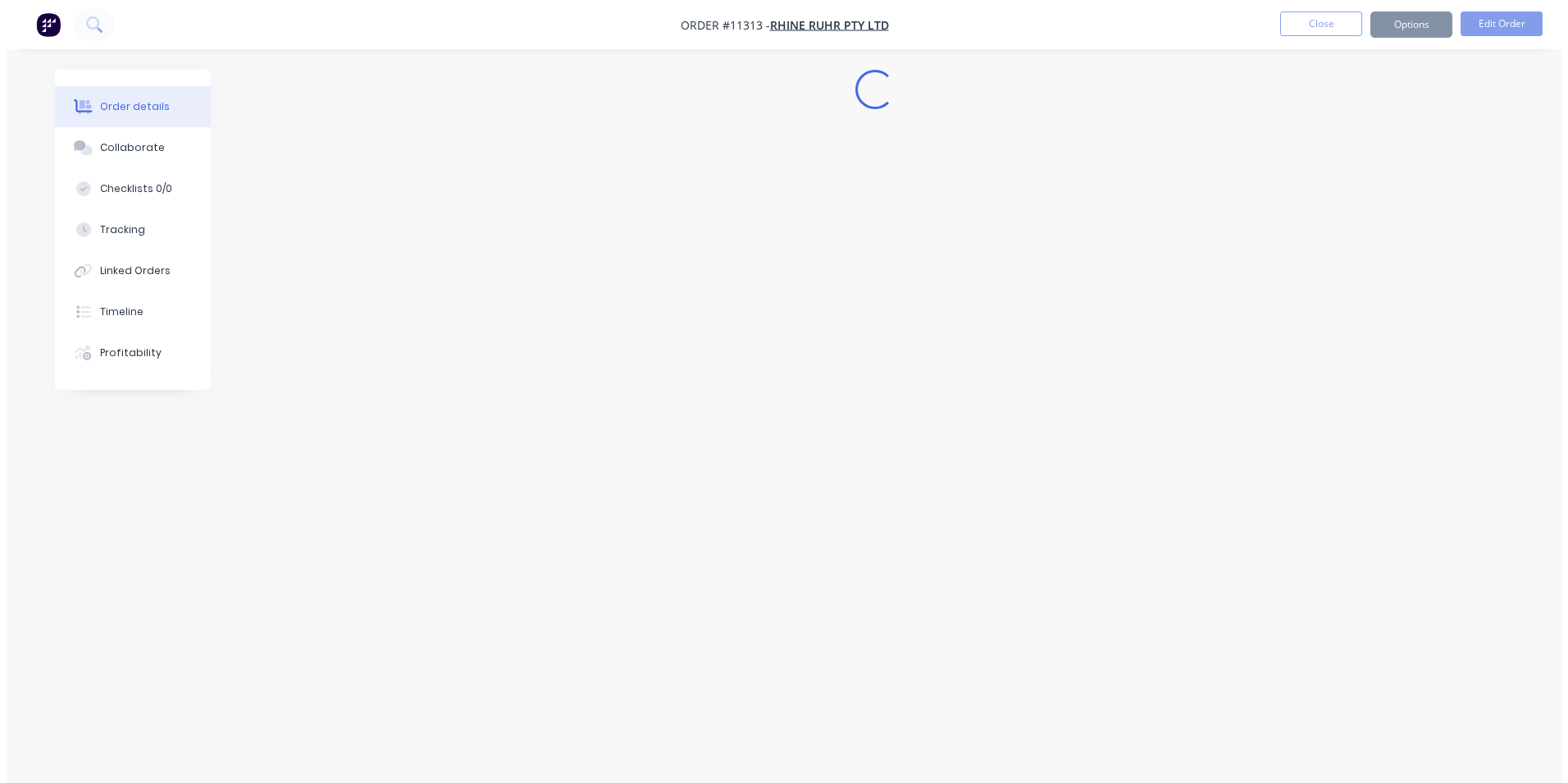
scroll to position [0, 0]
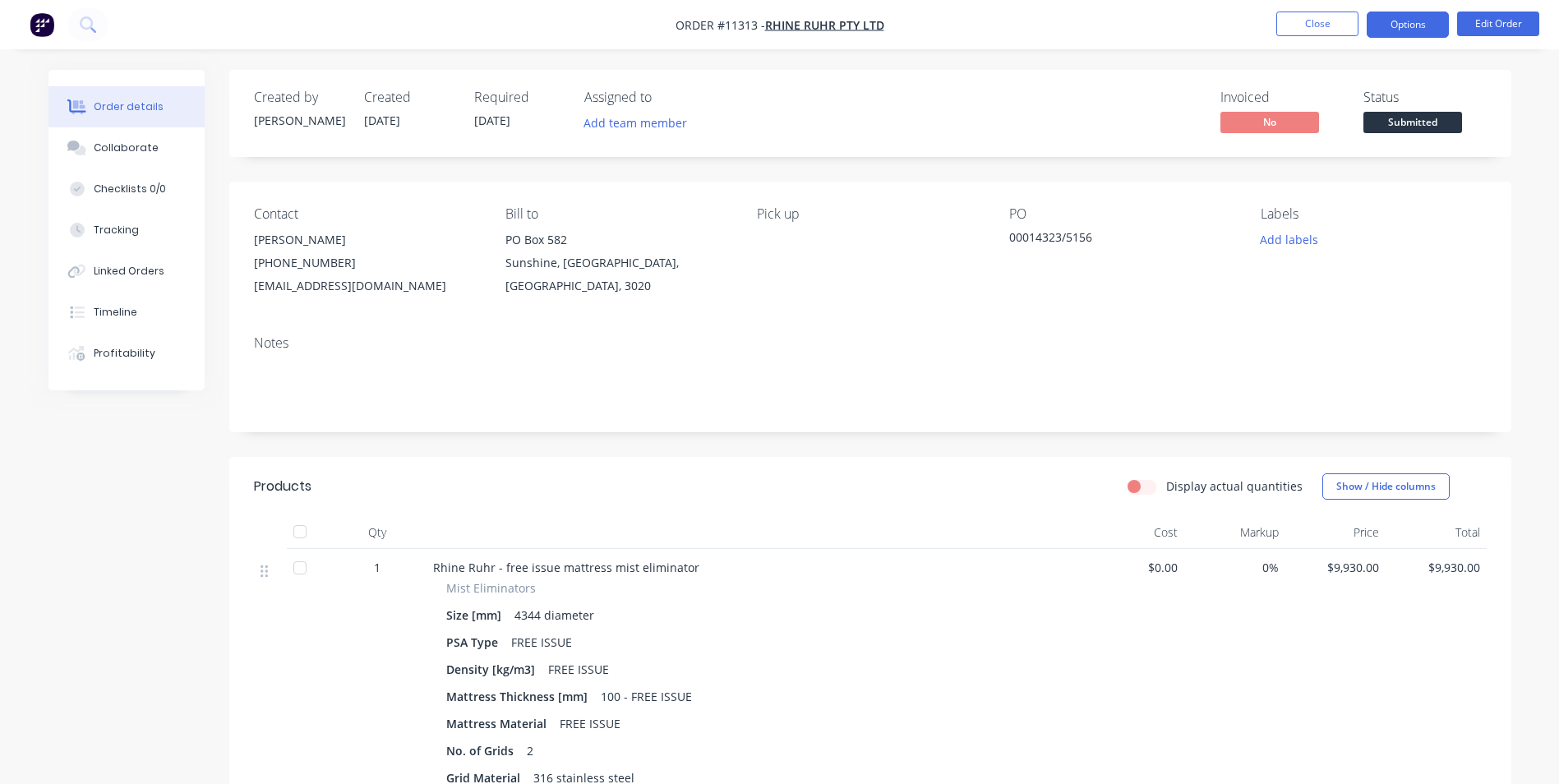
click at [1439, 30] on button "Options" at bounding box center [1408, 25] width 82 height 26
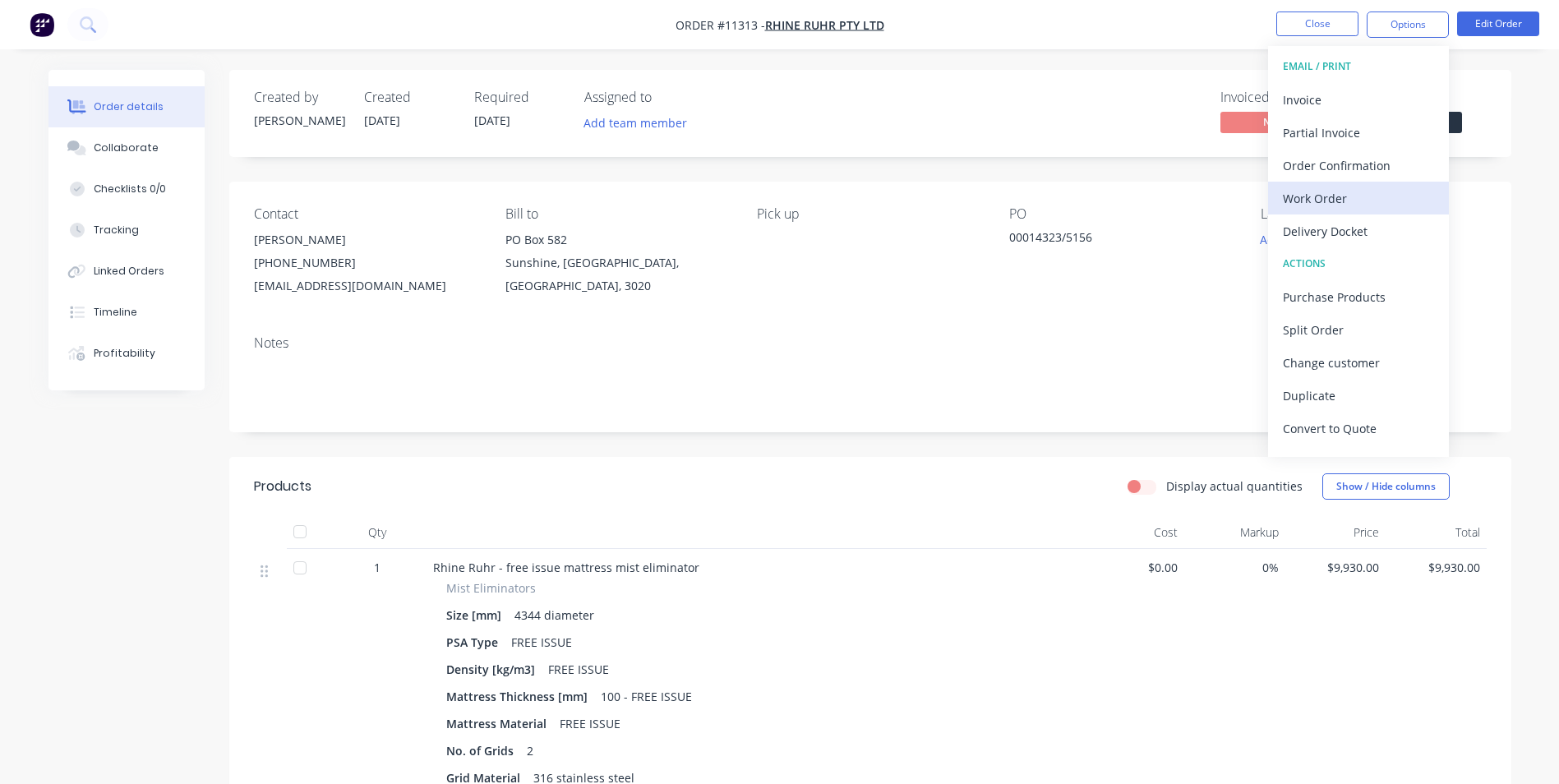
click at [1369, 191] on div "Work Order" at bounding box center [1359, 198] width 151 height 24
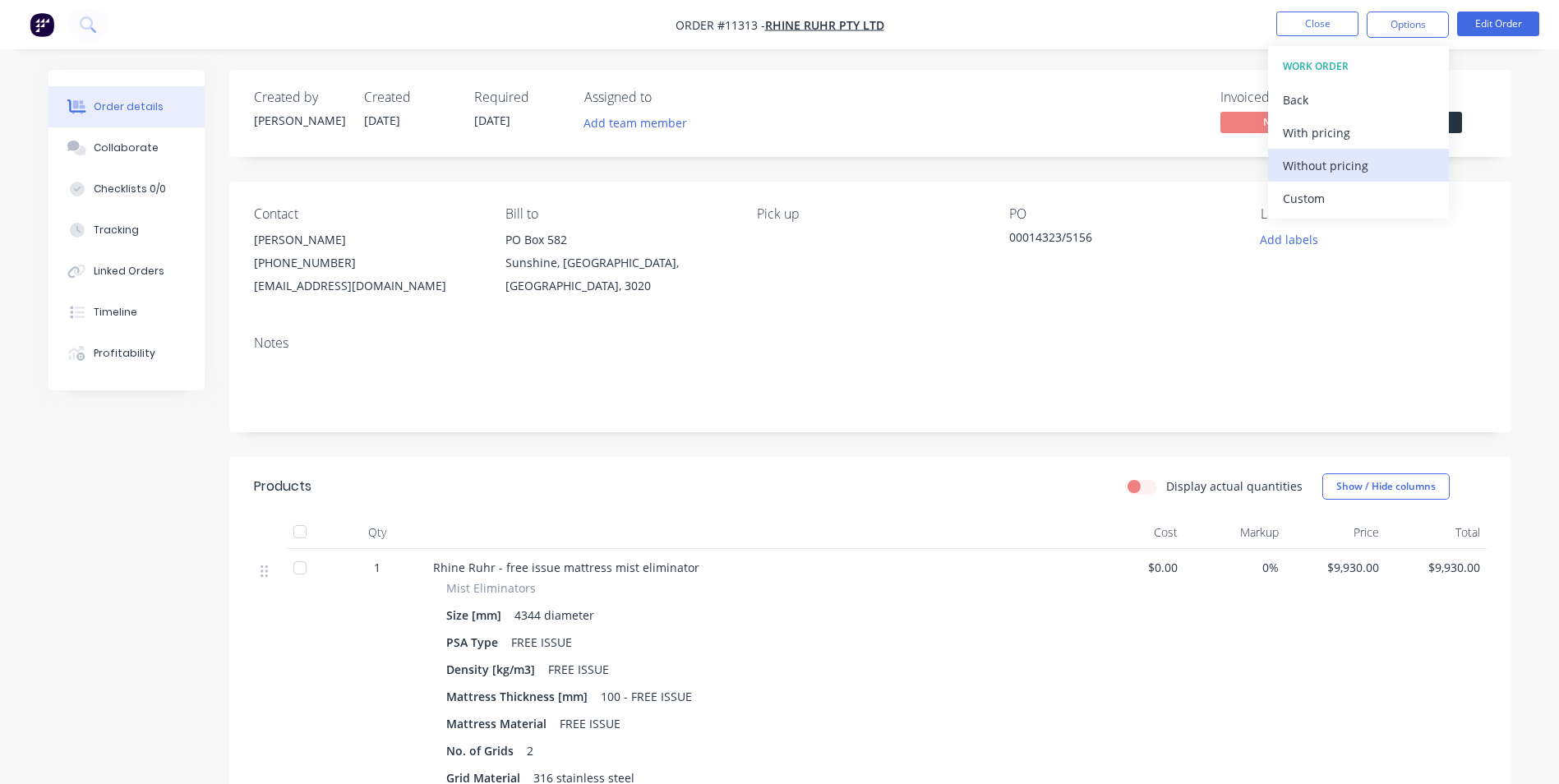
click at [1333, 158] on div "Without pricing" at bounding box center [1359, 165] width 151 height 24
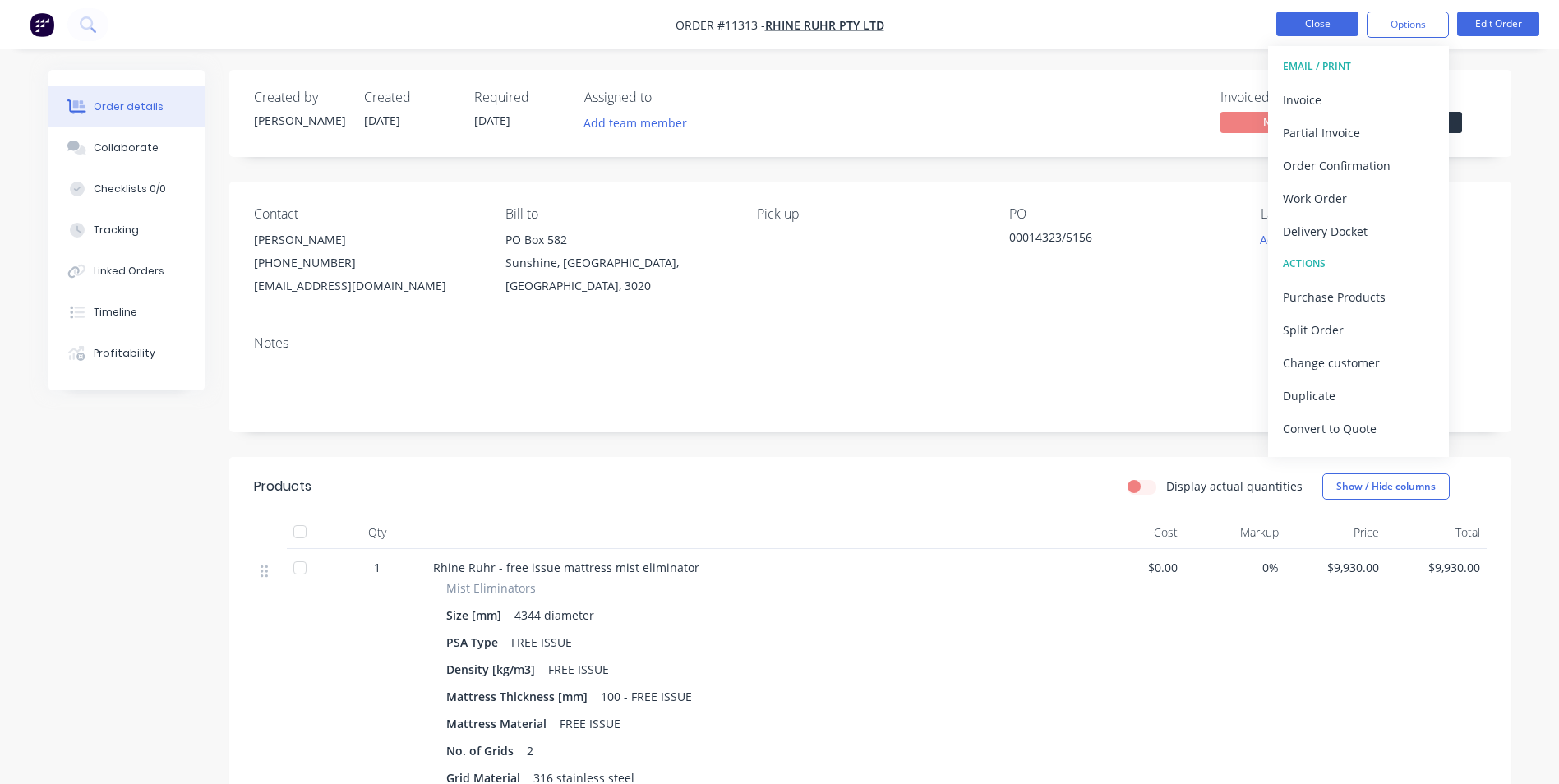
click at [1319, 25] on button "Close" at bounding box center [1317, 24] width 82 height 25
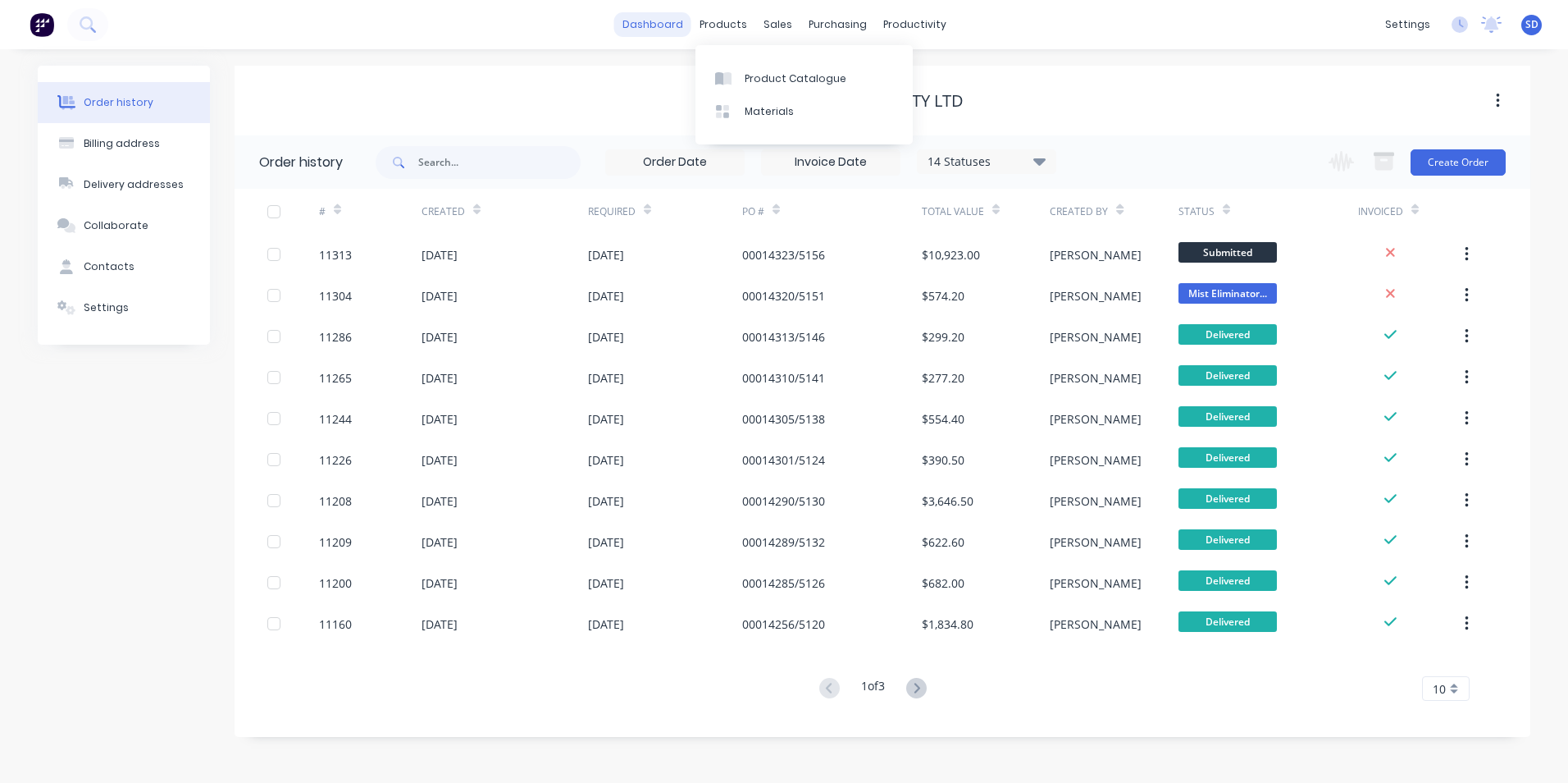
click at [657, 15] on link "dashboard" at bounding box center [652, 25] width 77 height 25
